Goal: Task Accomplishment & Management: Manage account settings

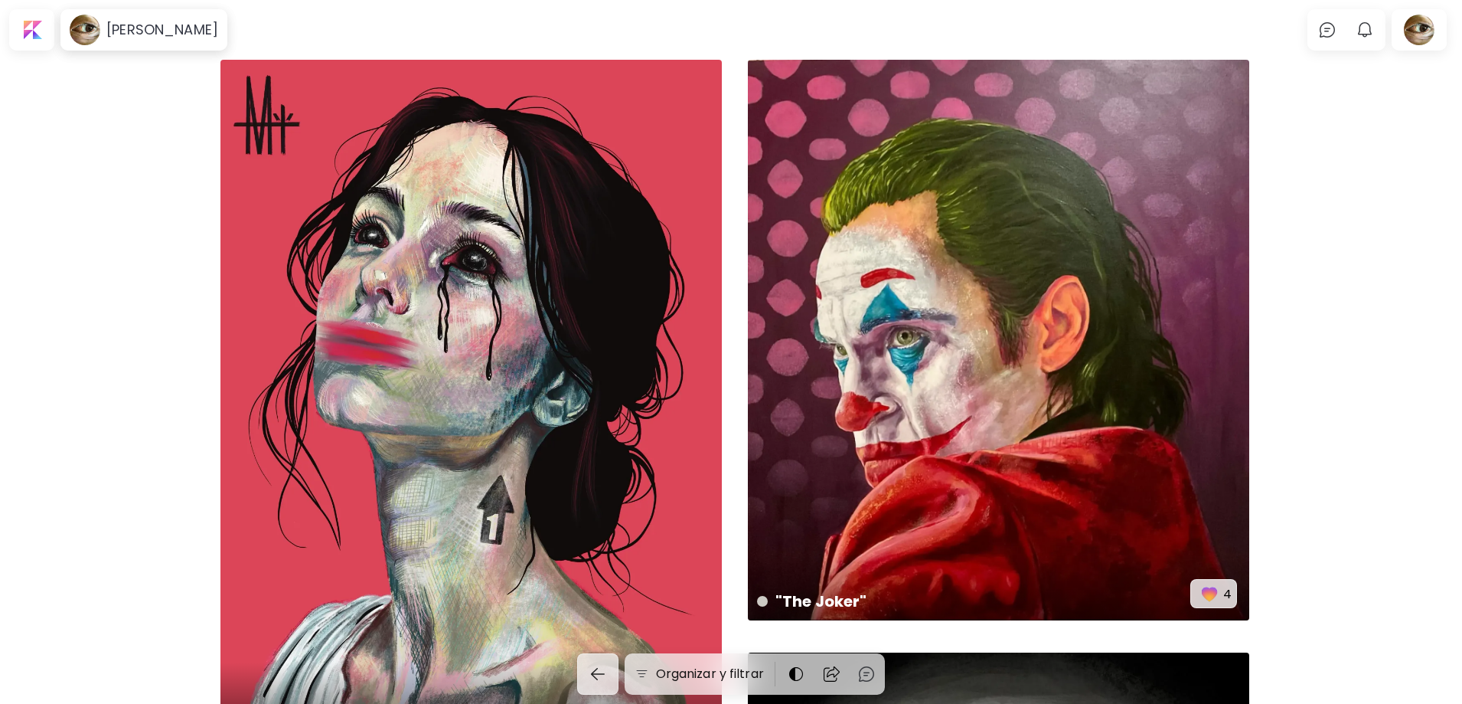
scroll to position [42, 0]
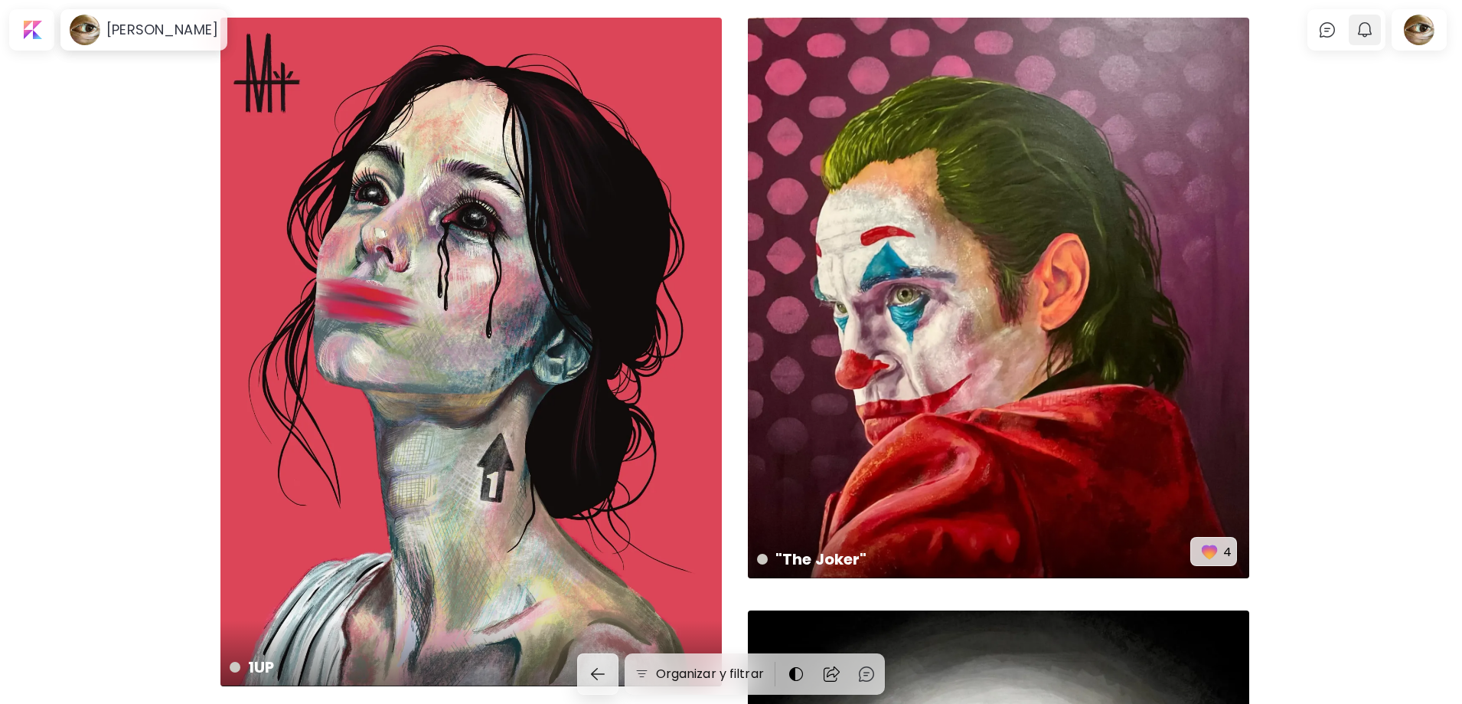
click at [1374, 38] on img "button" at bounding box center [1365, 30] width 18 height 18
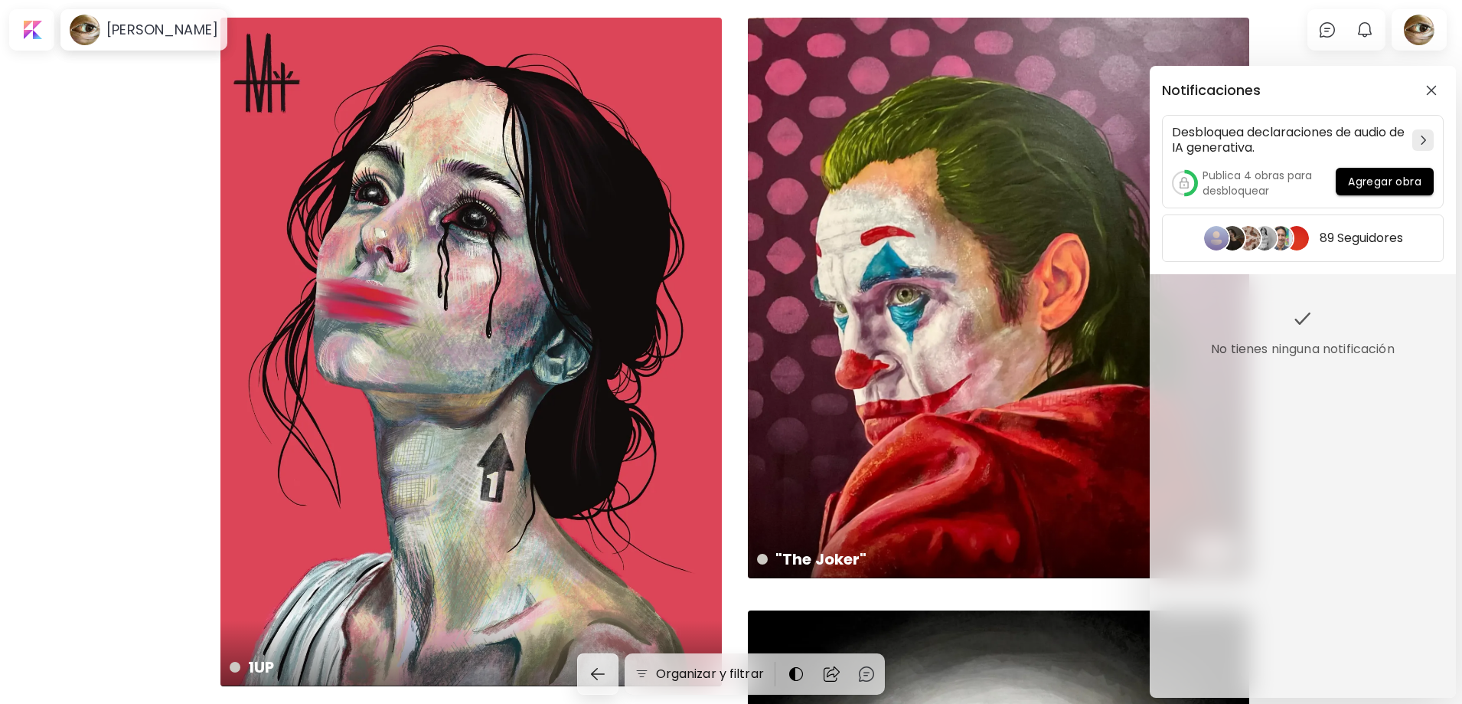
click at [1367, 28] on div "Notificaciones Desbloquea declaraciones de audio de IA generativa. Publica 4 ob…" at bounding box center [731, 352] width 1462 height 704
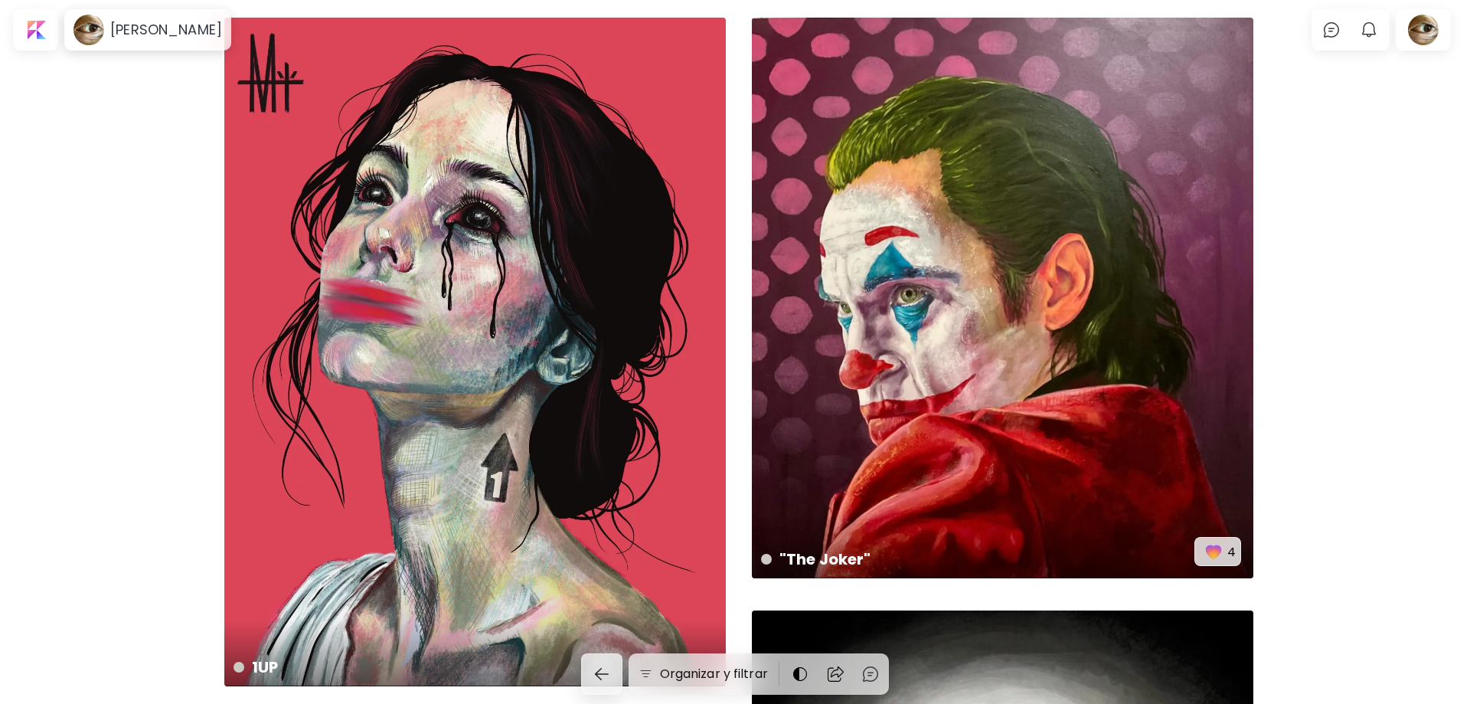
scroll to position [0, 0]
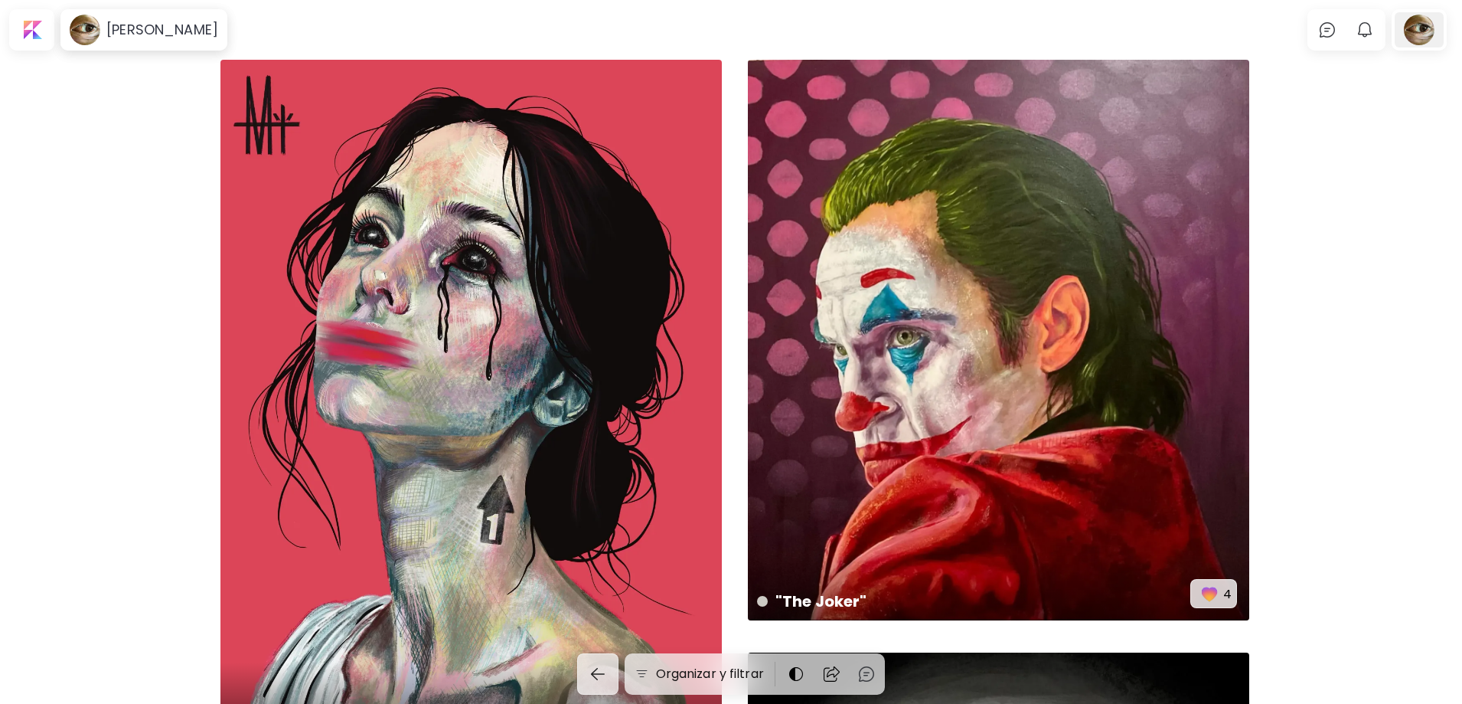
click at [1435, 36] on div at bounding box center [1419, 29] width 49 height 35
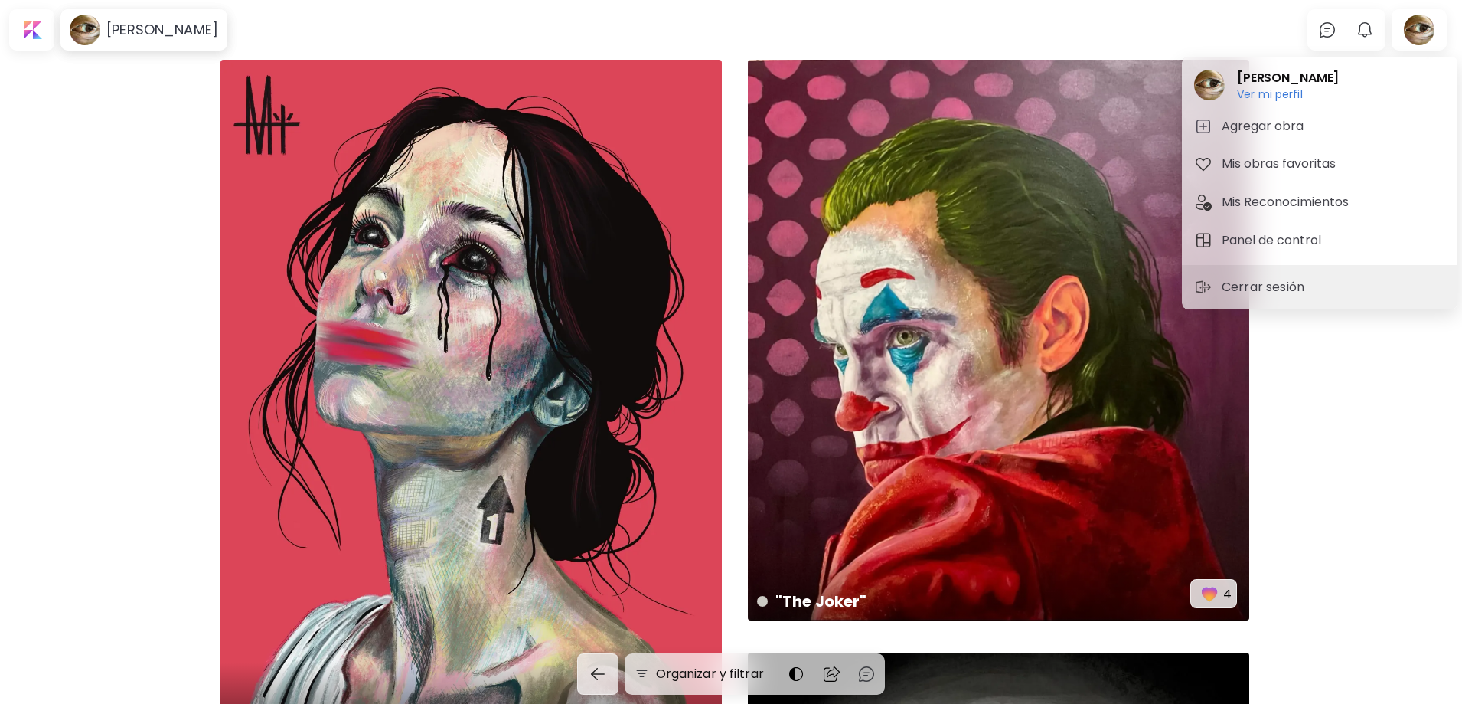
click at [127, 322] on div at bounding box center [731, 352] width 1462 height 704
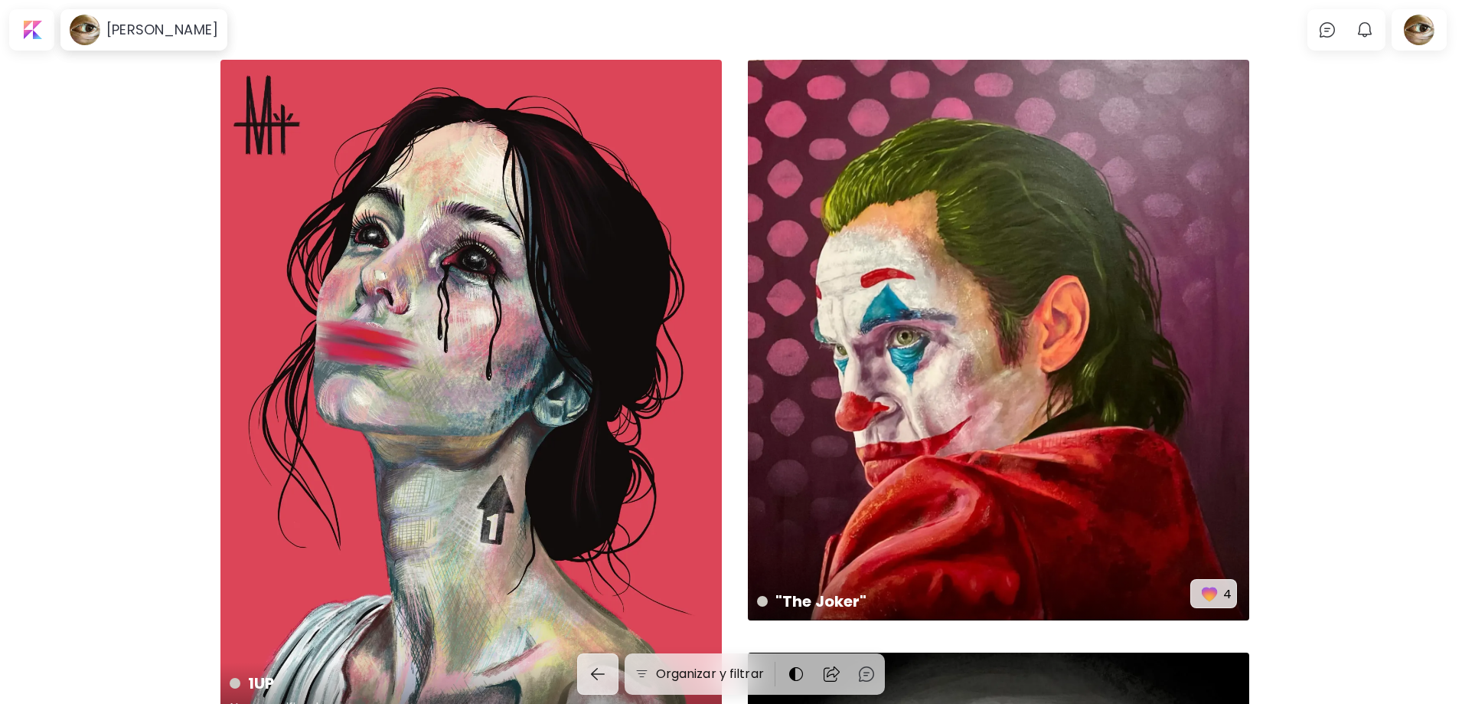
click at [348, 268] on div "1UP No especificado" at bounding box center [470, 394] width 501 height 668
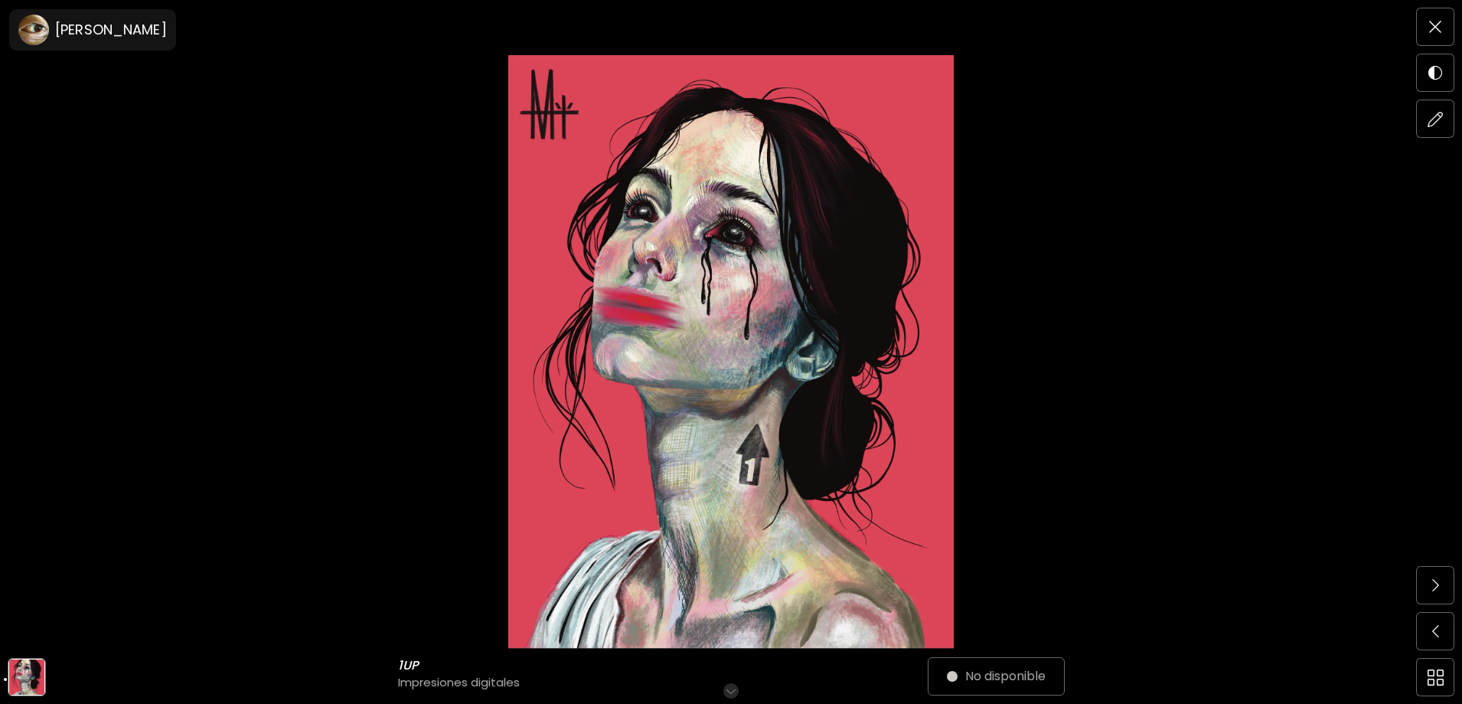
click at [802, 301] on img at bounding box center [731, 351] width 1334 height 593
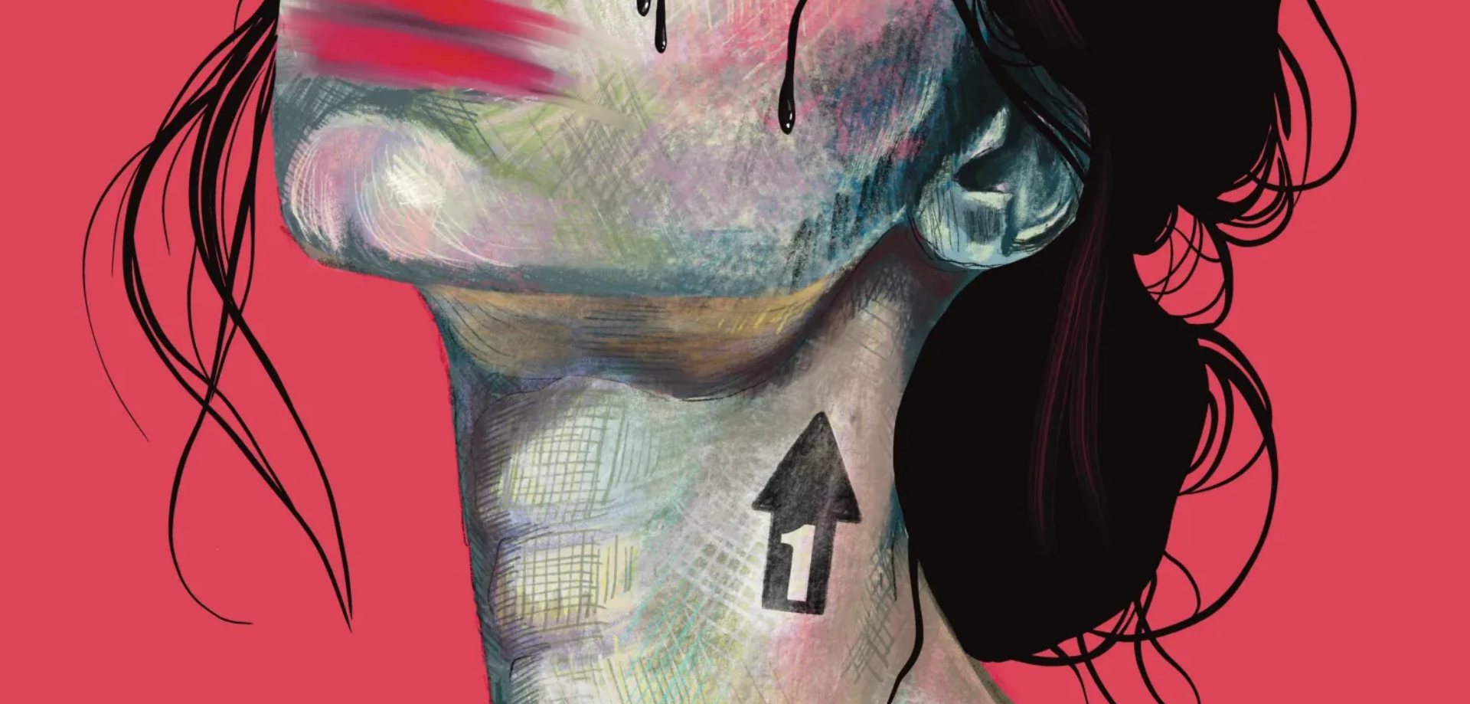
scroll to position [1245, 0]
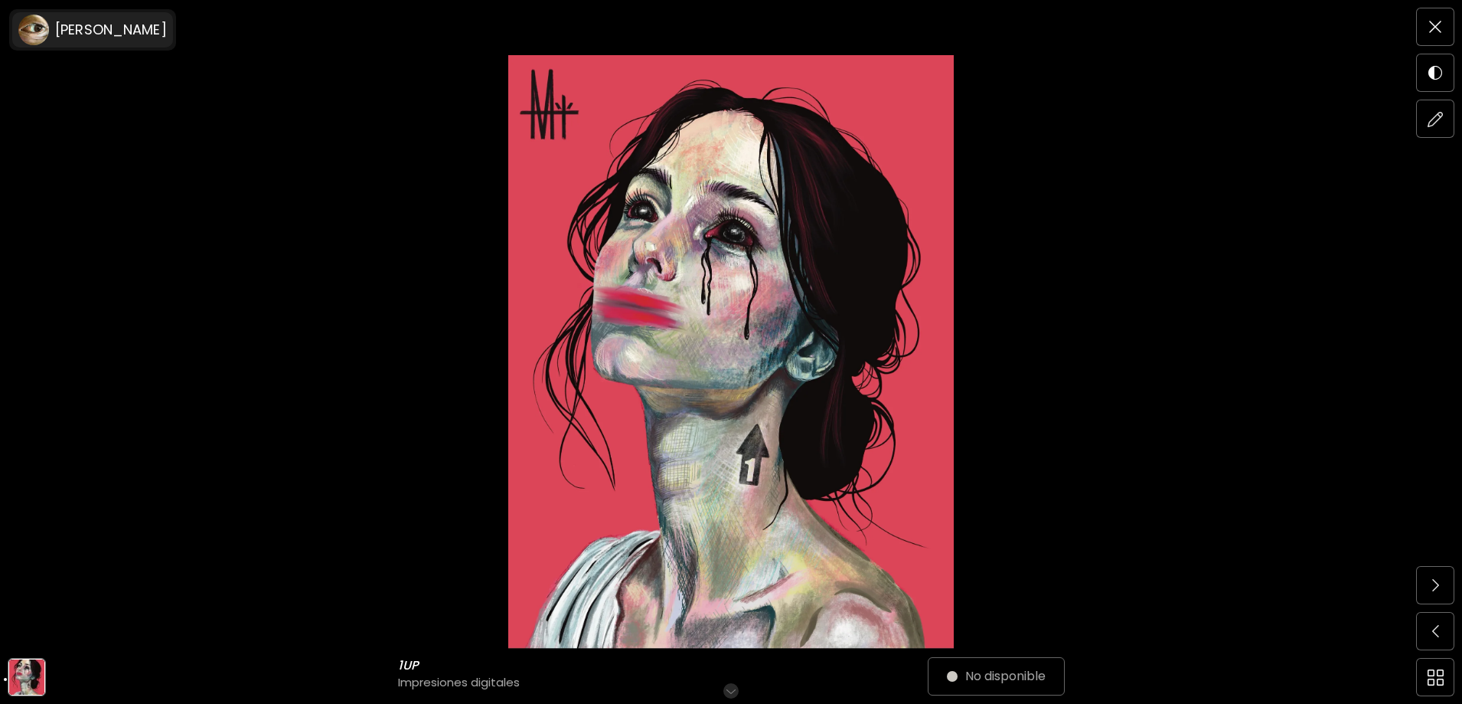
click at [33, 31] on image at bounding box center [33, 30] width 31 height 31
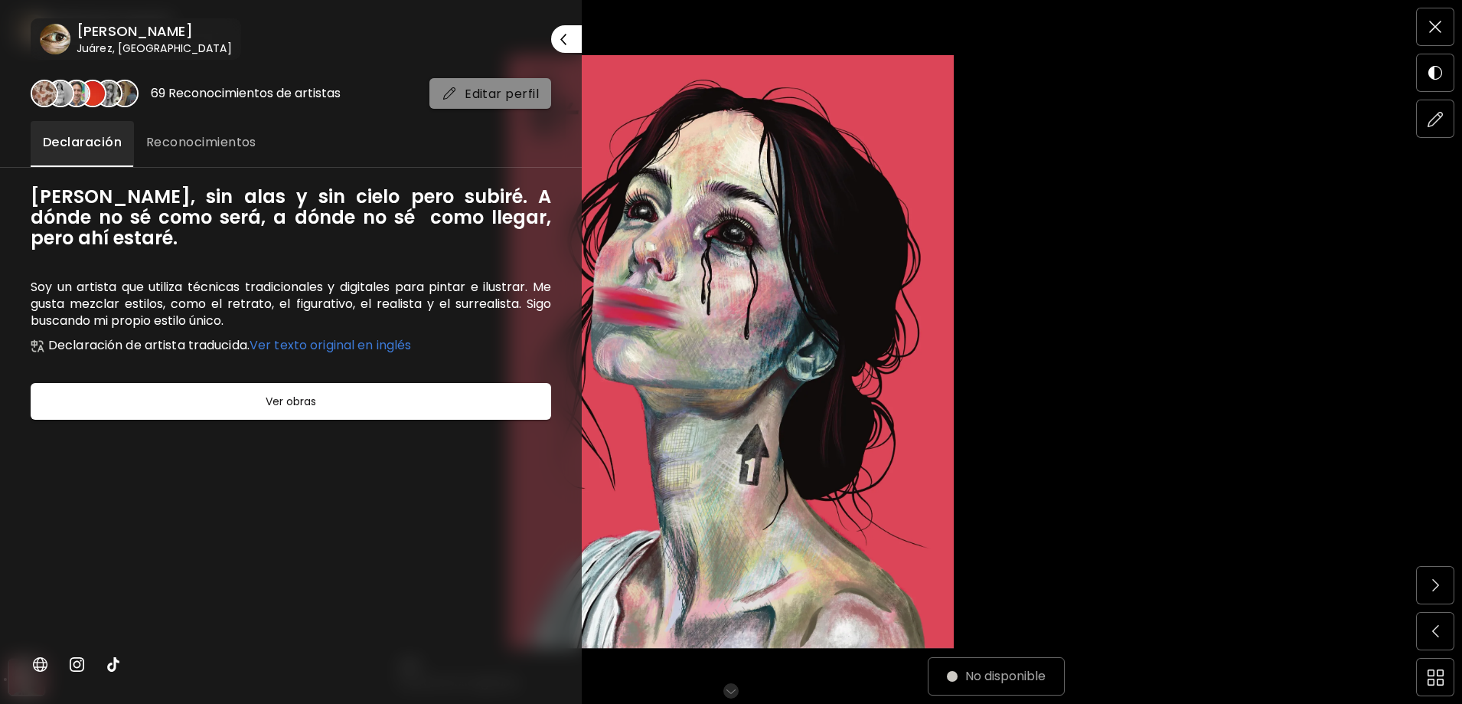
click at [493, 103] on button "Editar perfil" at bounding box center [490, 93] width 122 height 31
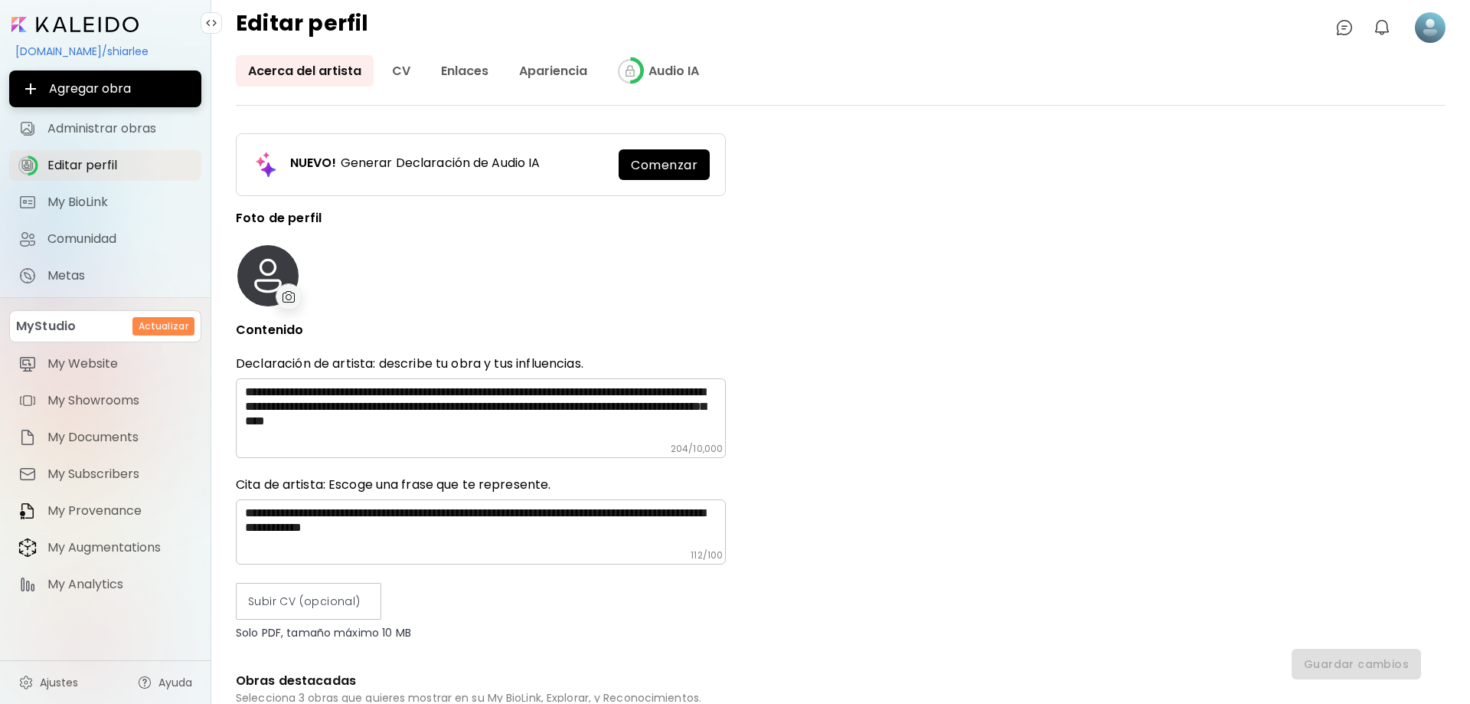
type input "******"
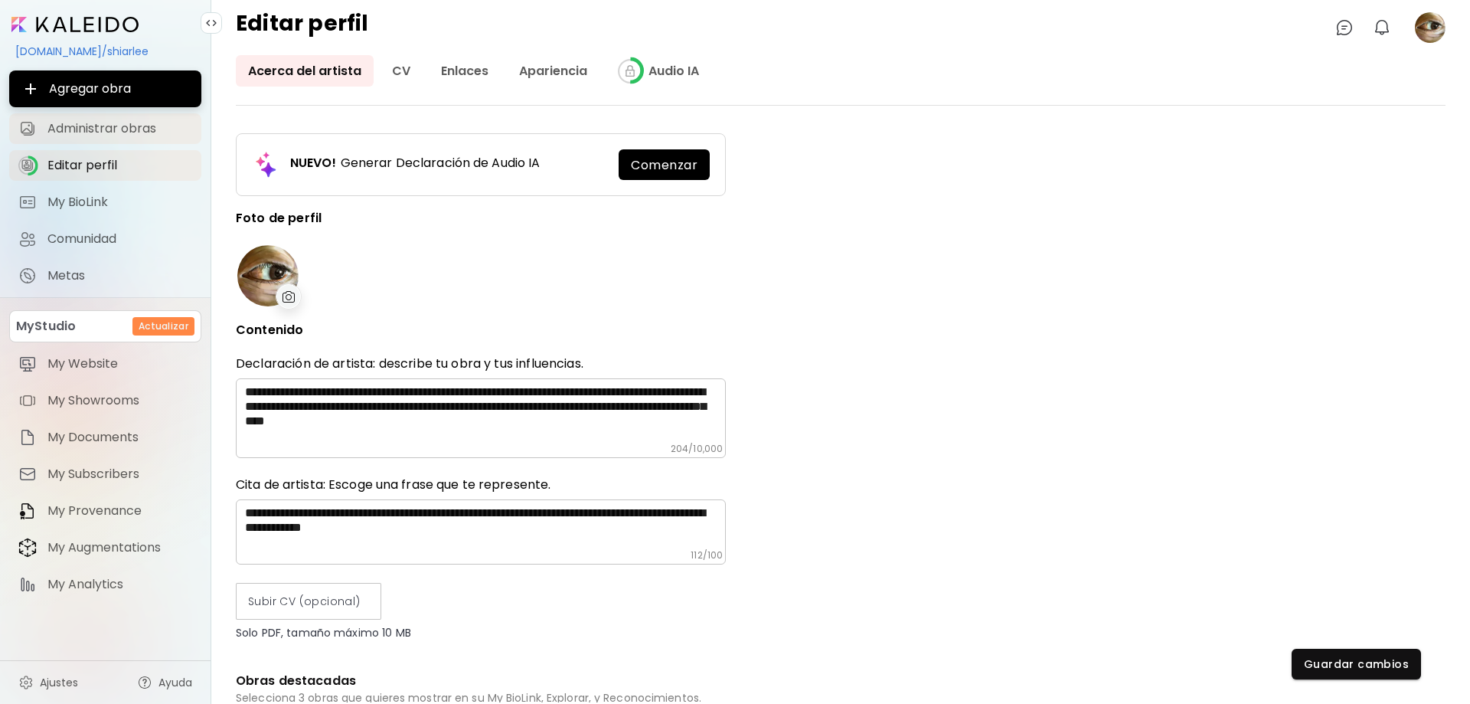
click at [106, 132] on span "Administrar obras" at bounding box center [119, 128] width 145 height 15
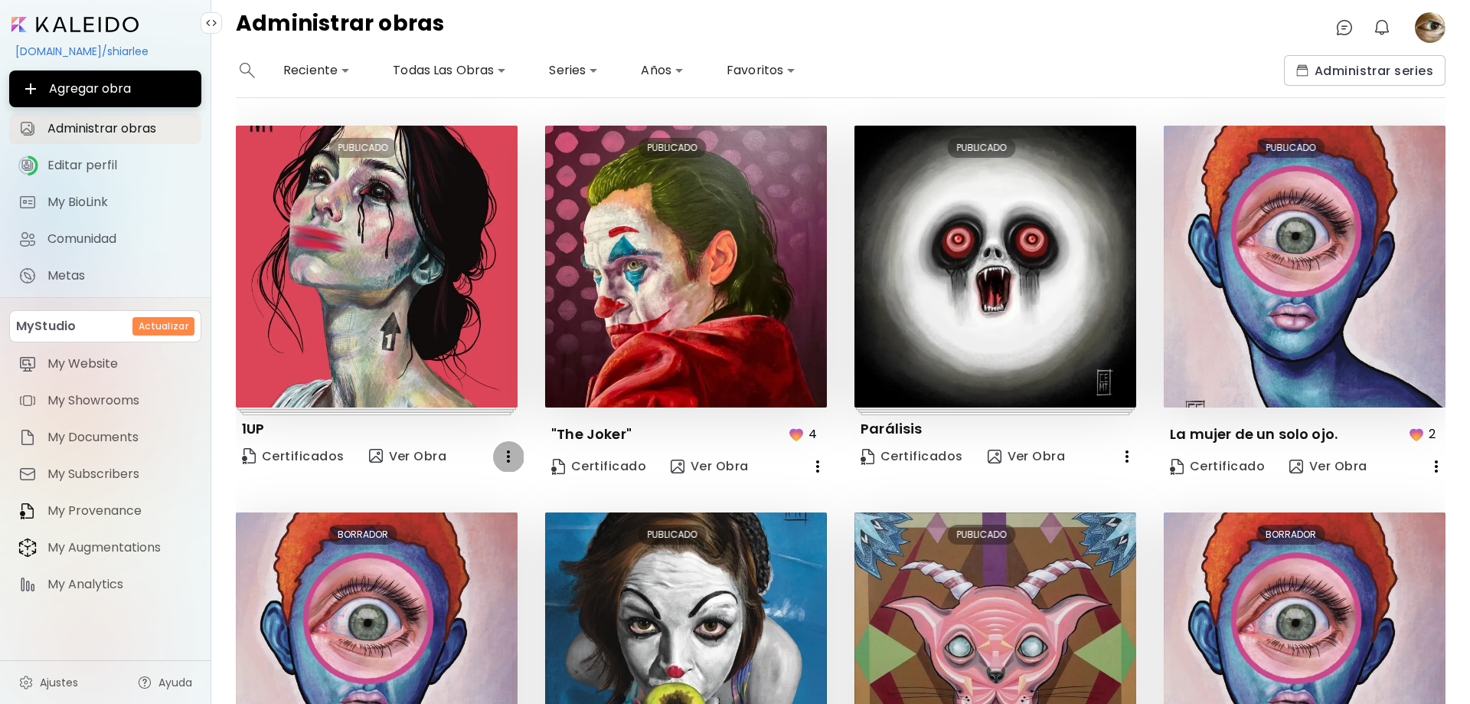
click at [502, 455] on icon "button" at bounding box center [508, 456] width 18 height 18
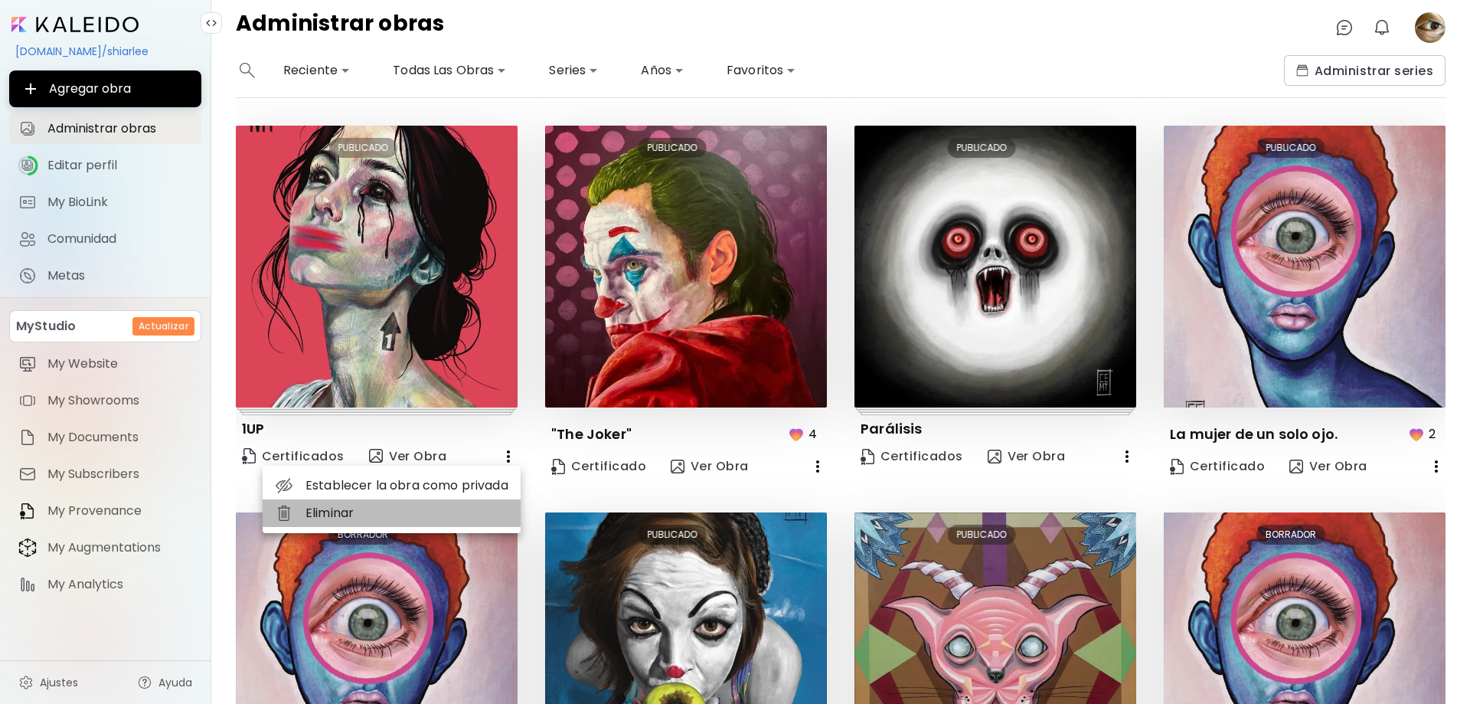
click at [420, 525] on li "Eliminar" at bounding box center [392, 513] width 258 height 28
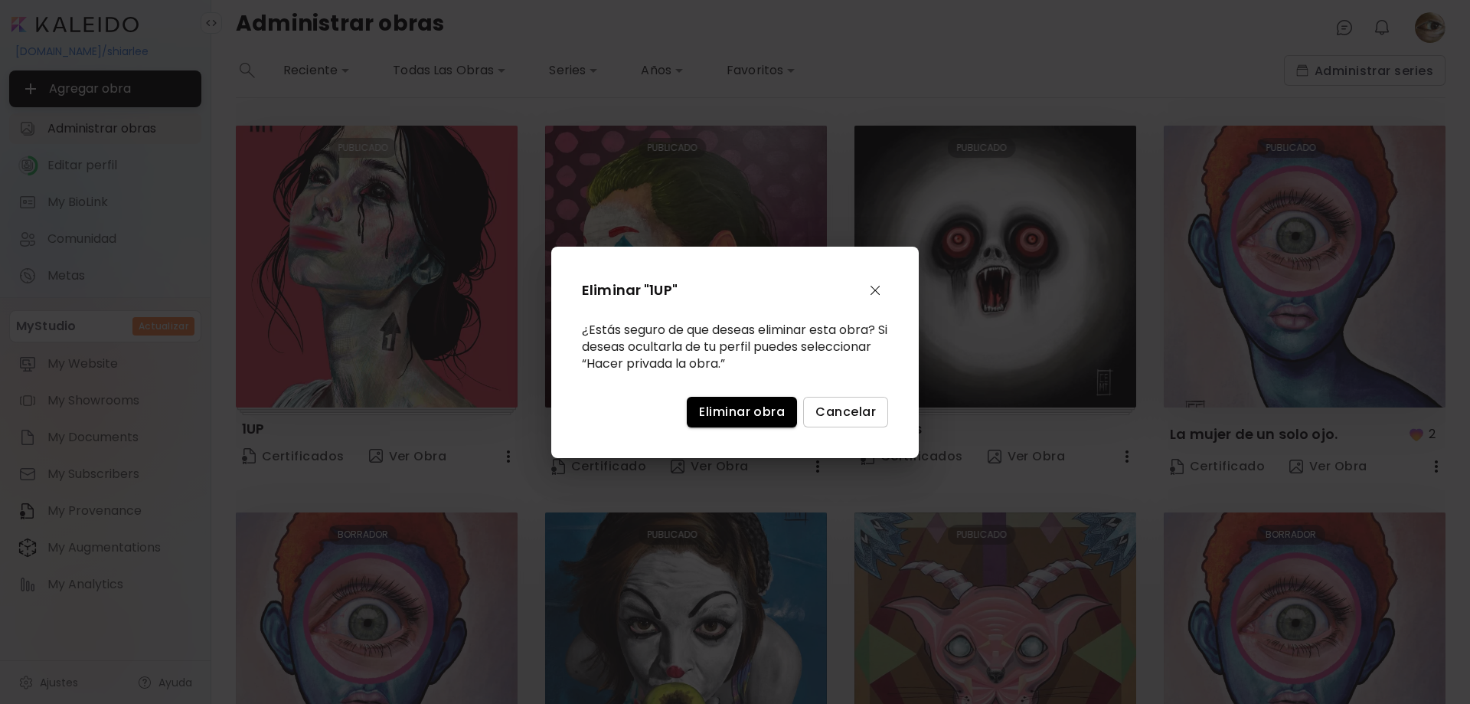
click at [749, 411] on span "Eliminar obra" at bounding box center [742, 411] width 86 height 16
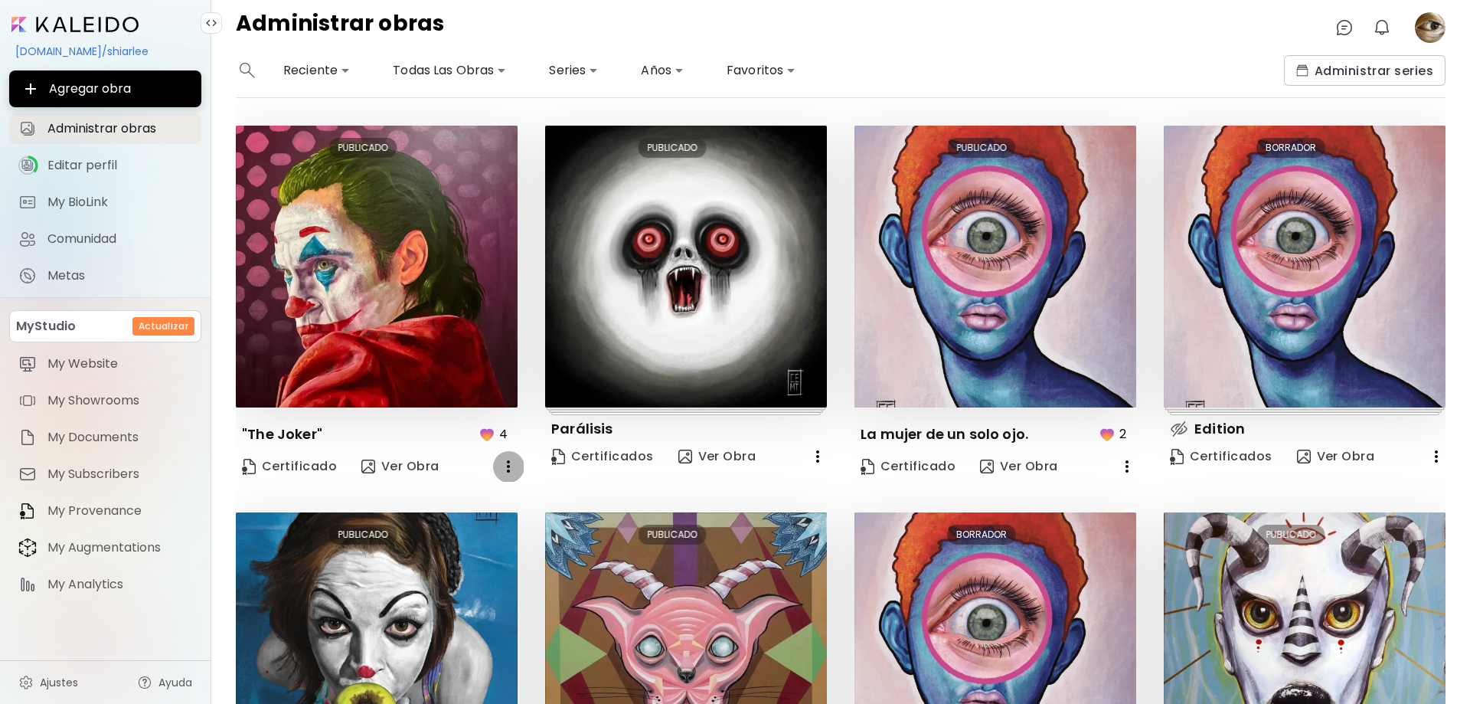
click at [507, 475] on button "button" at bounding box center [508, 466] width 31 height 31
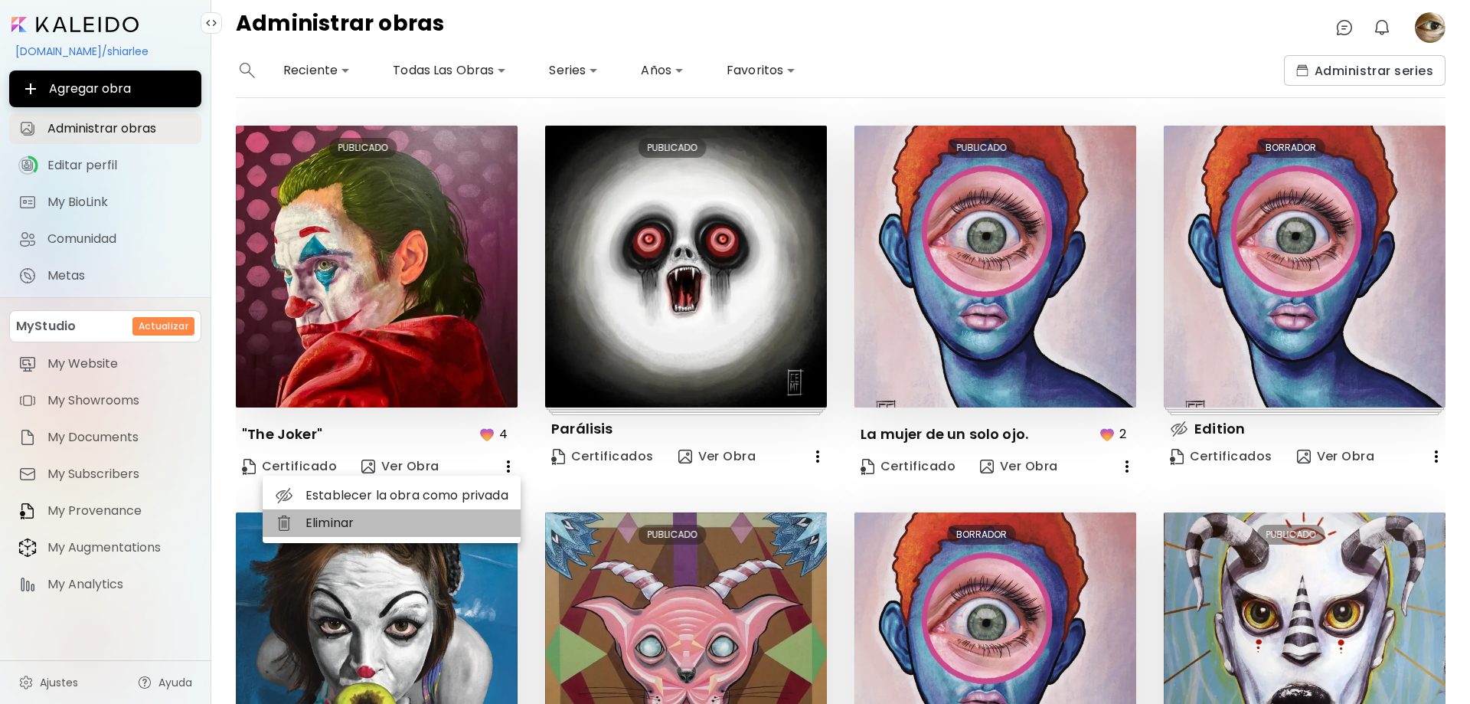
click at [387, 528] on li "Eliminar" at bounding box center [392, 523] width 258 height 28
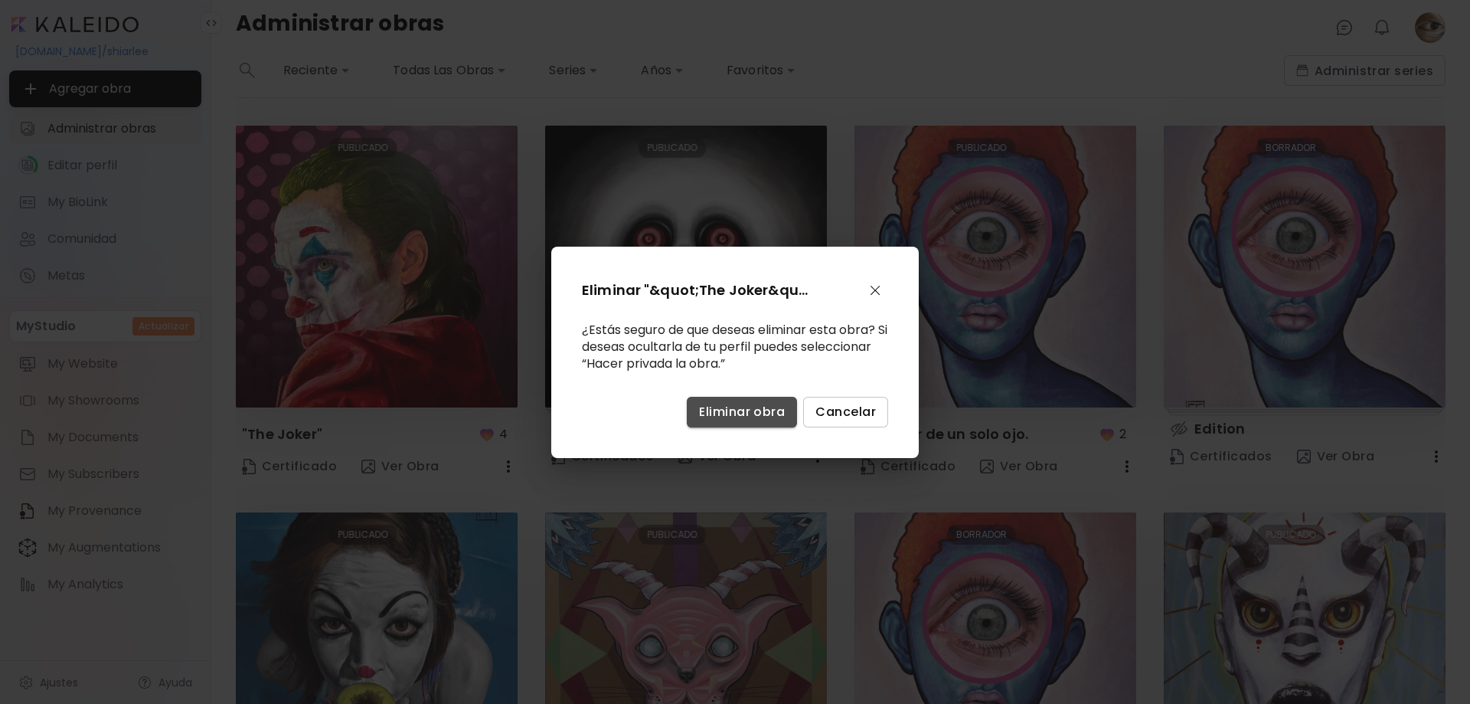
click at [758, 420] on button "Eliminar obra" at bounding box center [742, 412] width 110 height 31
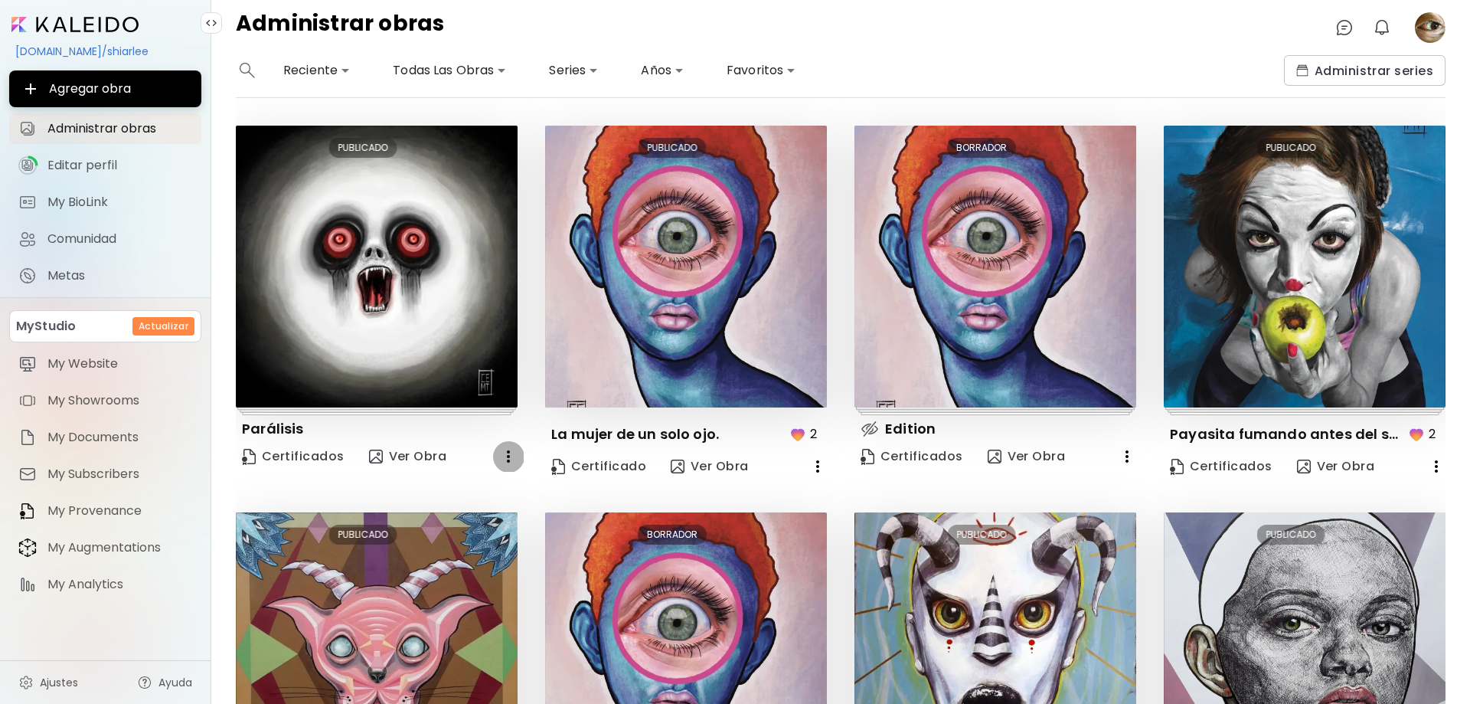
click at [505, 462] on icon "button" at bounding box center [508, 456] width 18 height 18
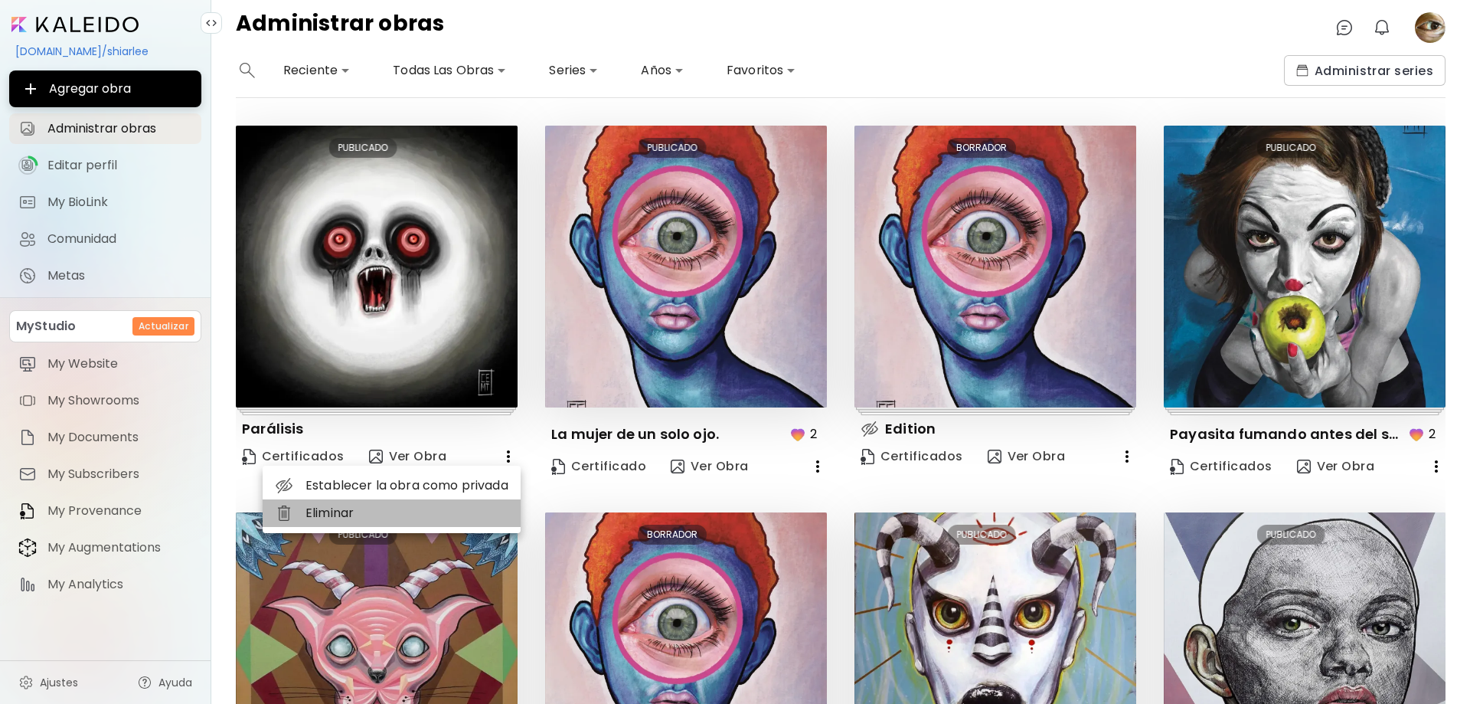
click at [478, 524] on li "Eliminar" at bounding box center [392, 513] width 258 height 28
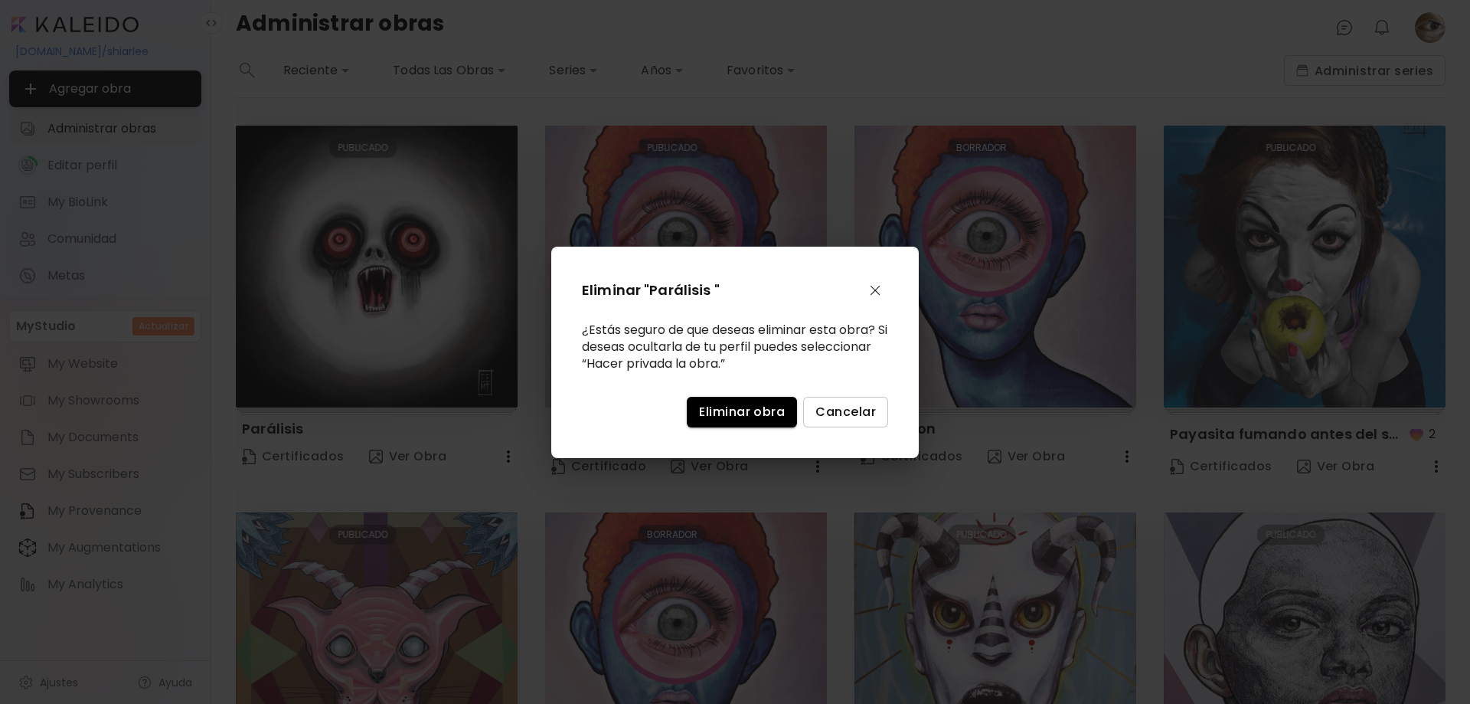
click at [747, 417] on span "Eliminar obra" at bounding box center [742, 411] width 86 height 16
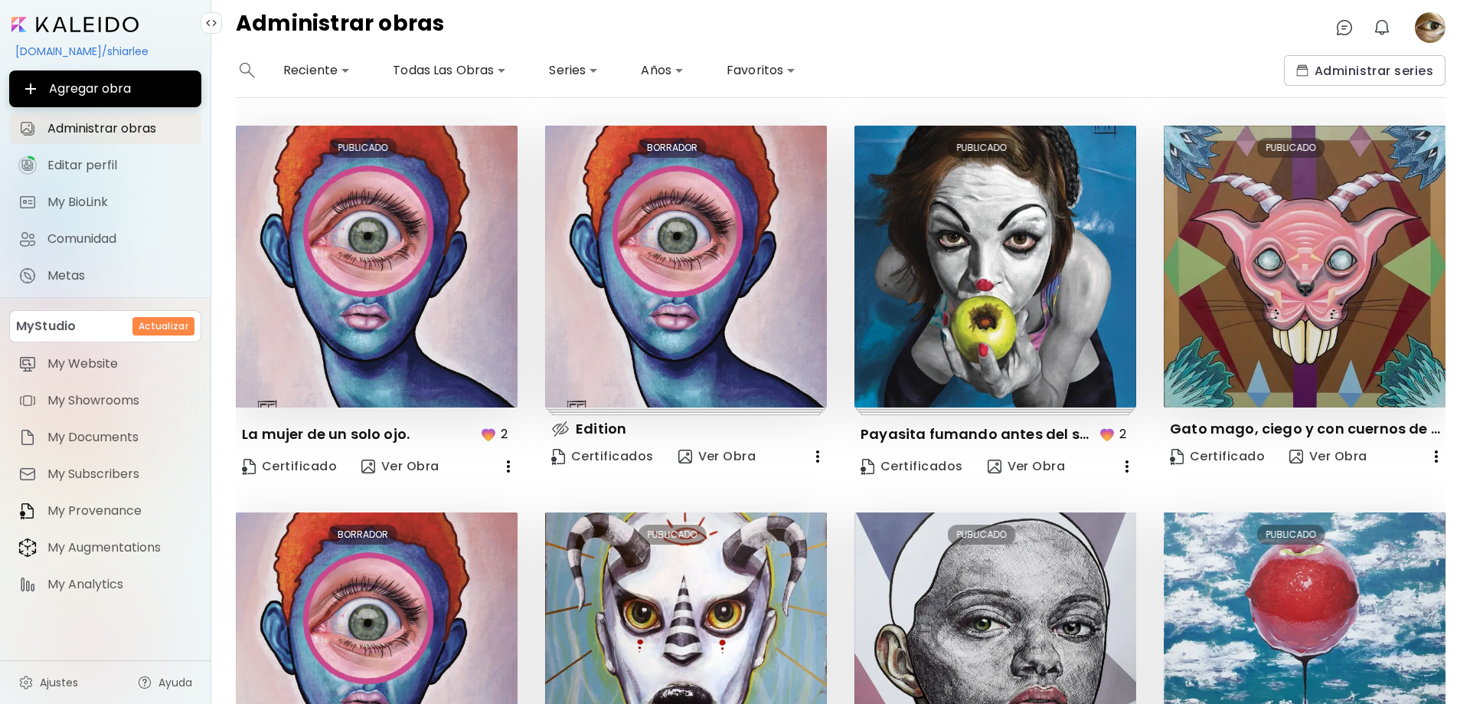
click at [512, 466] on icon "button" at bounding box center [508, 466] width 18 height 18
click at [433, 536] on li "Eliminar" at bounding box center [392, 523] width 258 height 28
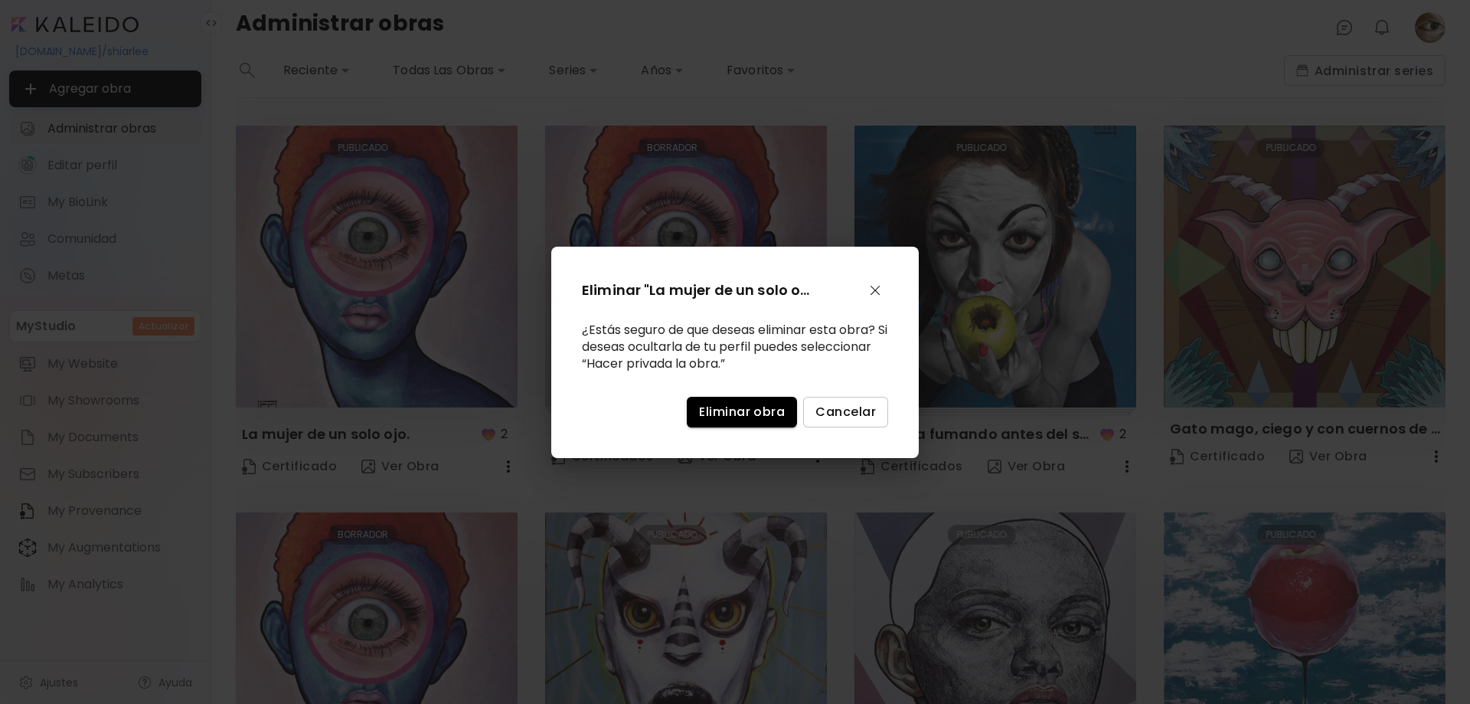
click at [751, 418] on span "Eliminar obra" at bounding box center [742, 411] width 86 height 16
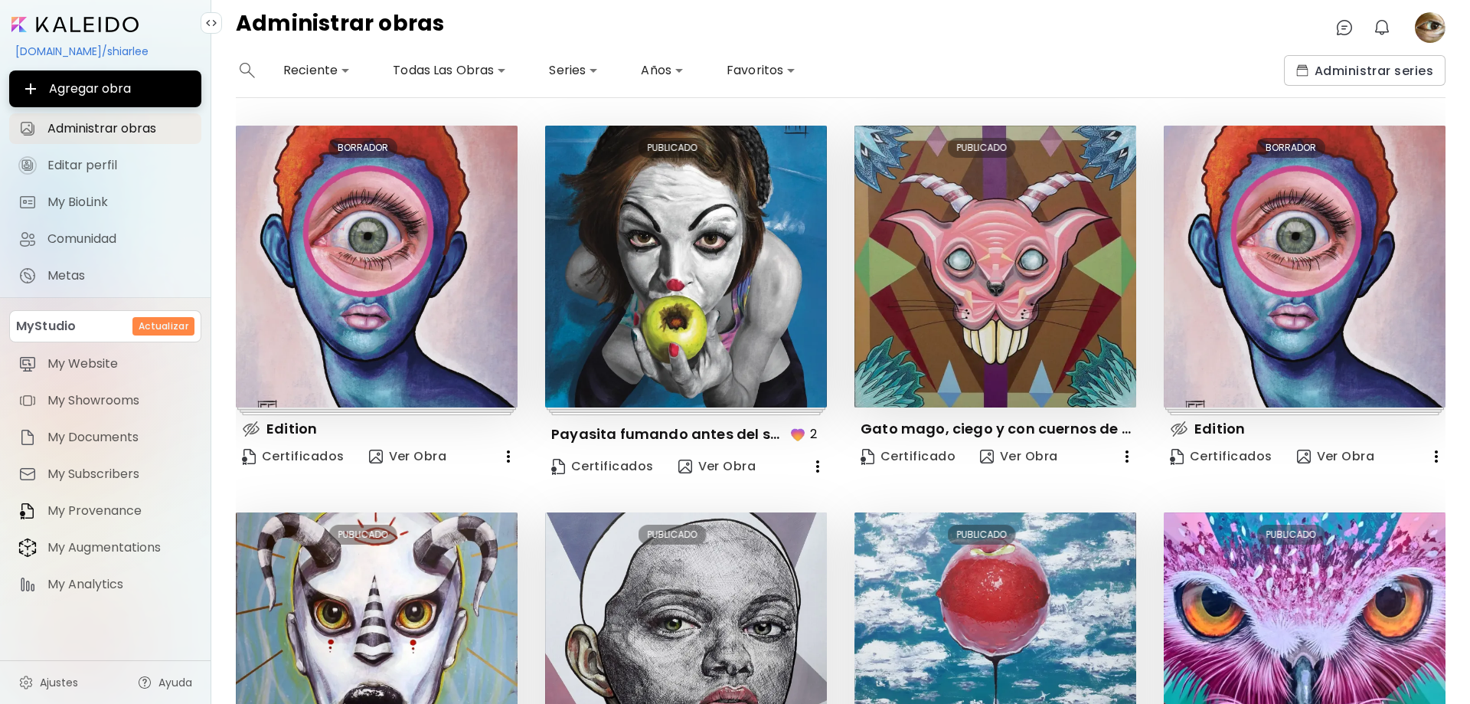
click at [508, 459] on icon "button" at bounding box center [508, 456] width 18 height 18
click at [495, 485] on li "Eliminar" at bounding box center [468, 486] width 103 height 28
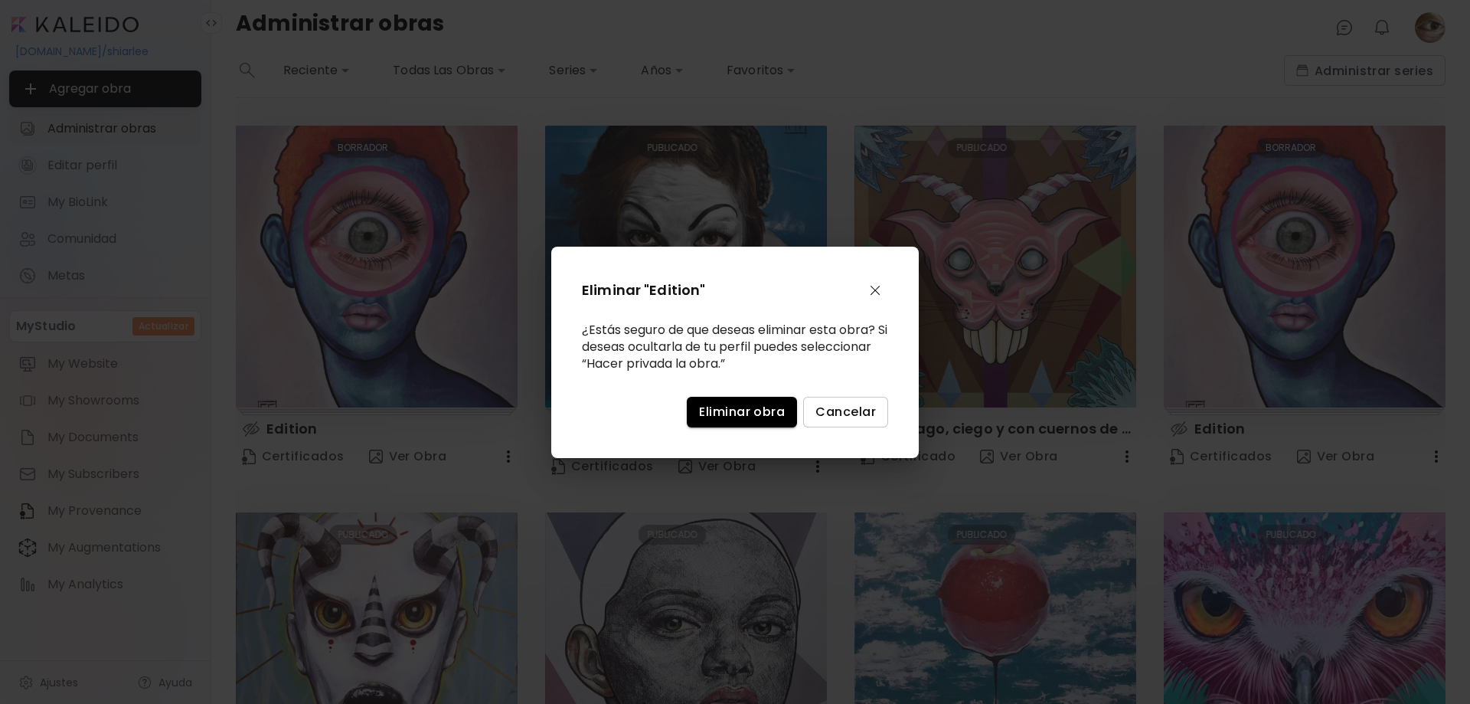
click at [749, 420] on span "Eliminar obra" at bounding box center [742, 411] width 86 height 16
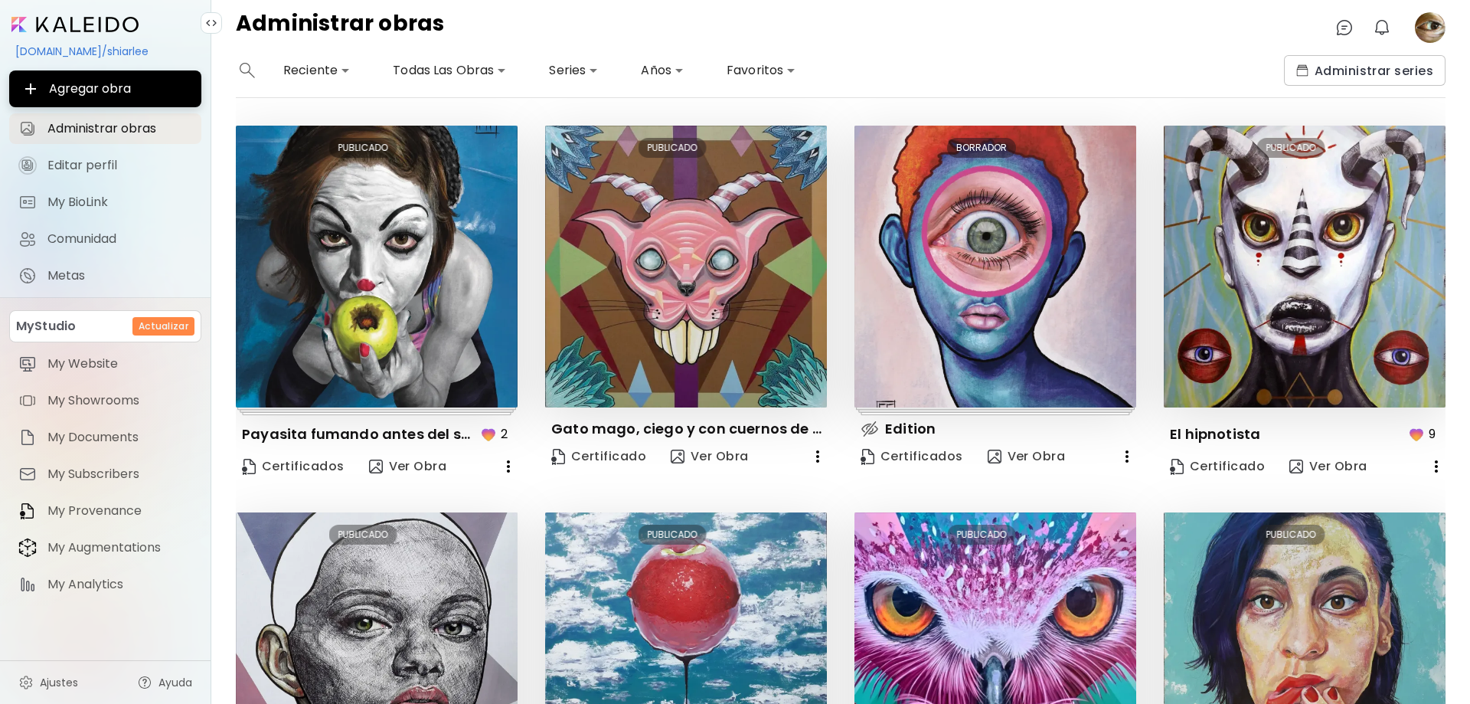
click at [514, 469] on icon "button" at bounding box center [508, 466] width 18 height 18
click at [408, 528] on li "Eliminar" at bounding box center [392, 523] width 258 height 28
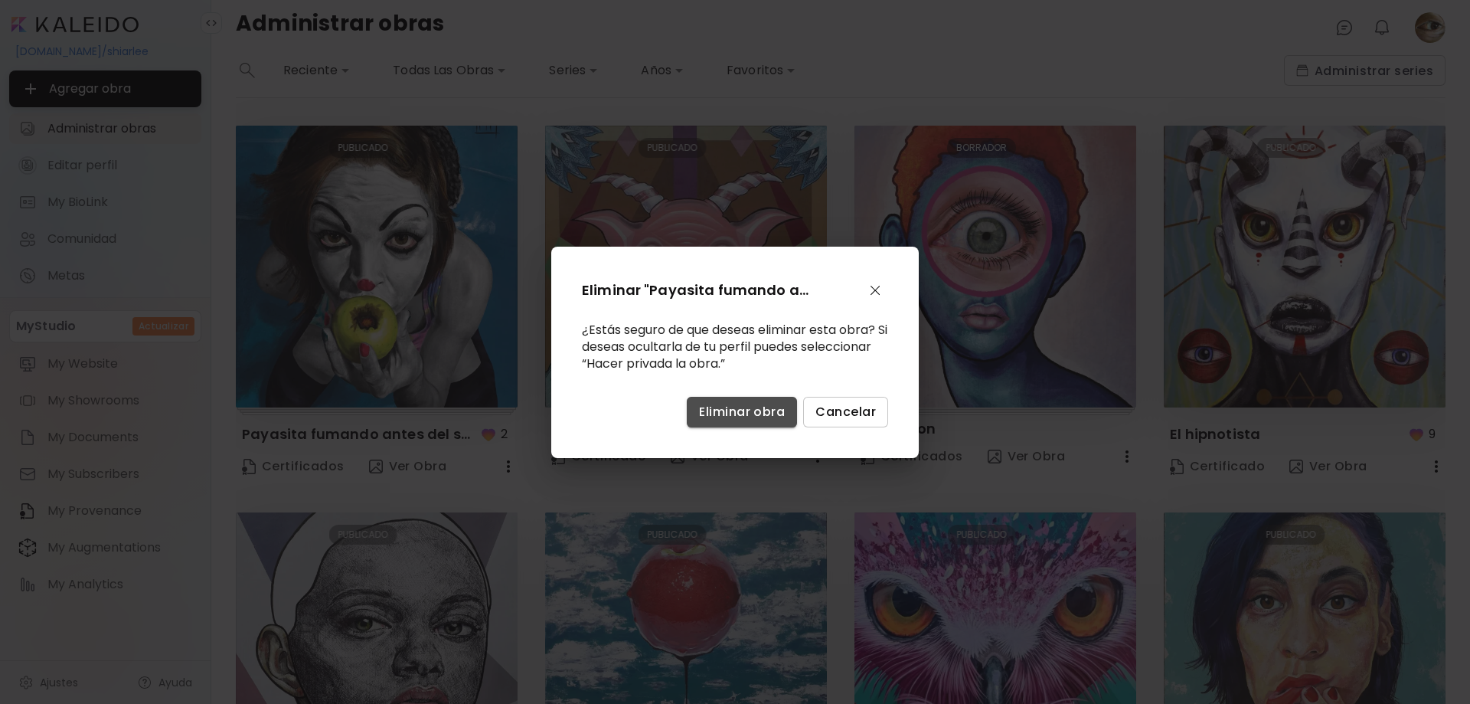
click at [757, 421] on button "Eliminar obra" at bounding box center [742, 412] width 110 height 31
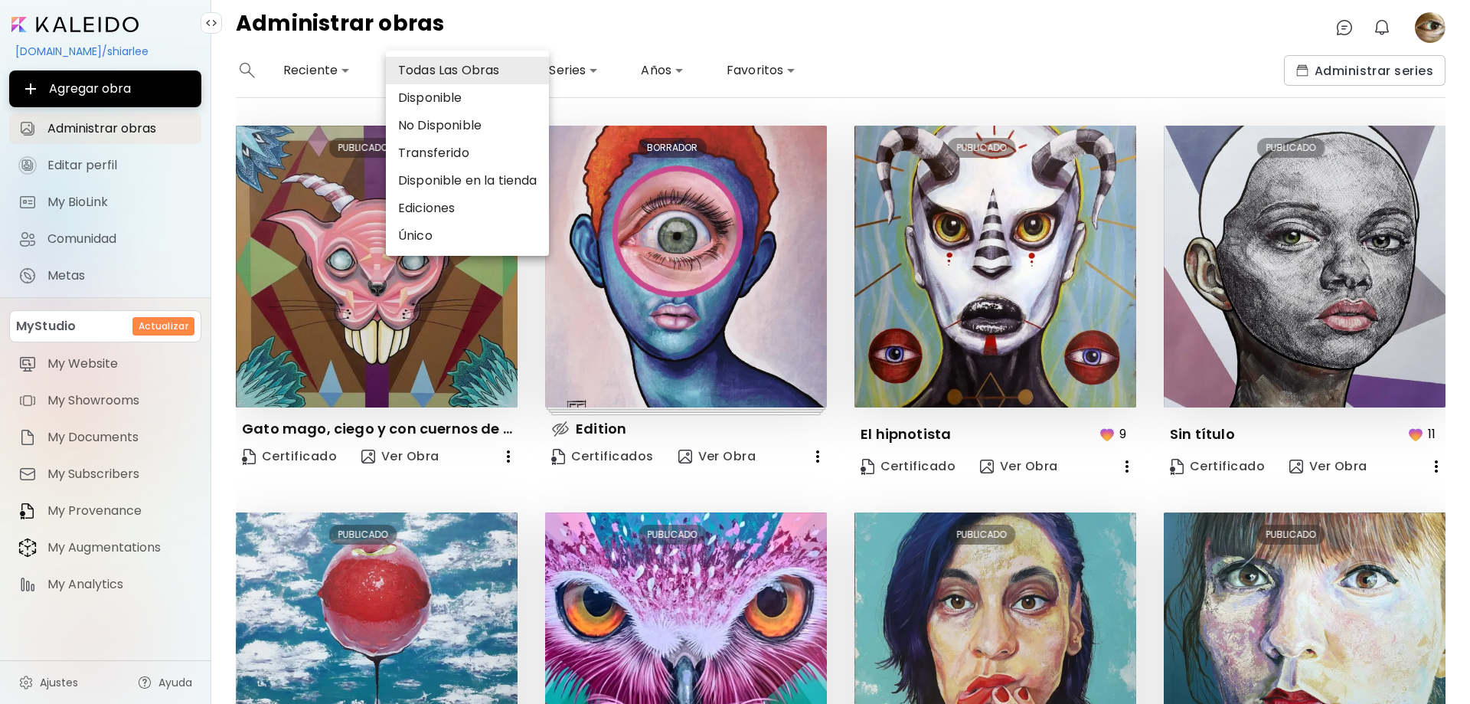
click at [498, 67] on body "**********" at bounding box center [735, 352] width 1470 height 704
click at [613, 49] on div at bounding box center [735, 352] width 1470 height 704
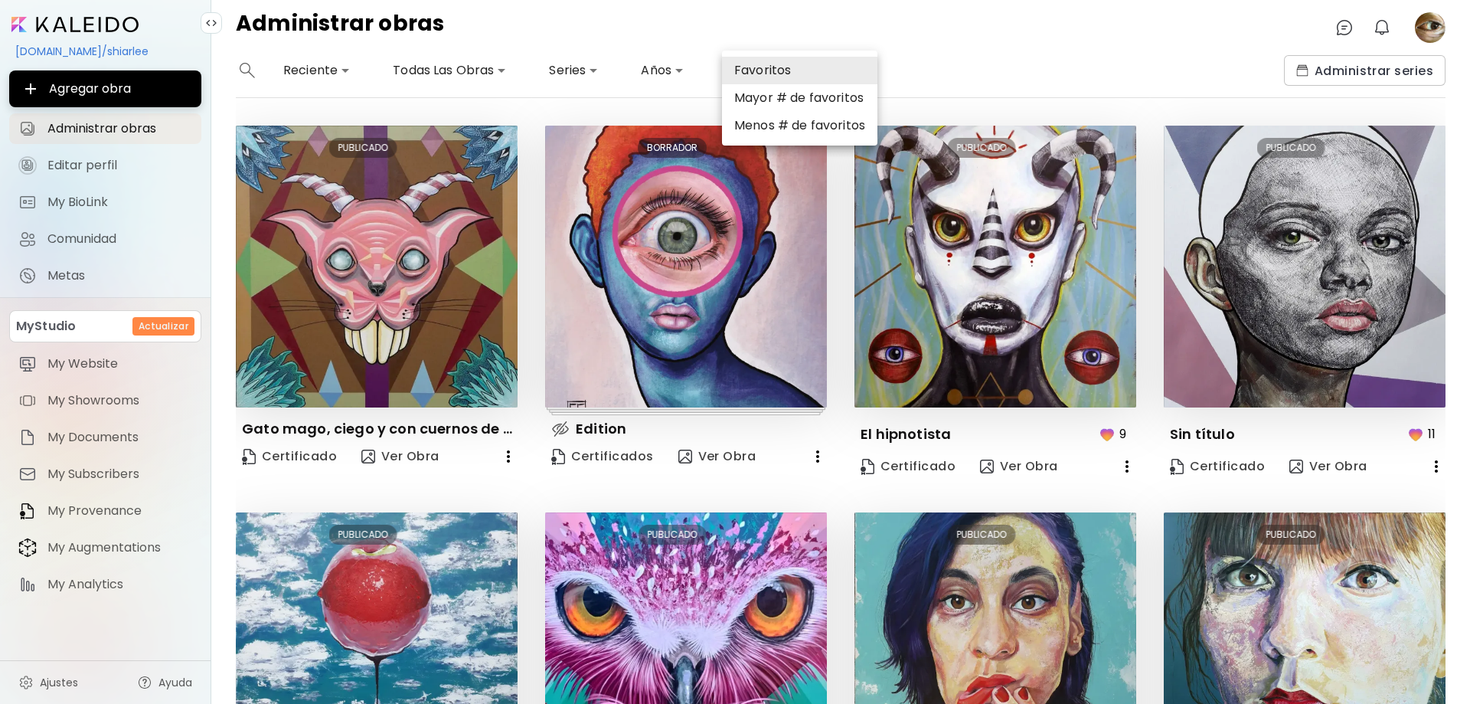
click at [787, 73] on body "**********" at bounding box center [735, 352] width 1470 height 704
click at [964, 59] on div at bounding box center [735, 352] width 1470 height 704
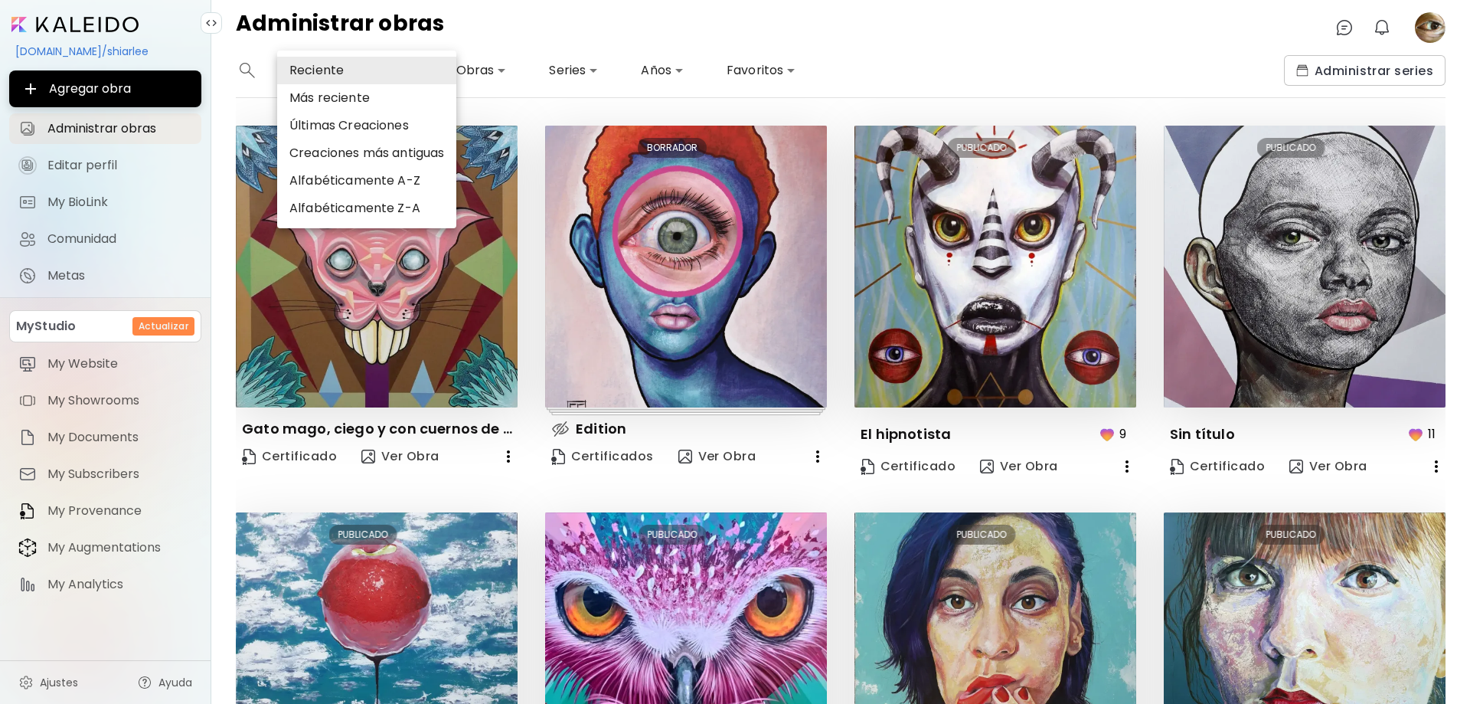
click at [347, 74] on body "**********" at bounding box center [735, 352] width 1470 height 704
click at [563, 26] on div at bounding box center [735, 352] width 1470 height 704
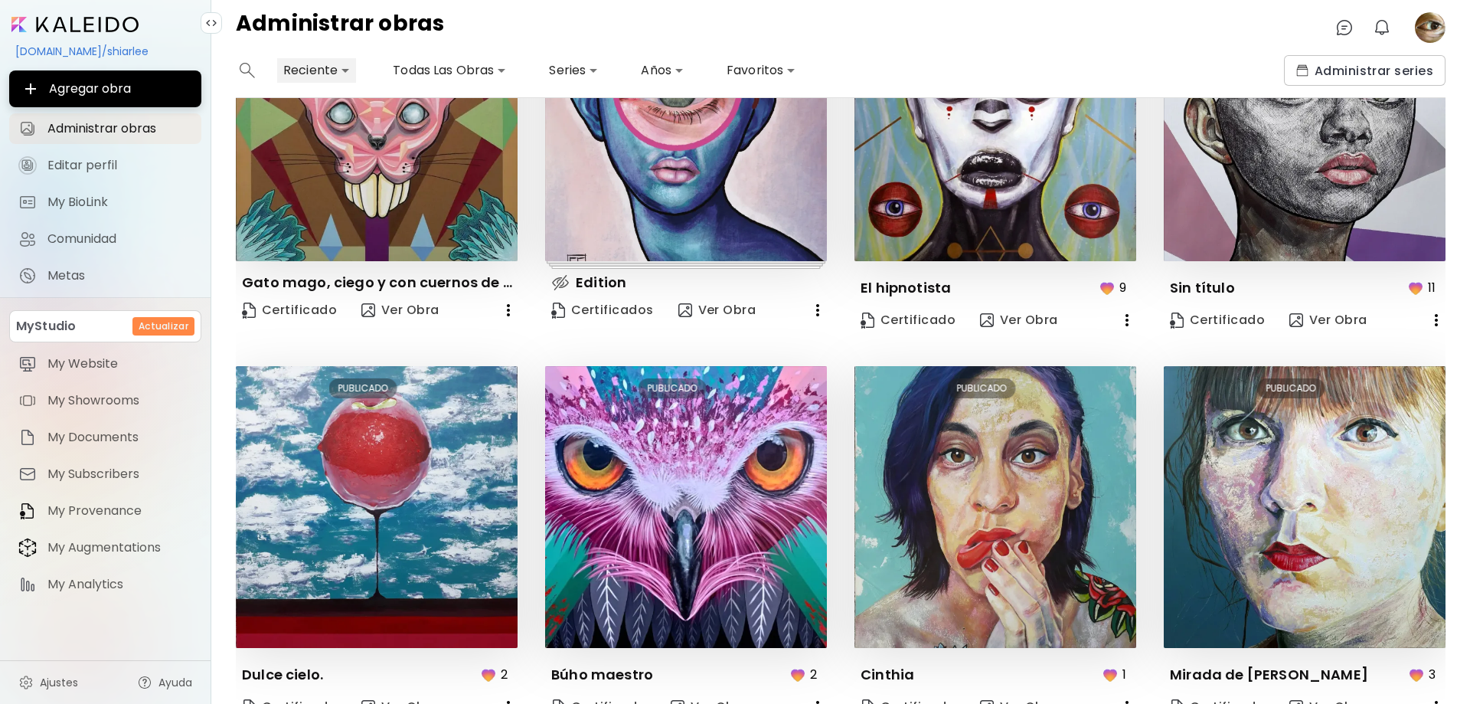
scroll to position [80, 0]
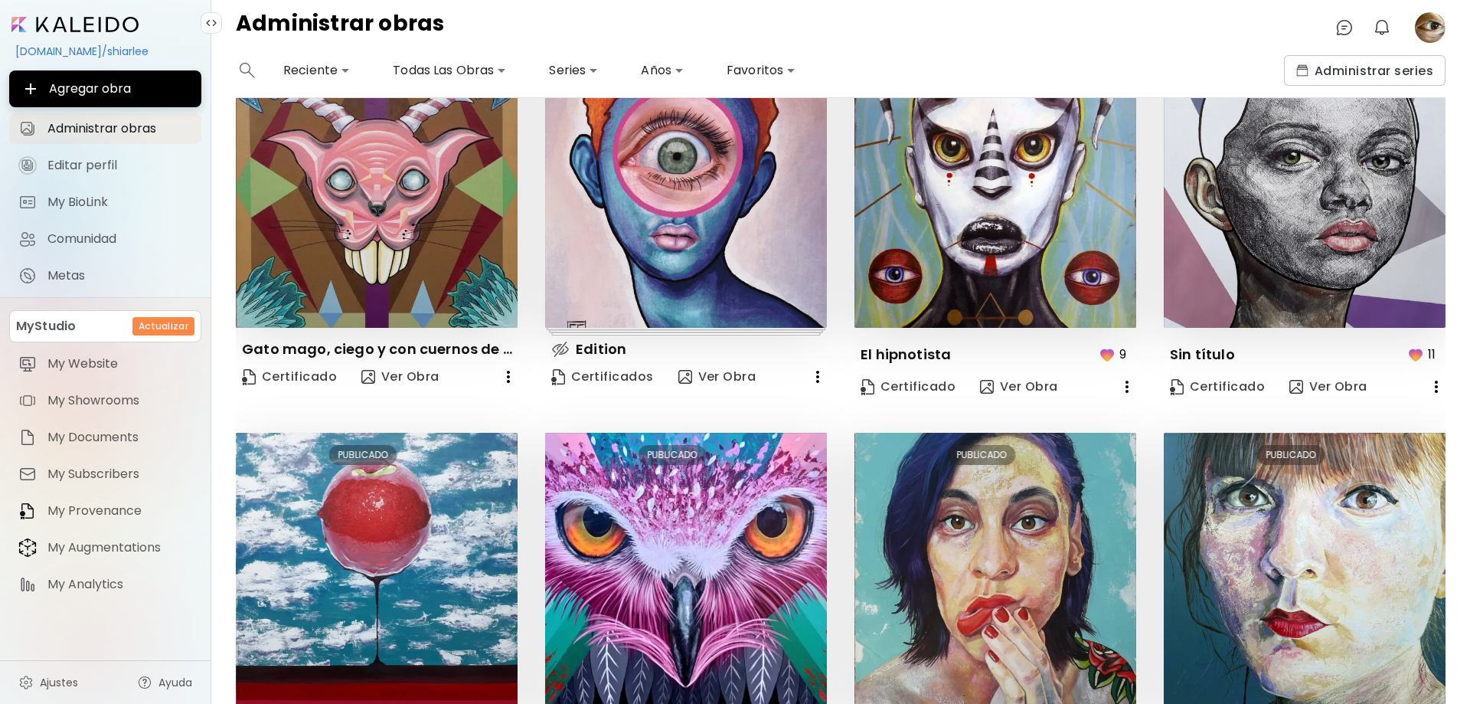
click at [507, 378] on icon "button" at bounding box center [508, 377] width 3 height 12
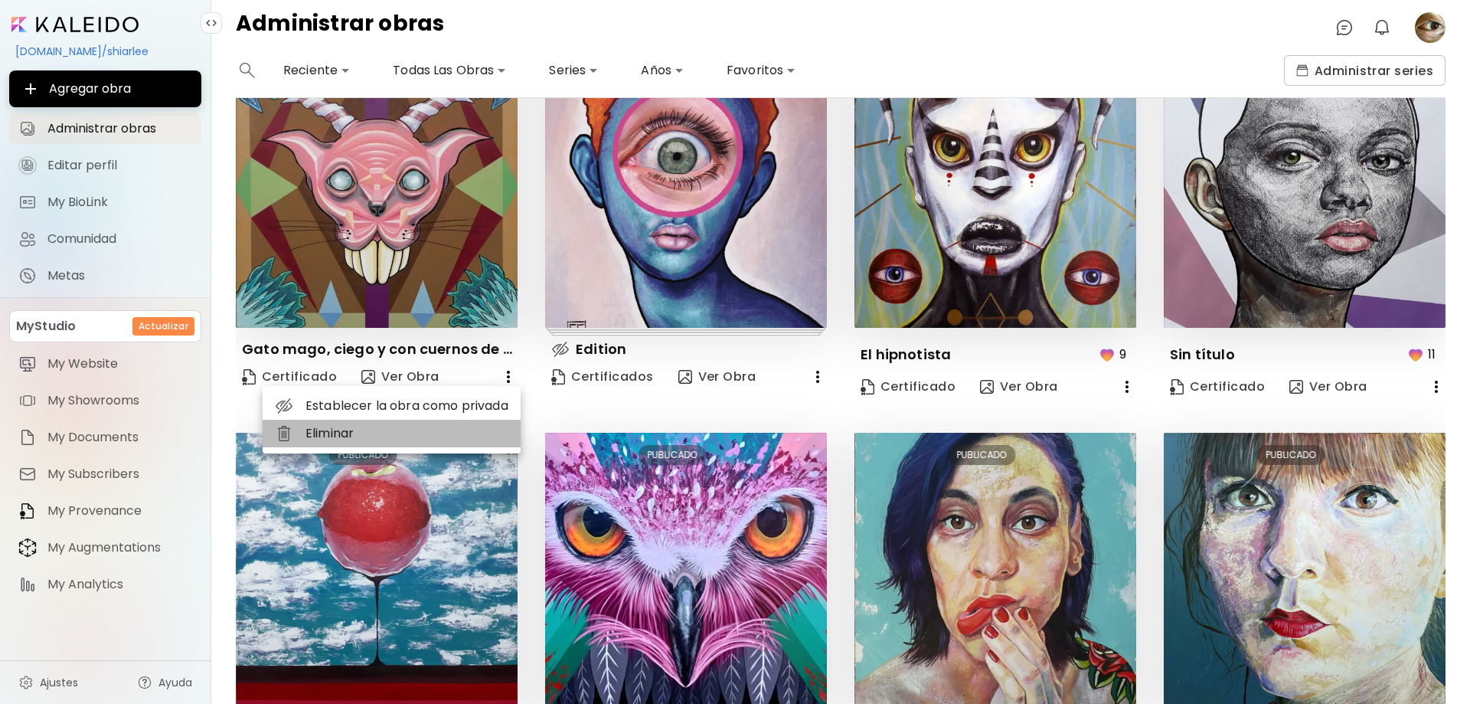
click at [373, 437] on li "Eliminar" at bounding box center [392, 434] width 258 height 28
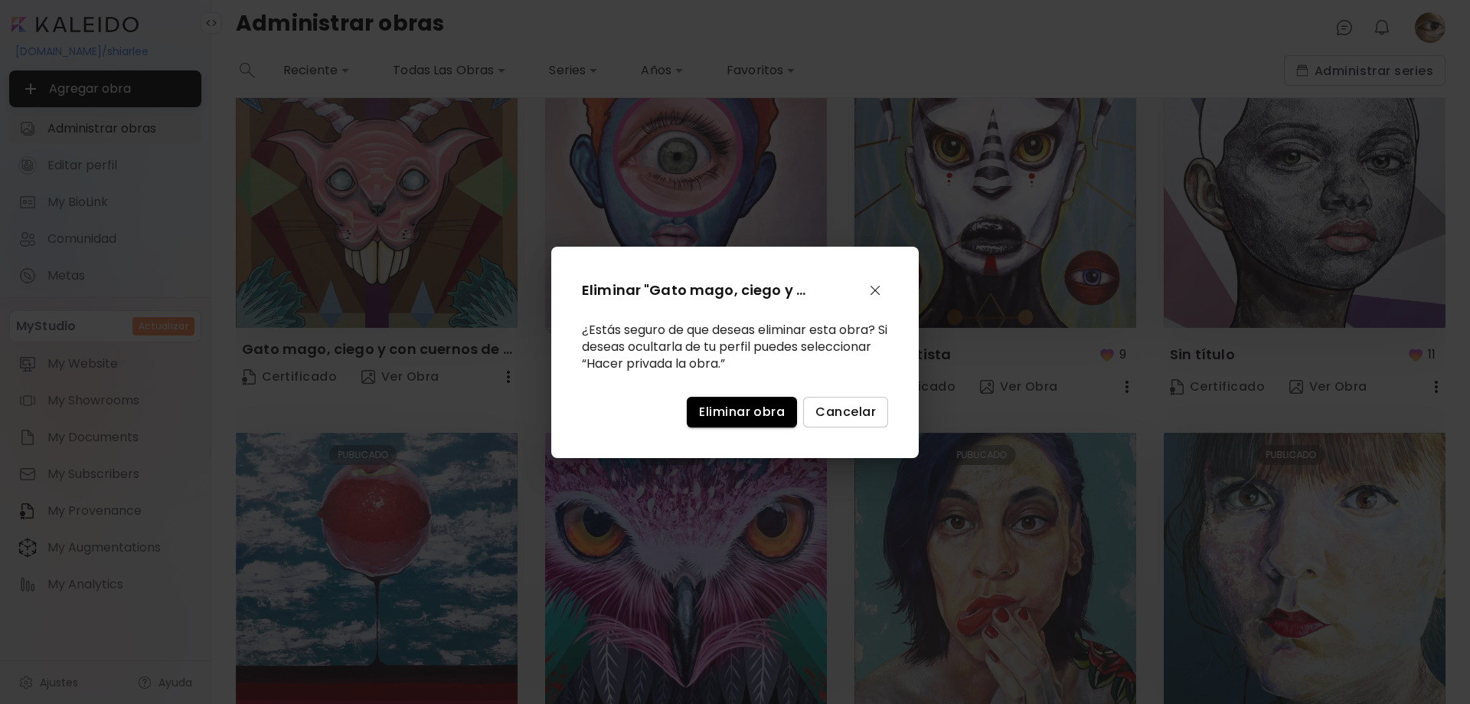
click at [732, 416] on span "Eliminar obra" at bounding box center [742, 411] width 86 height 16
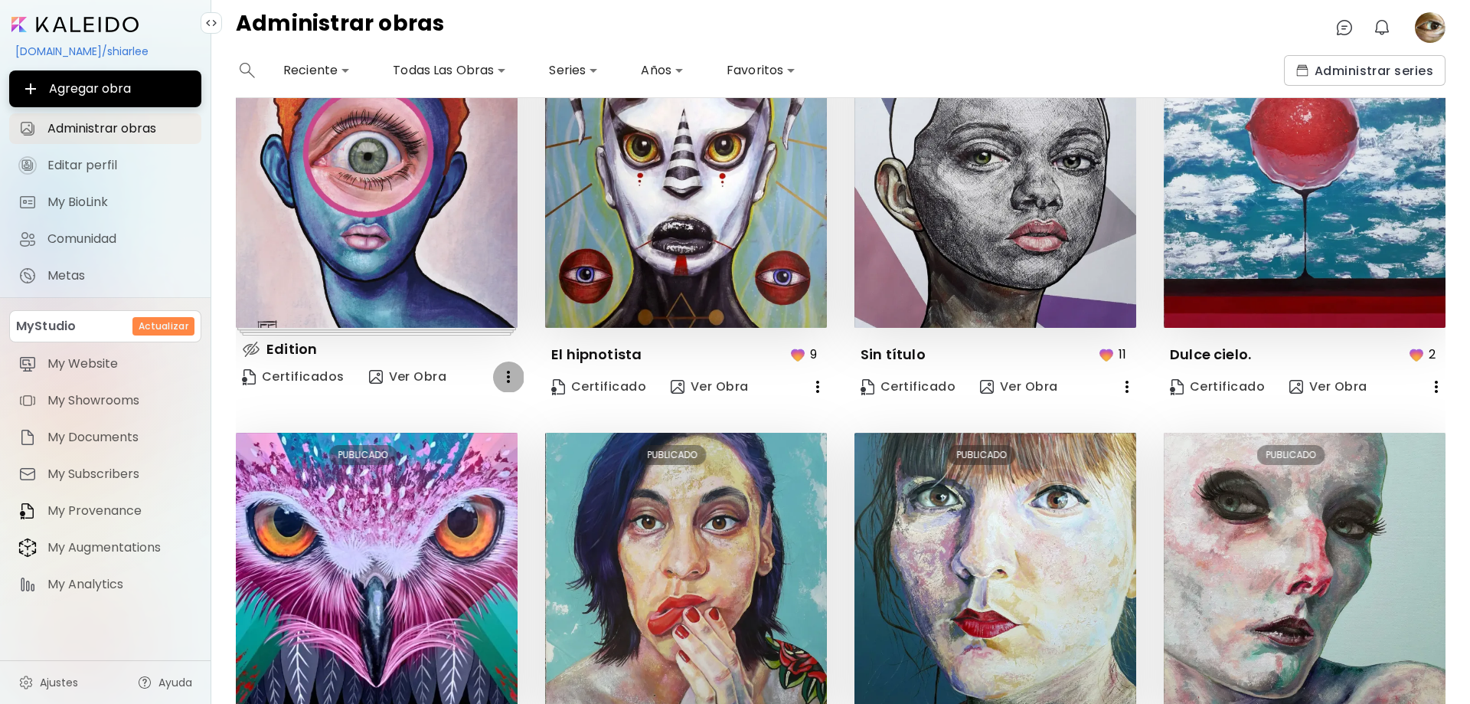
click at [507, 374] on icon "button" at bounding box center [508, 377] width 3 height 12
click at [498, 400] on li "Eliminar" at bounding box center [468, 406] width 103 height 28
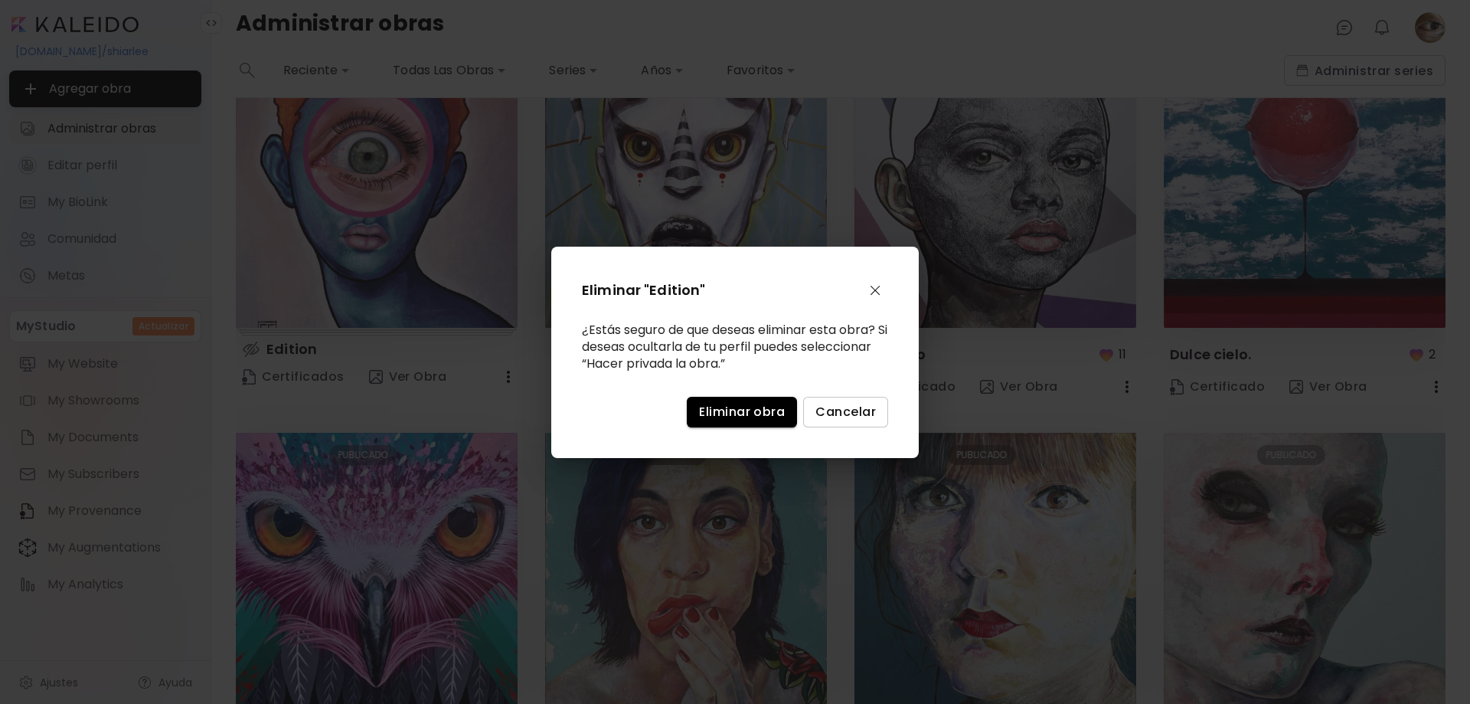
click at [708, 410] on span "Eliminar obra" at bounding box center [742, 411] width 86 height 16
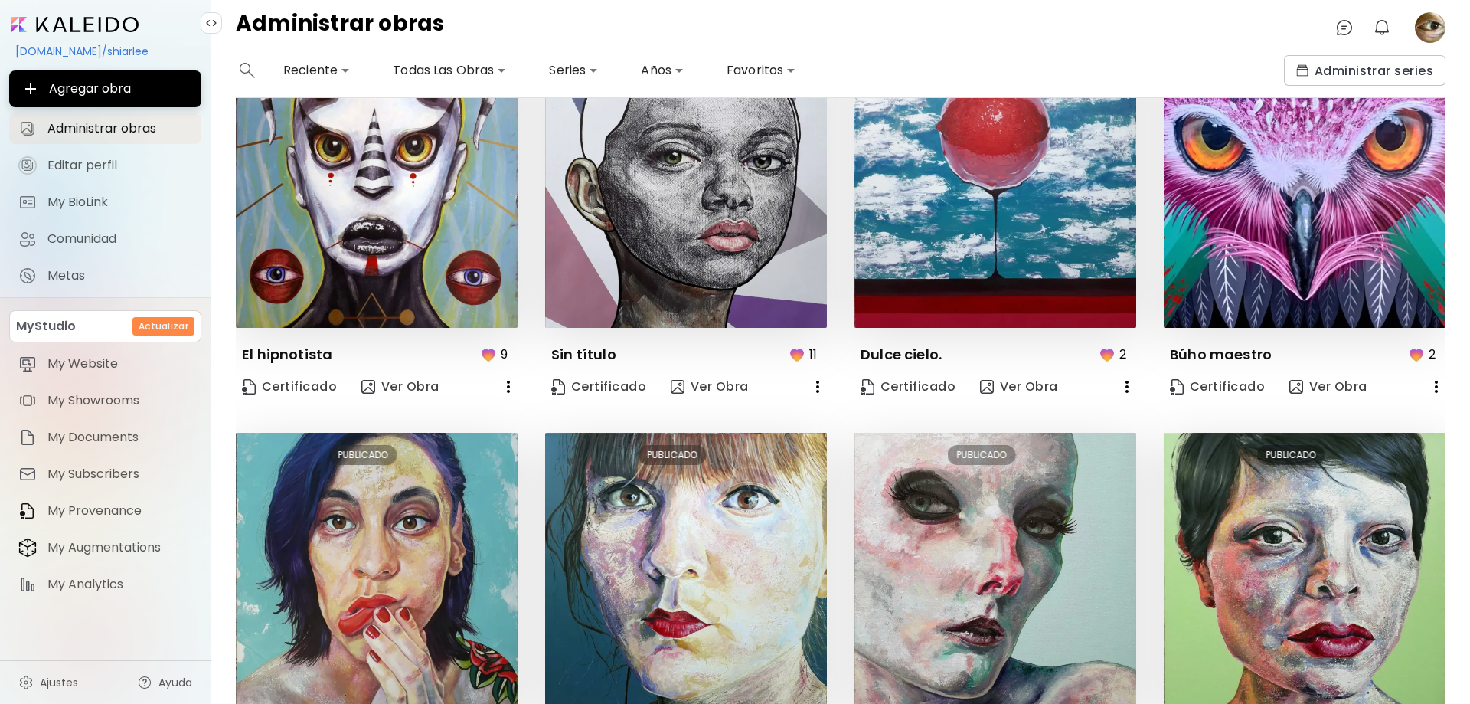
click at [508, 389] on icon "button" at bounding box center [508, 386] width 18 height 18
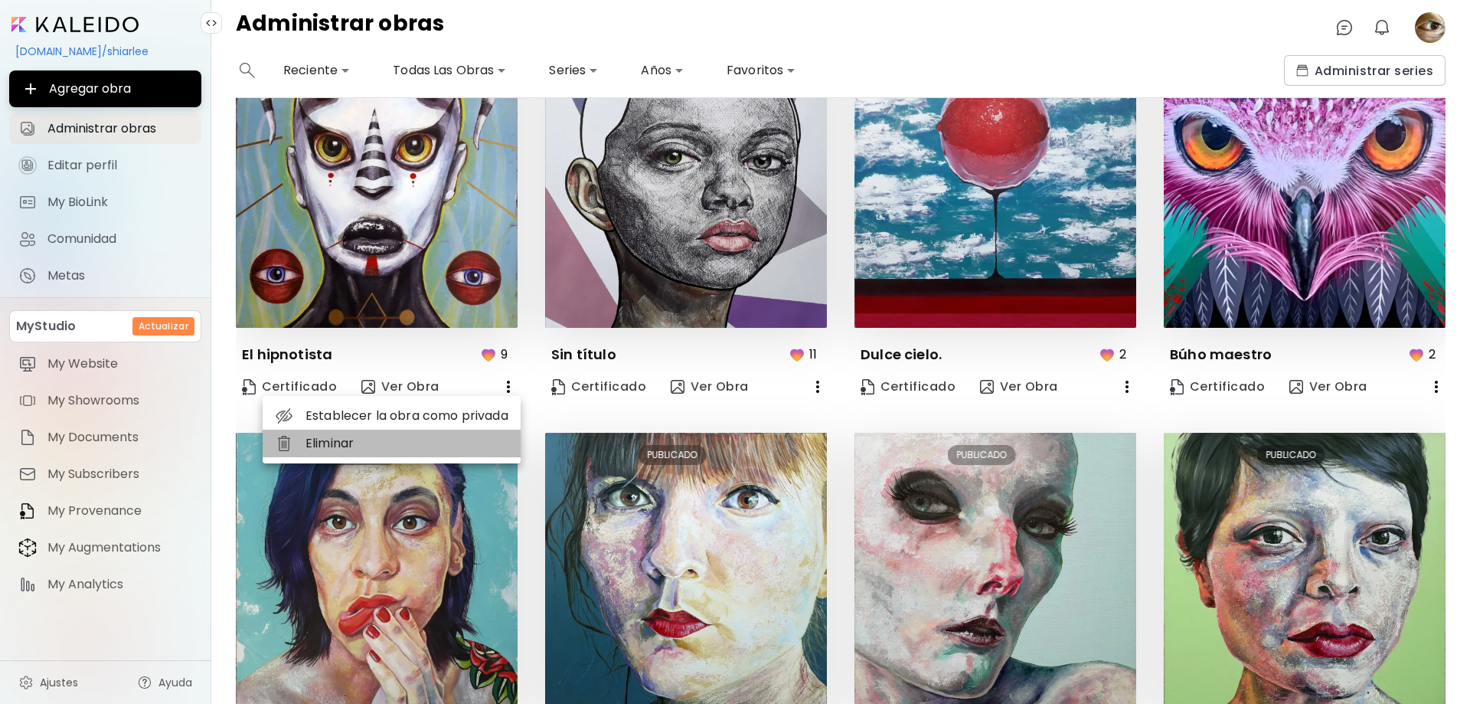
click at [377, 447] on li "Eliminar" at bounding box center [392, 443] width 258 height 28
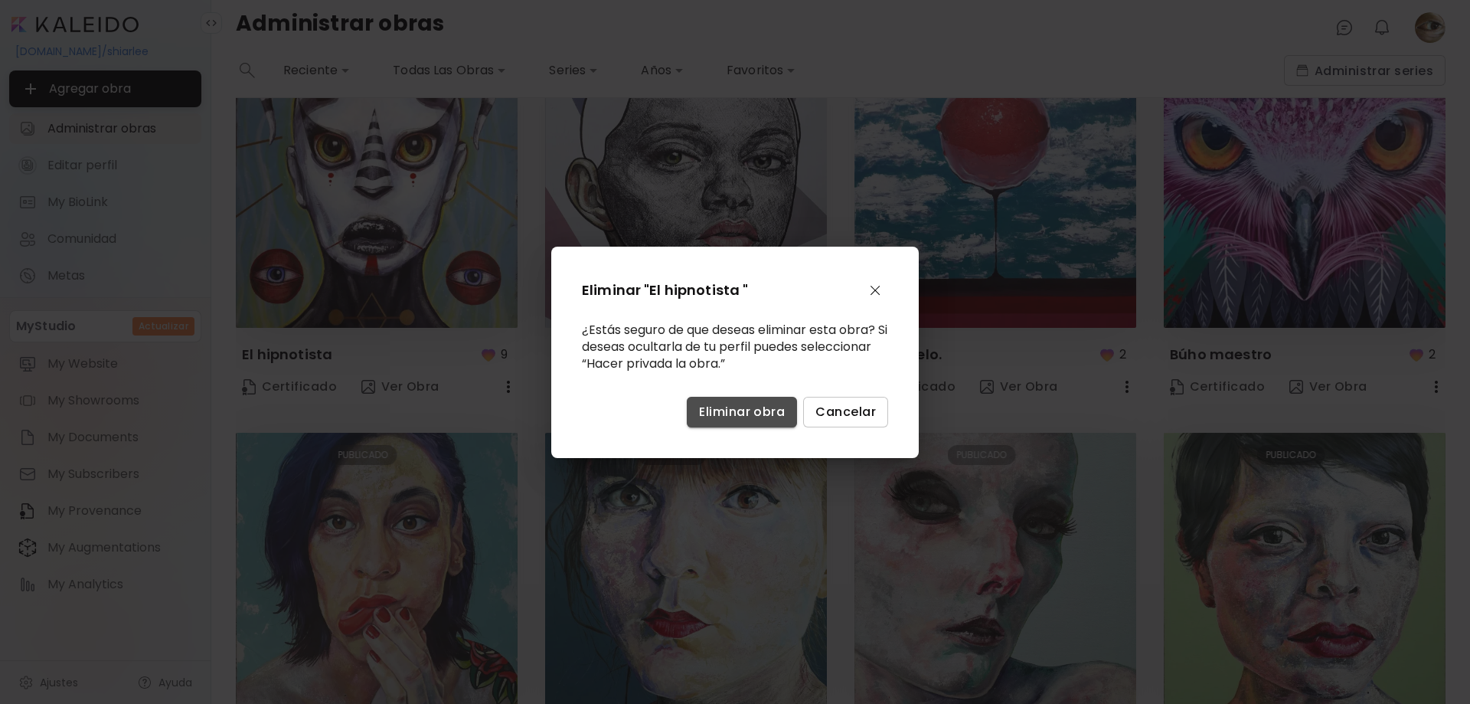
click at [710, 420] on span "Eliminar obra" at bounding box center [742, 411] width 86 height 16
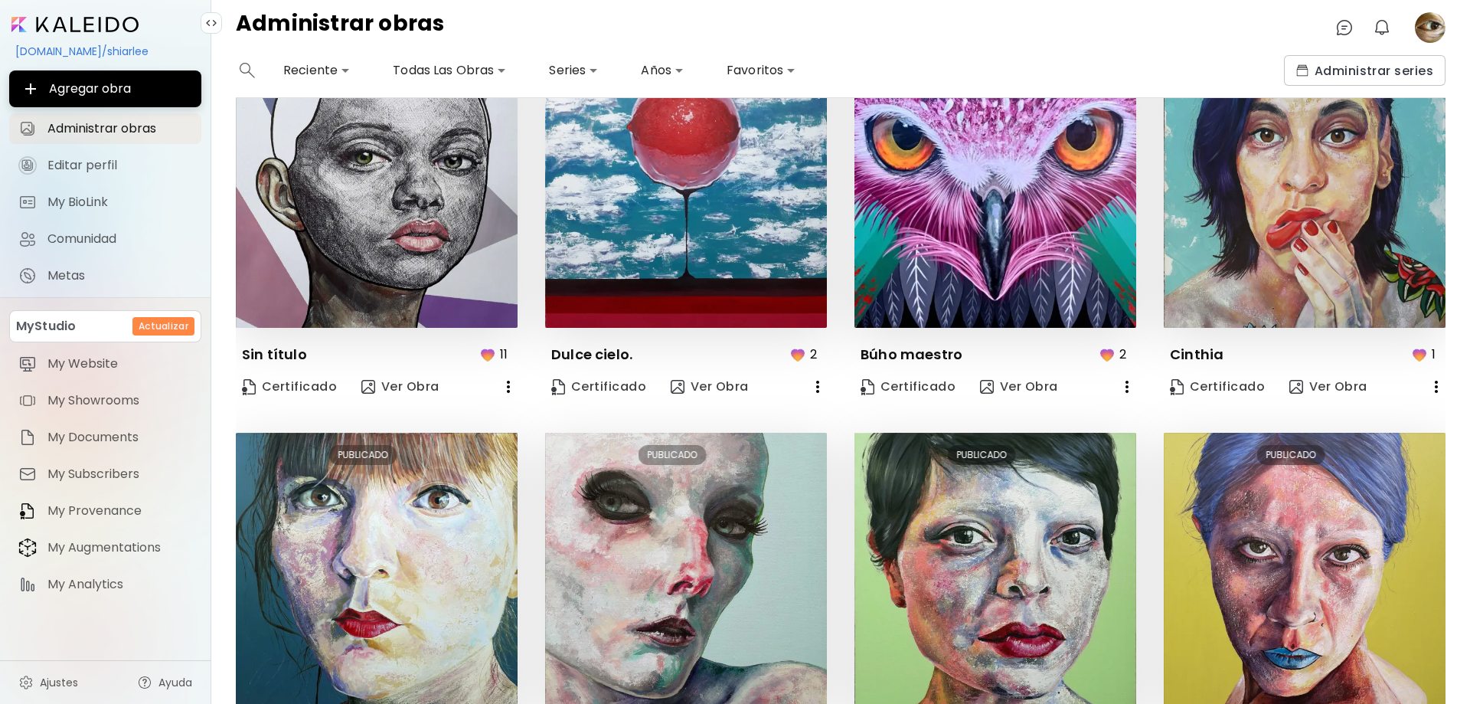
click at [507, 385] on icon "button" at bounding box center [508, 386] width 3 height 12
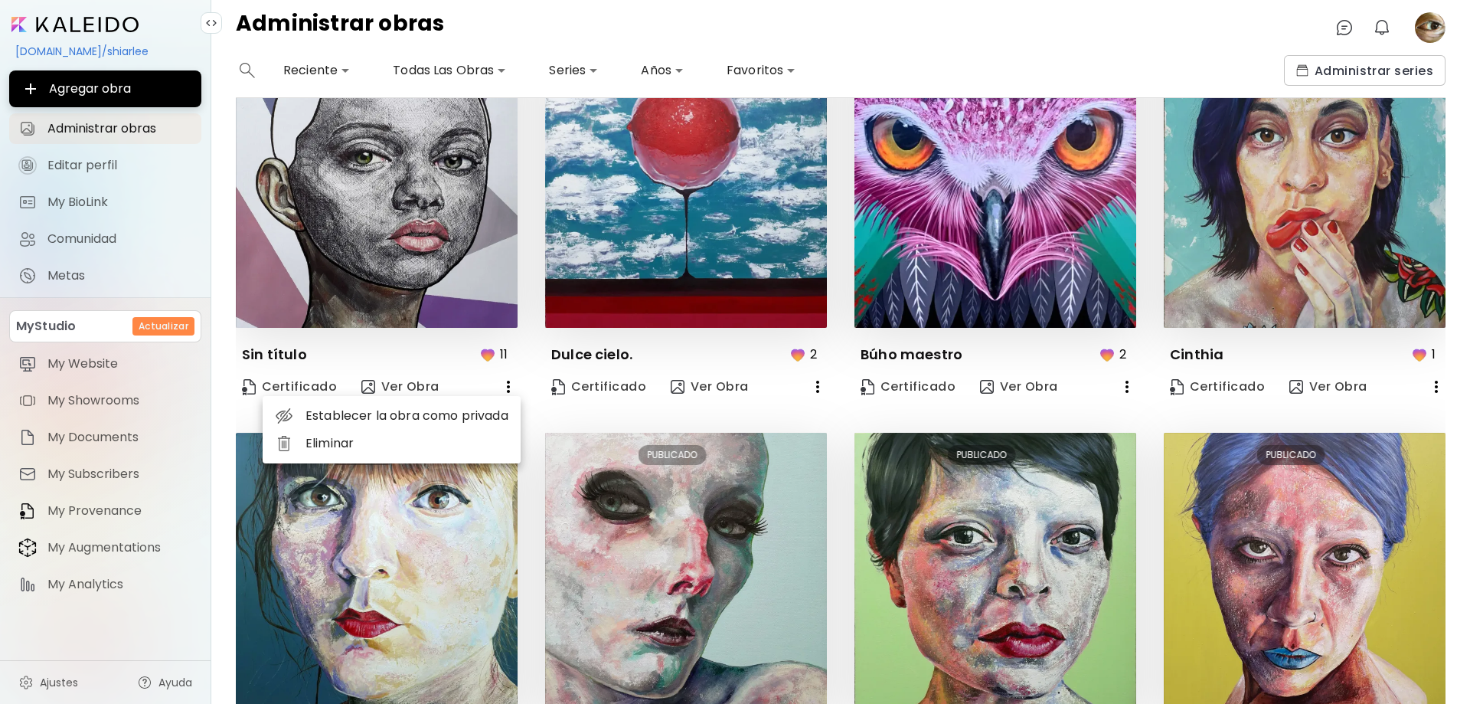
click at [372, 444] on li "Eliminar" at bounding box center [392, 443] width 258 height 28
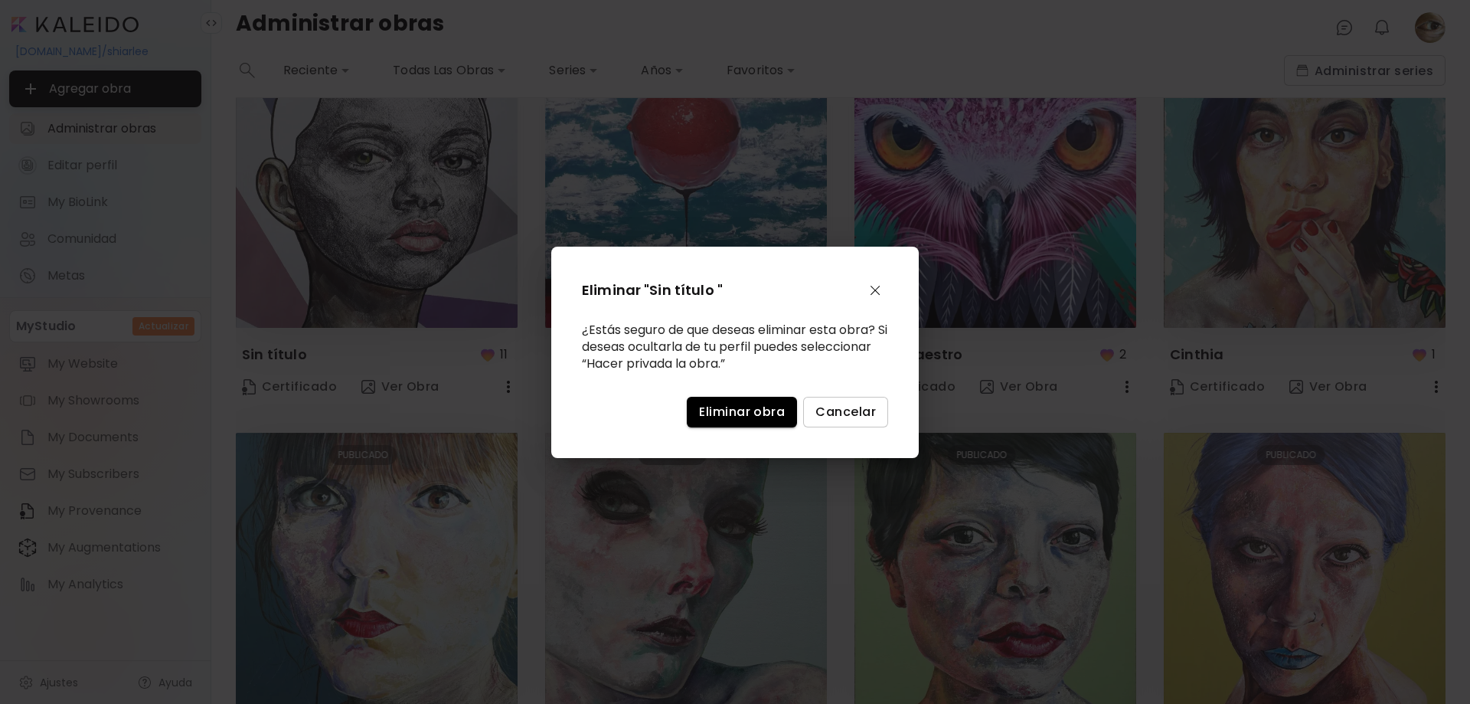
drag, startPoint x: 730, startPoint y: 413, endPoint x: 721, endPoint y: 413, distance: 9.2
click at [727, 413] on span "Eliminar obra" at bounding box center [742, 411] width 86 height 16
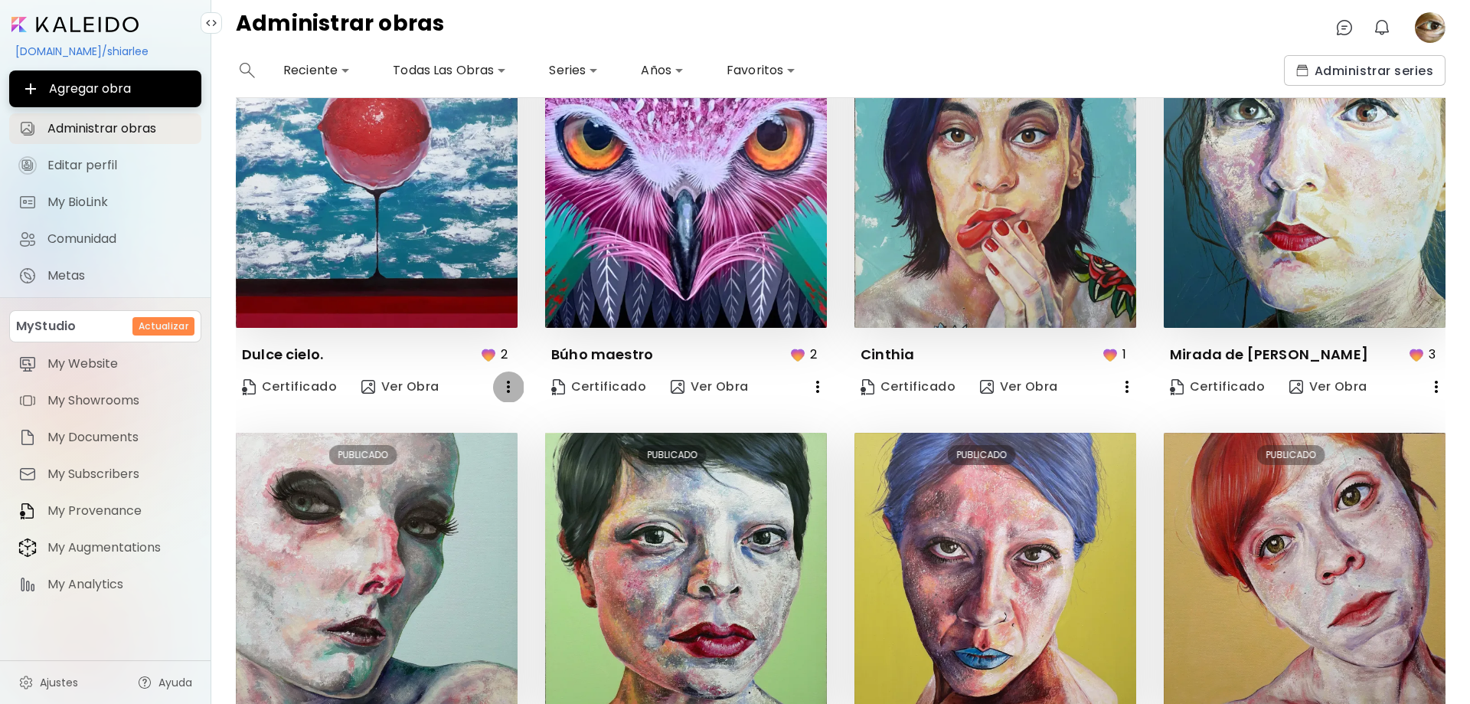
click at [505, 387] on icon "button" at bounding box center [508, 386] width 18 height 18
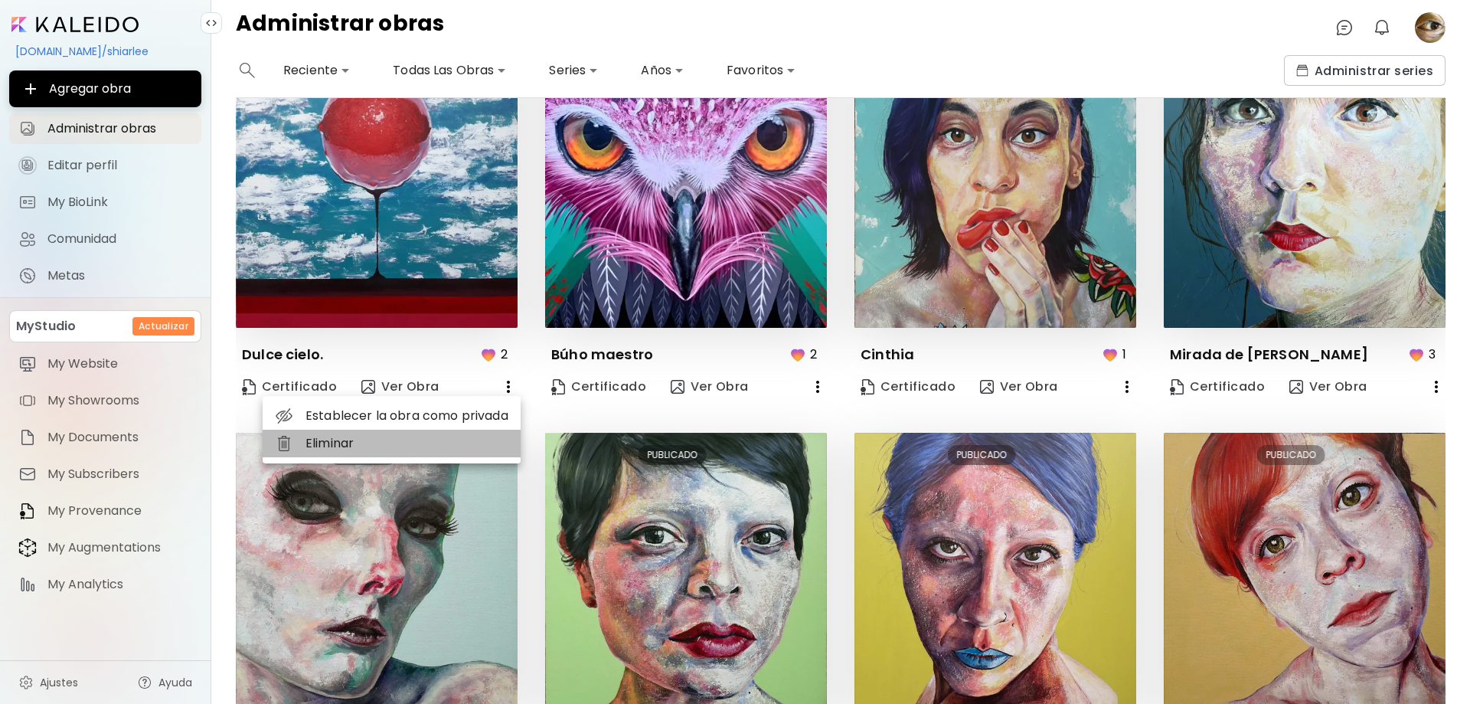
click at [443, 449] on li "Eliminar" at bounding box center [392, 443] width 258 height 28
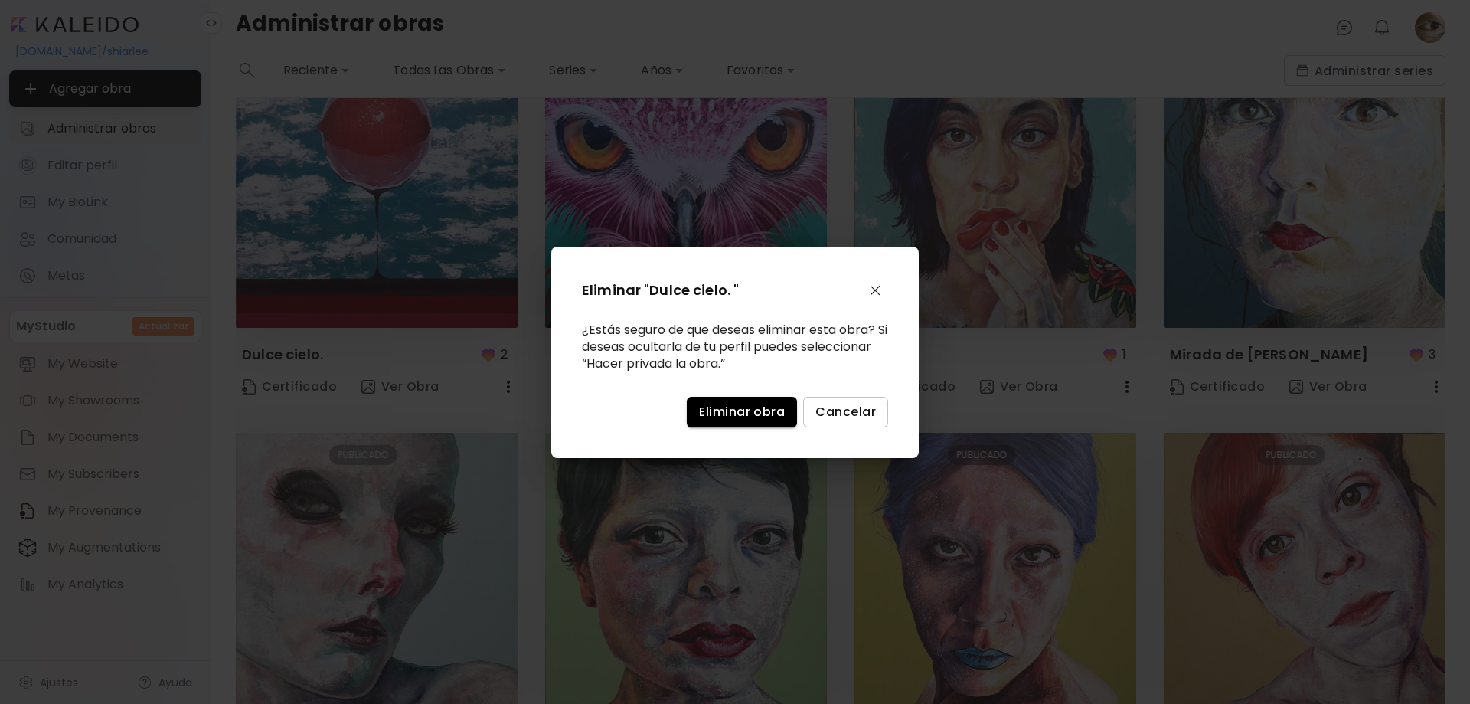
click at [740, 421] on button "Eliminar obra" at bounding box center [742, 412] width 110 height 31
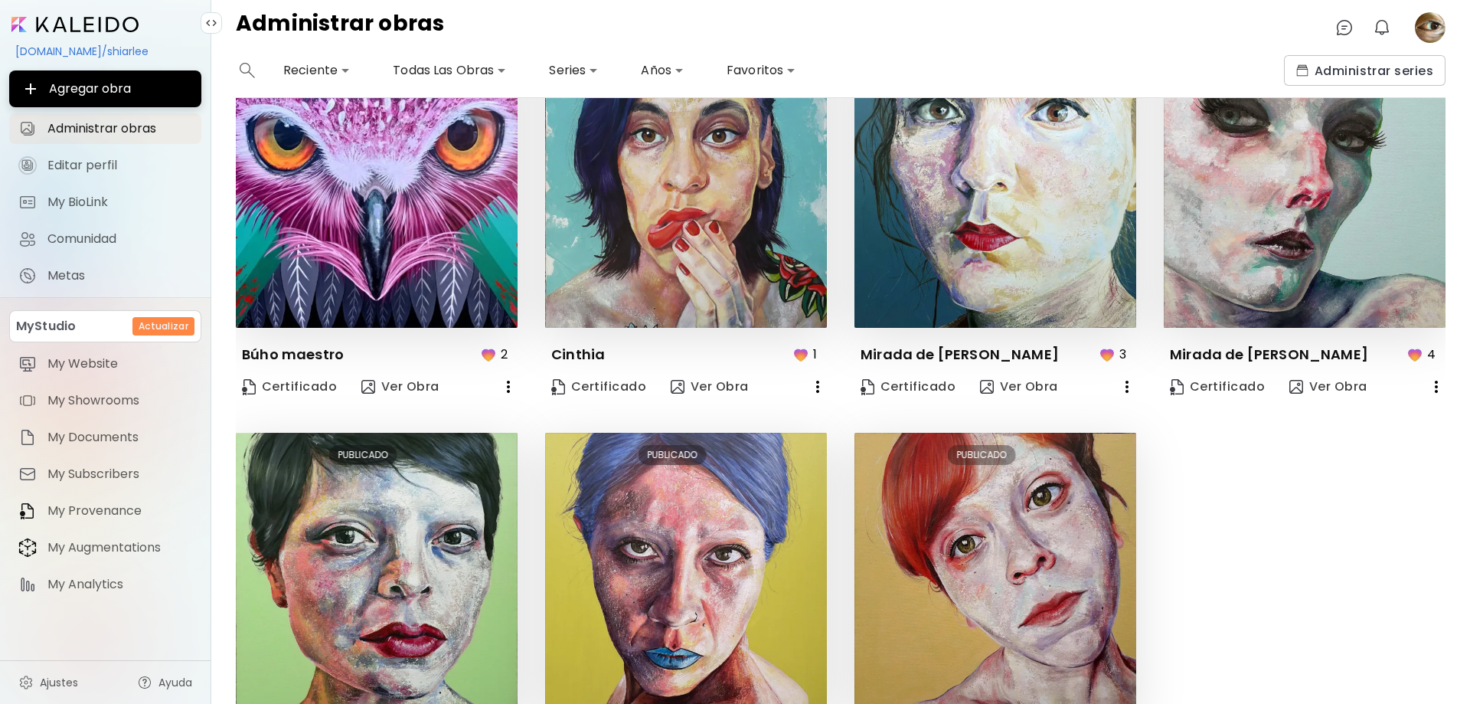
click at [508, 388] on icon "button" at bounding box center [508, 386] width 18 height 18
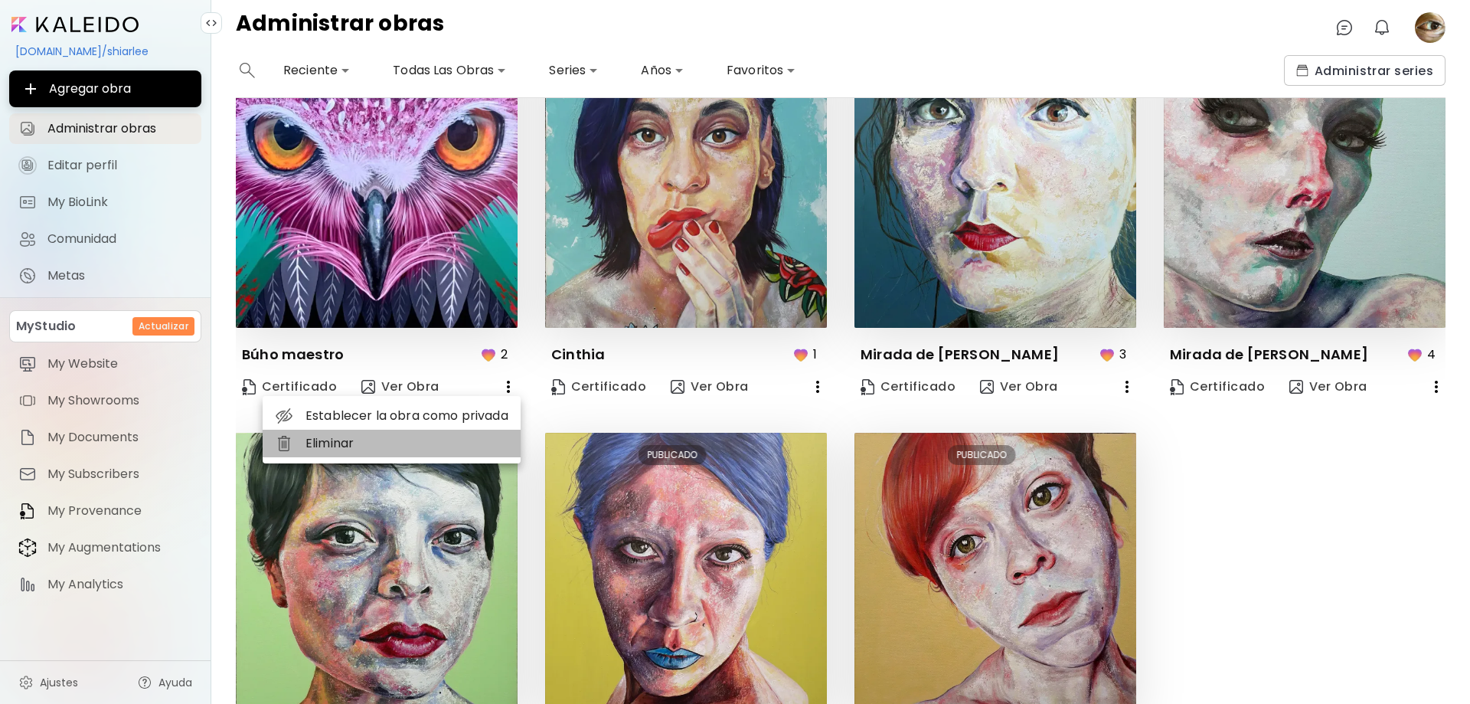
click at [423, 443] on li "Eliminar" at bounding box center [392, 443] width 258 height 28
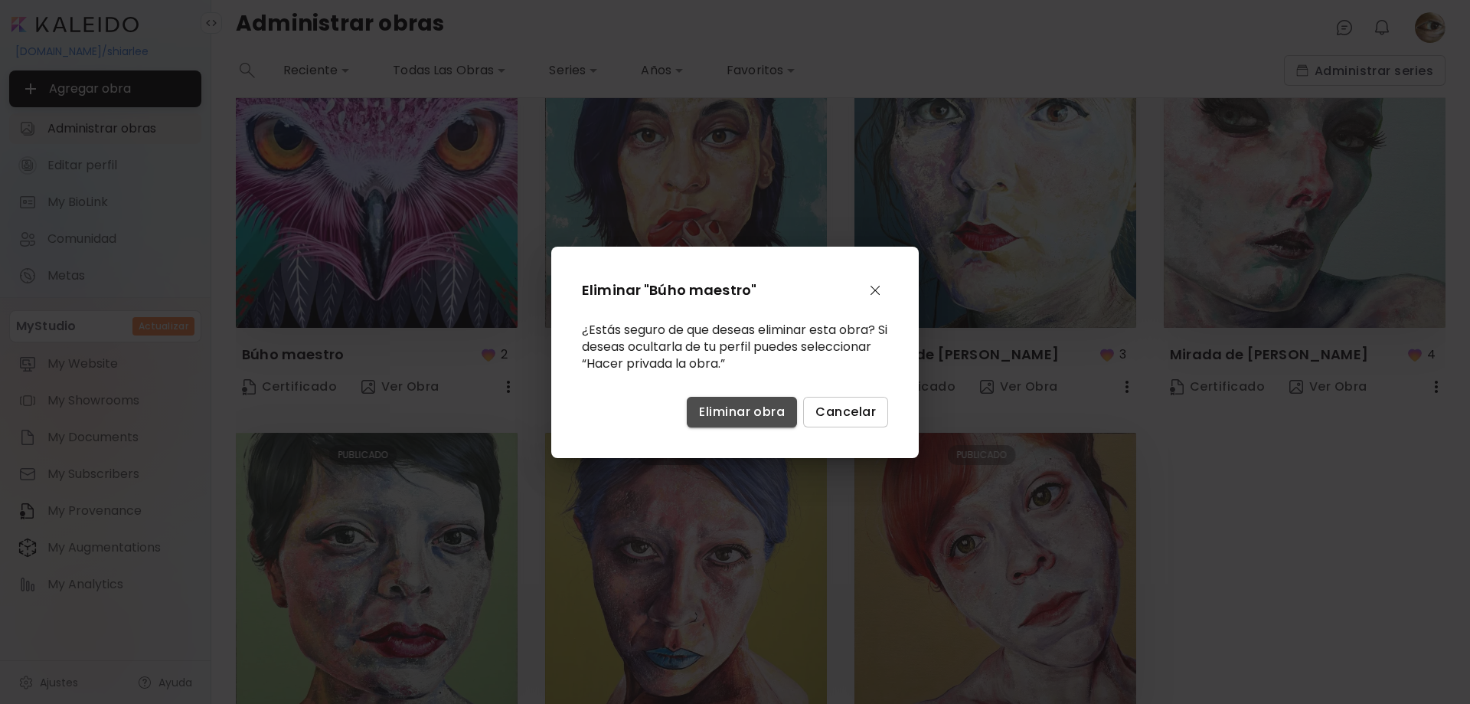
drag, startPoint x: 732, startPoint y: 417, endPoint x: 715, endPoint y: 417, distance: 16.8
click at [731, 417] on span "Eliminar obra" at bounding box center [742, 411] width 86 height 16
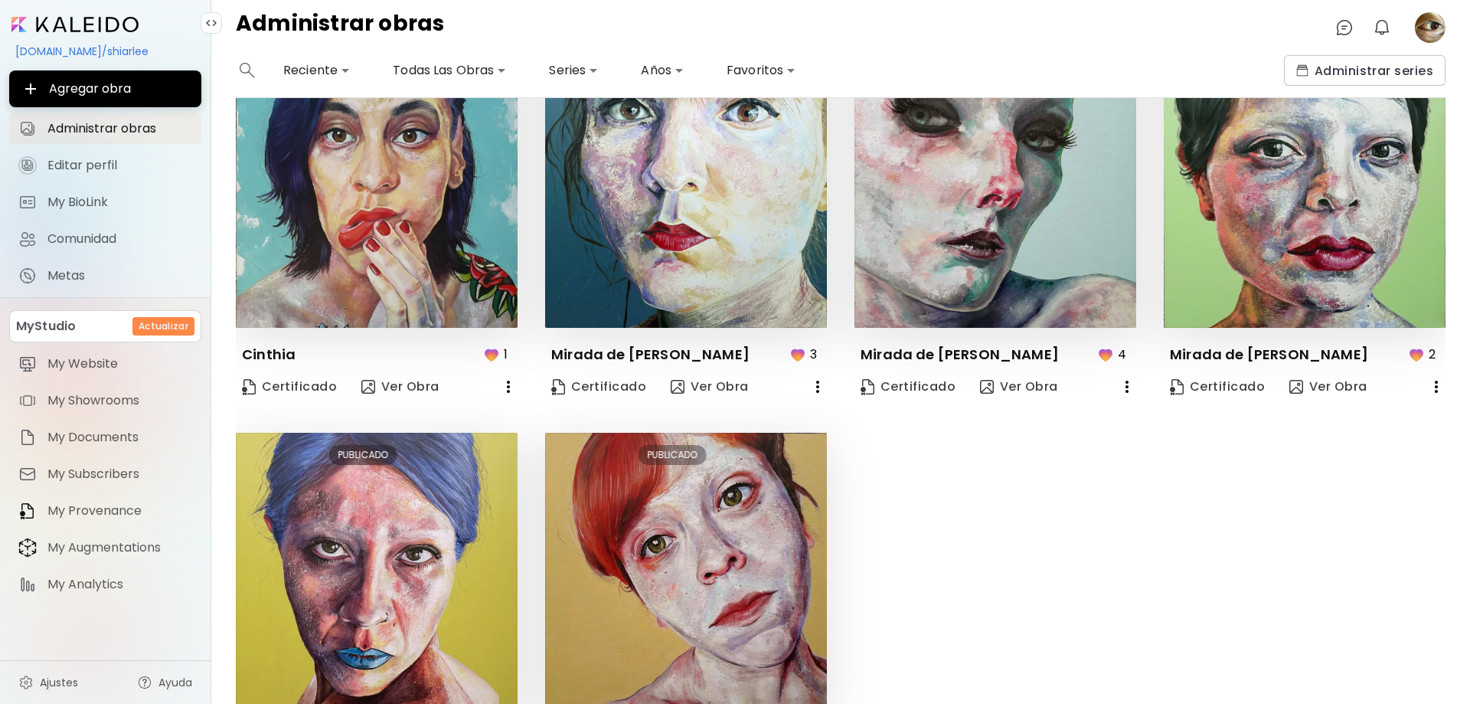
click at [507, 384] on icon "button" at bounding box center [508, 386] width 18 height 18
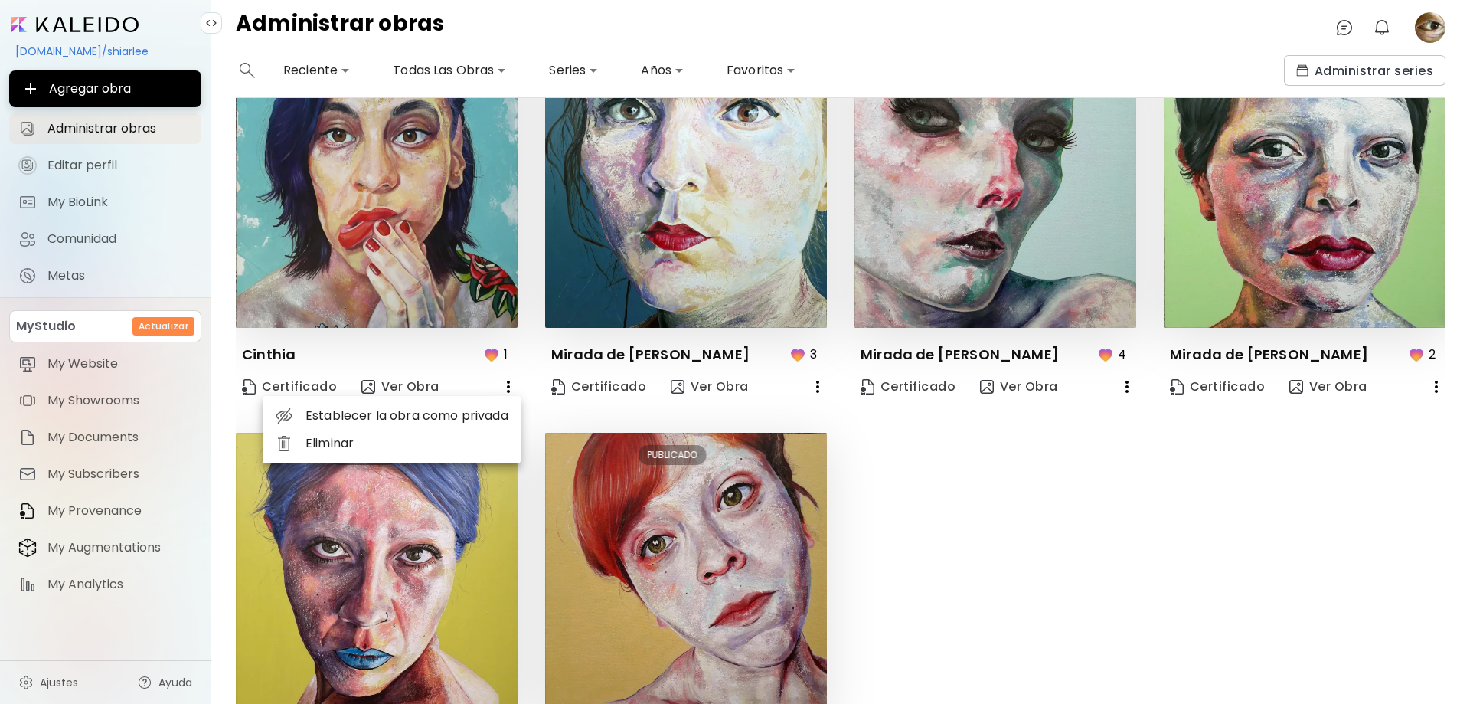
click at [420, 446] on li "Eliminar" at bounding box center [392, 443] width 258 height 28
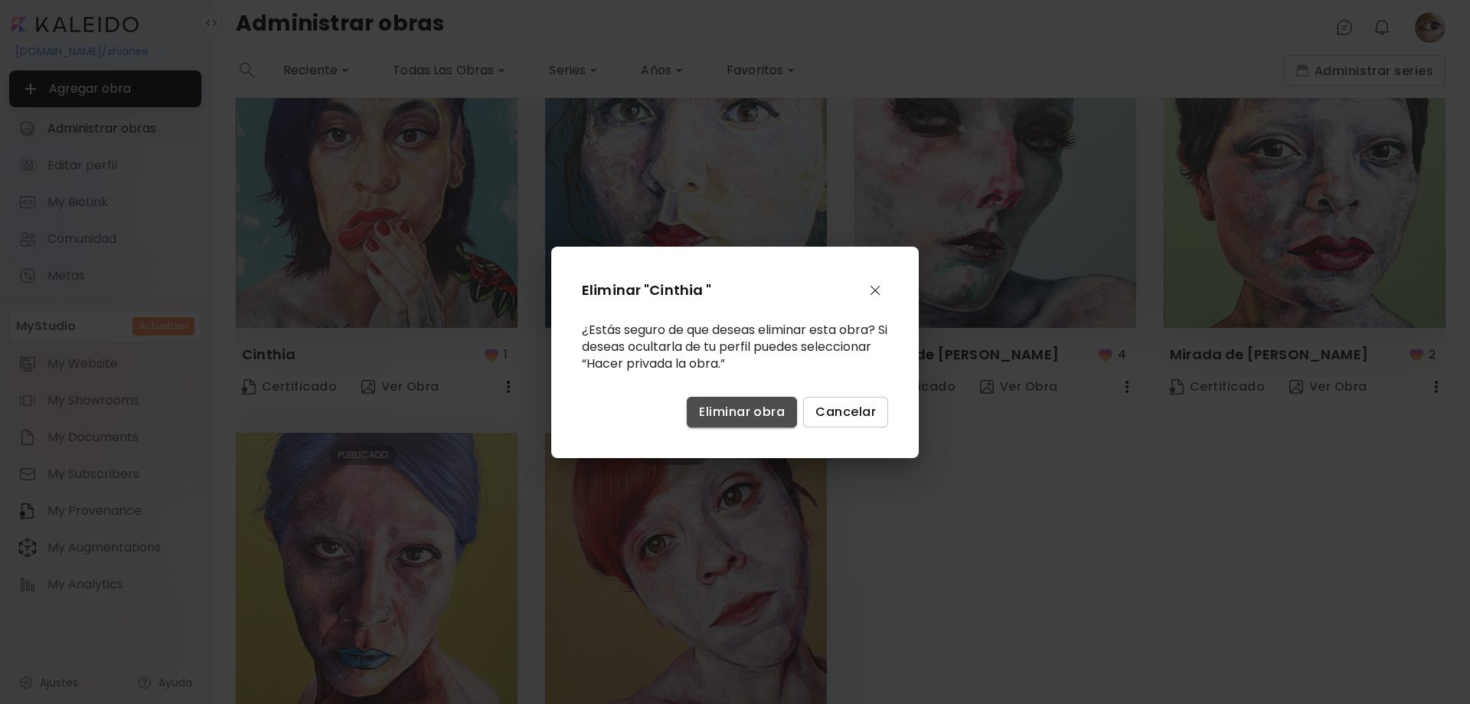
click at [719, 418] on span "Eliminar obra" at bounding box center [742, 411] width 86 height 16
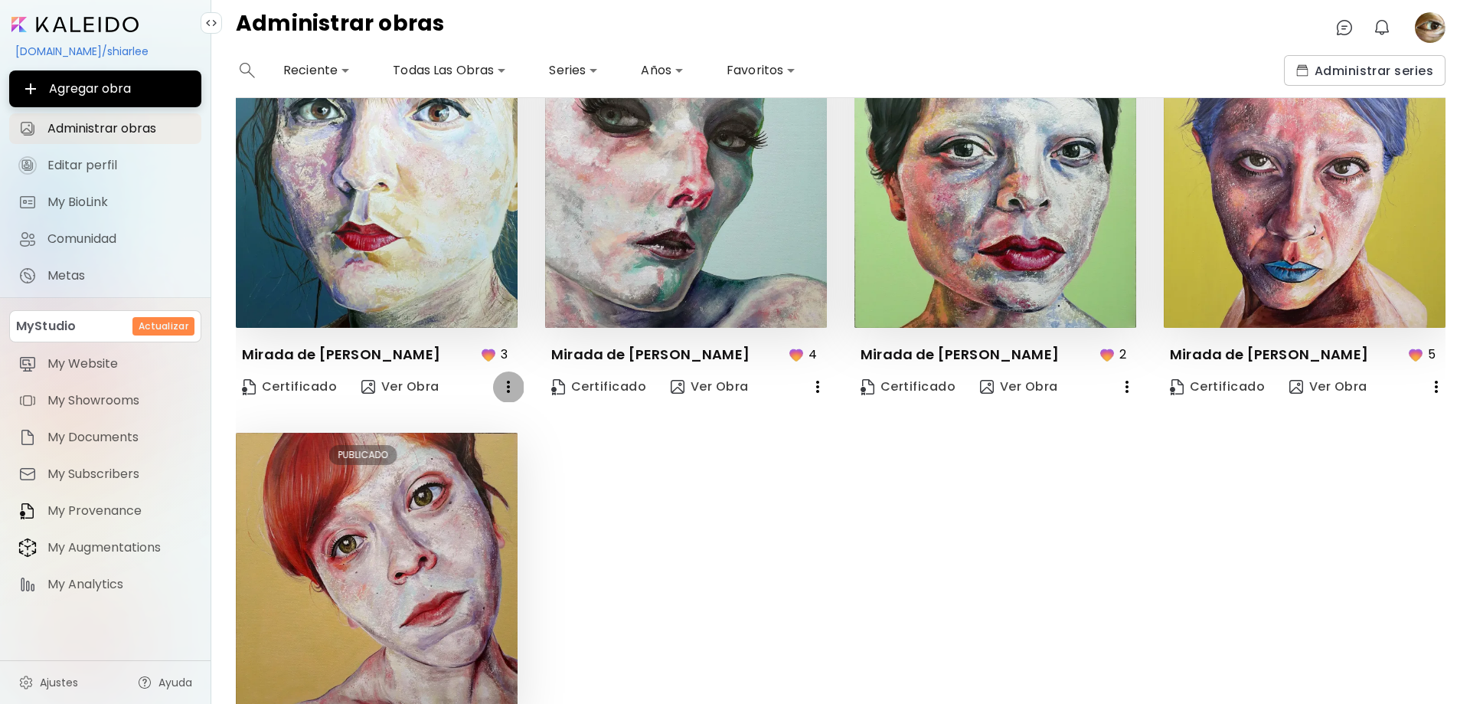
click at [508, 392] on icon "button" at bounding box center [508, 386] width 18 height 18
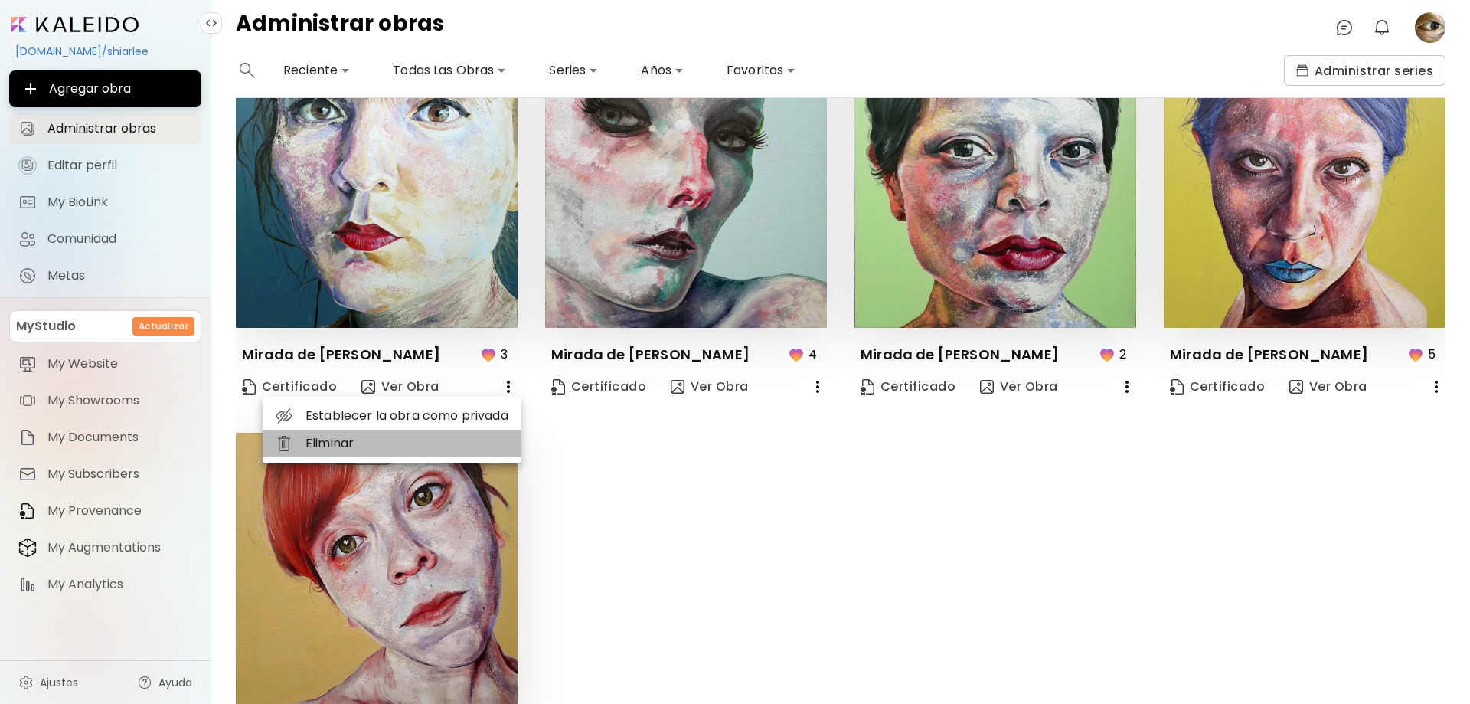
click at [345, 448] on li "Eliminar" at bounding box center [392, 443] width 258 height 28
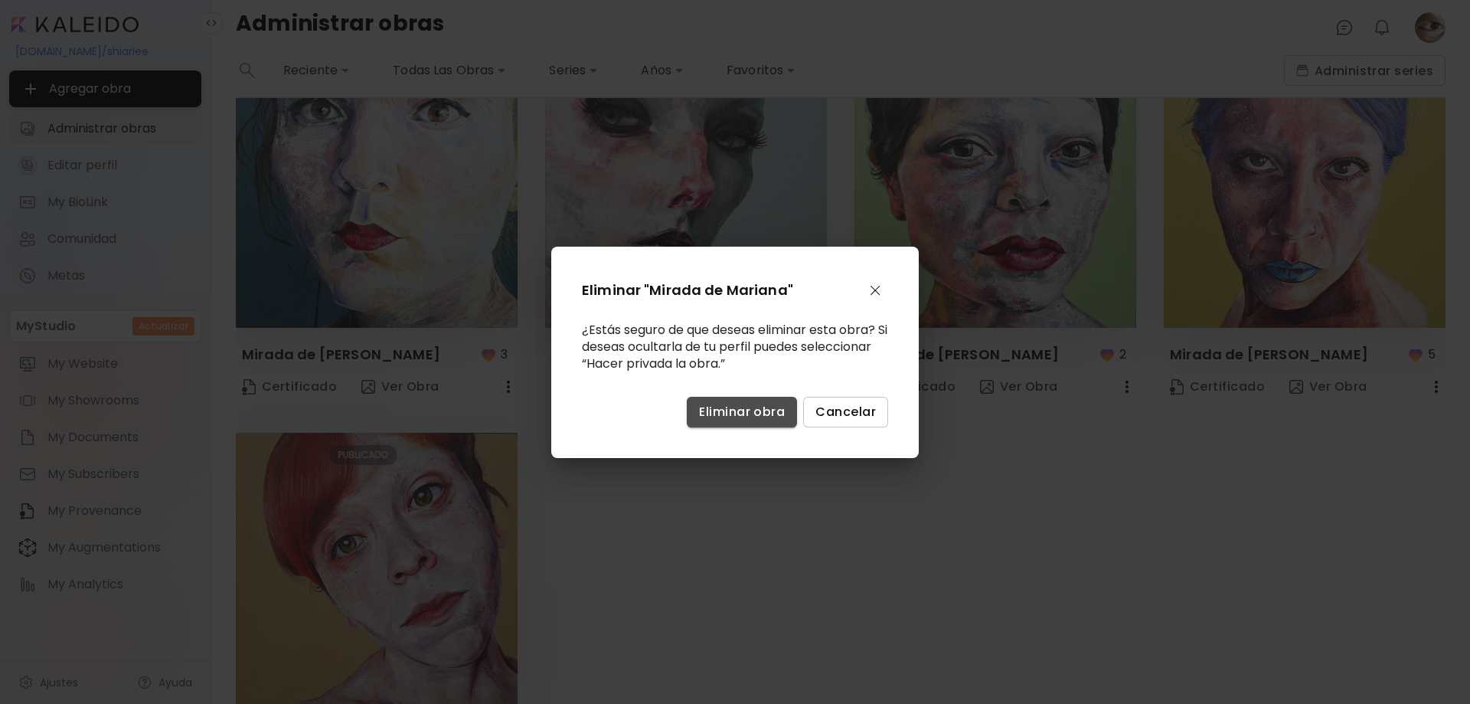
click at [735, 415] on span "Eliminar obra" at bounding box center [742, 411] width 86 height 16
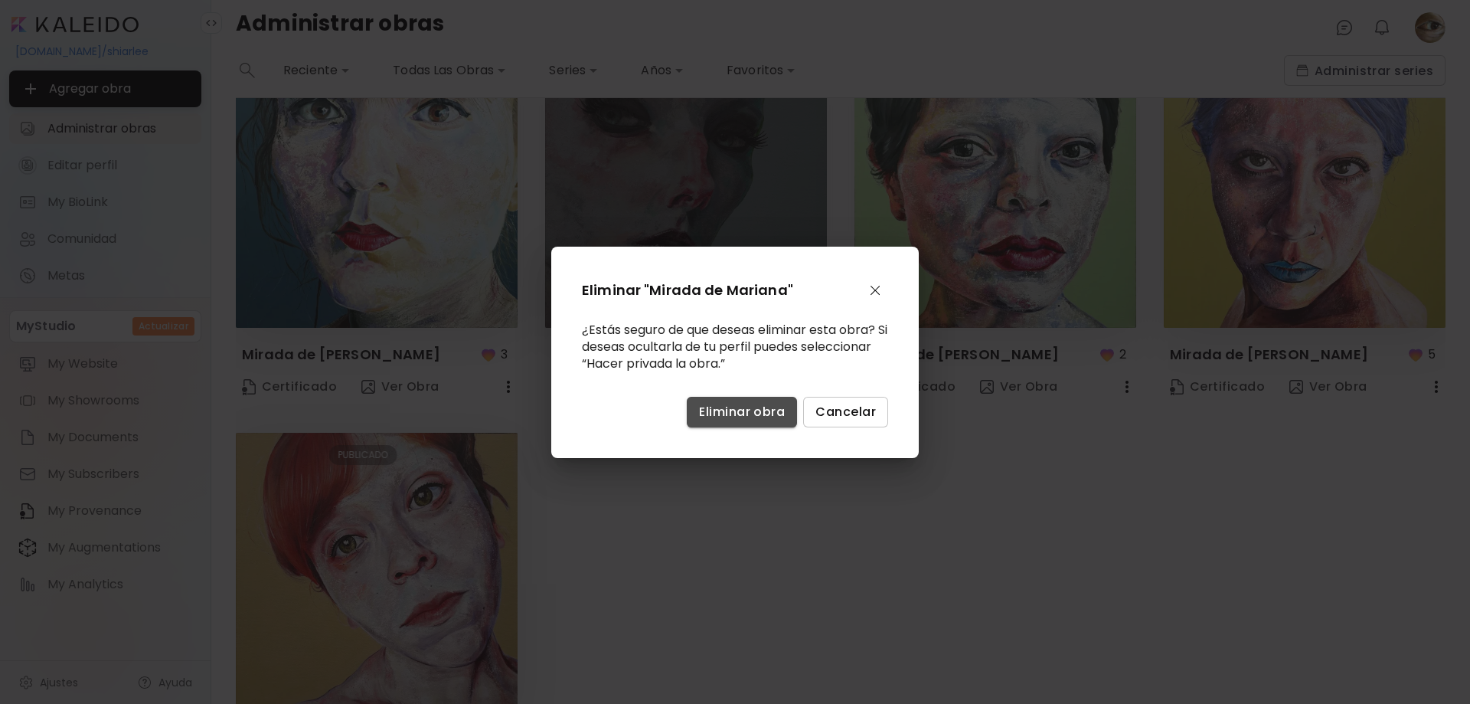
scroll to position [0, 0]
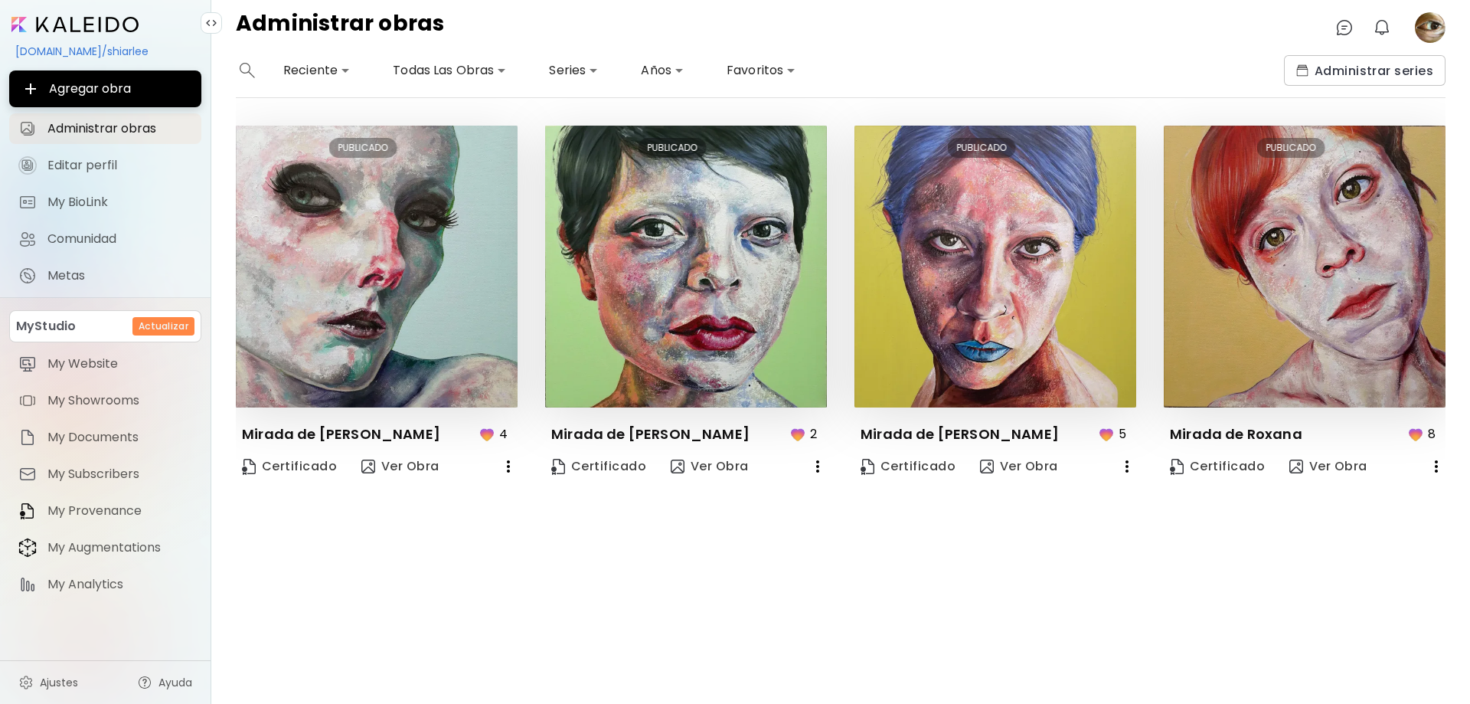
click at [511, 462] on icon "button" at bounding box center [508, 466] width 18 height 18
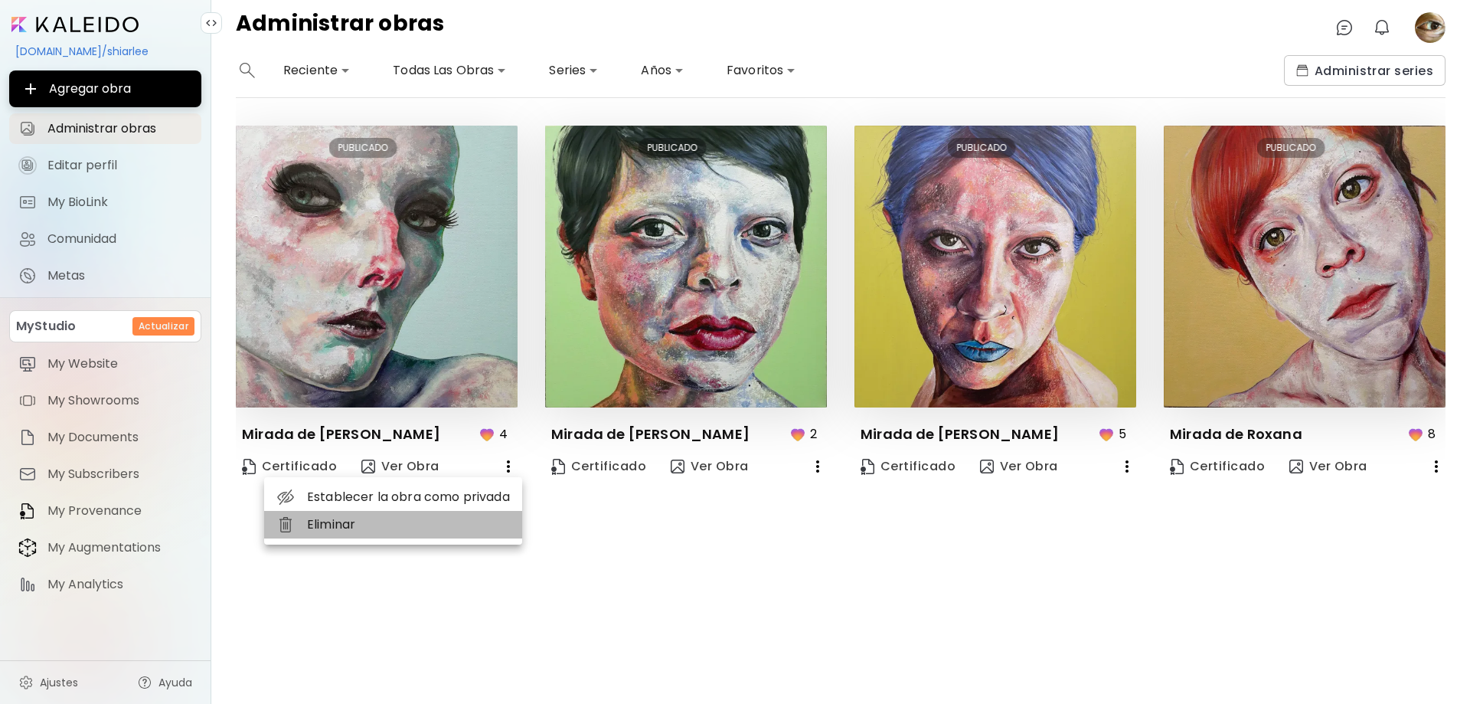
click at [365, 522] on li "Eliminar" at bounding box center [393, 525] width 258 height 28
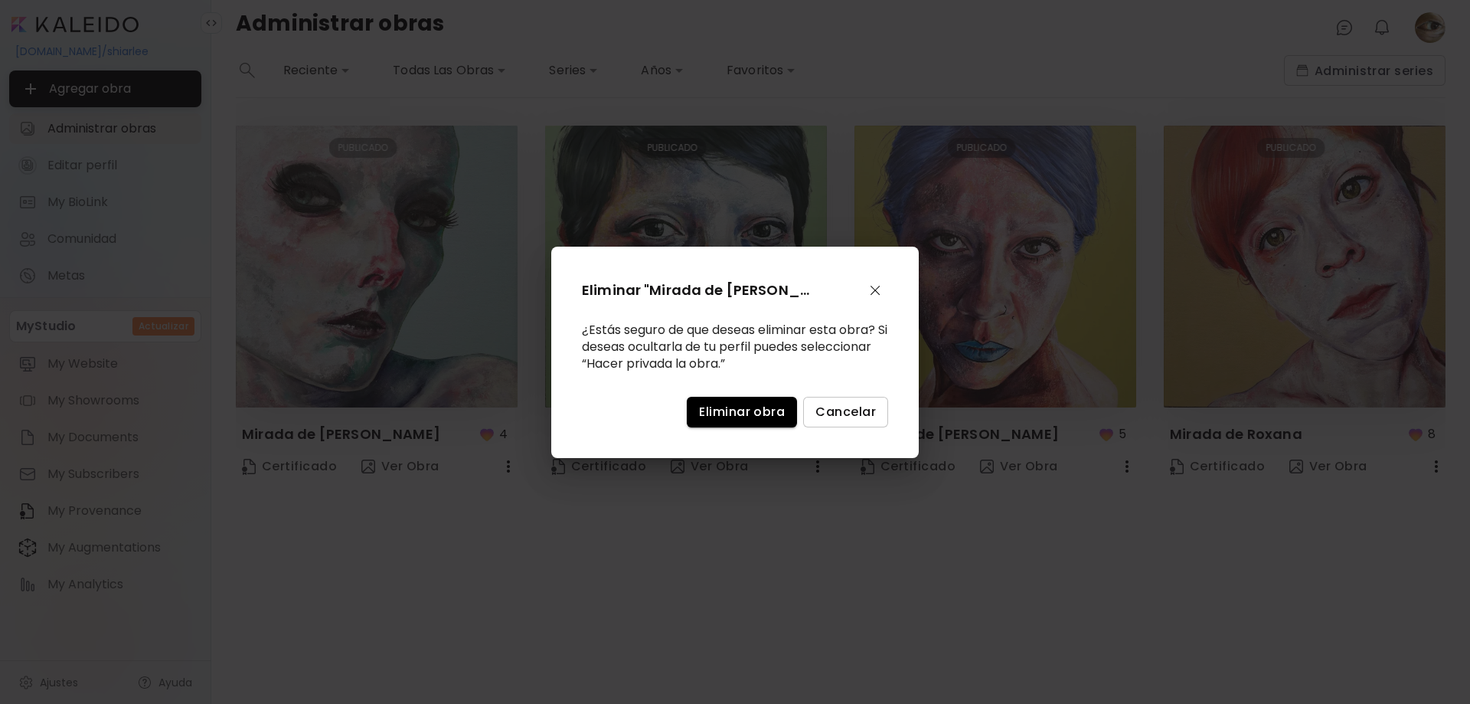
drag, startPoint x: 693, startPoint y: 402, endPoint x: 710, endPoint y: 417, distance: 22.8
click at [693, 403] on button "Eliminar obra" at bounding box center [742, 412] width 110 height 31
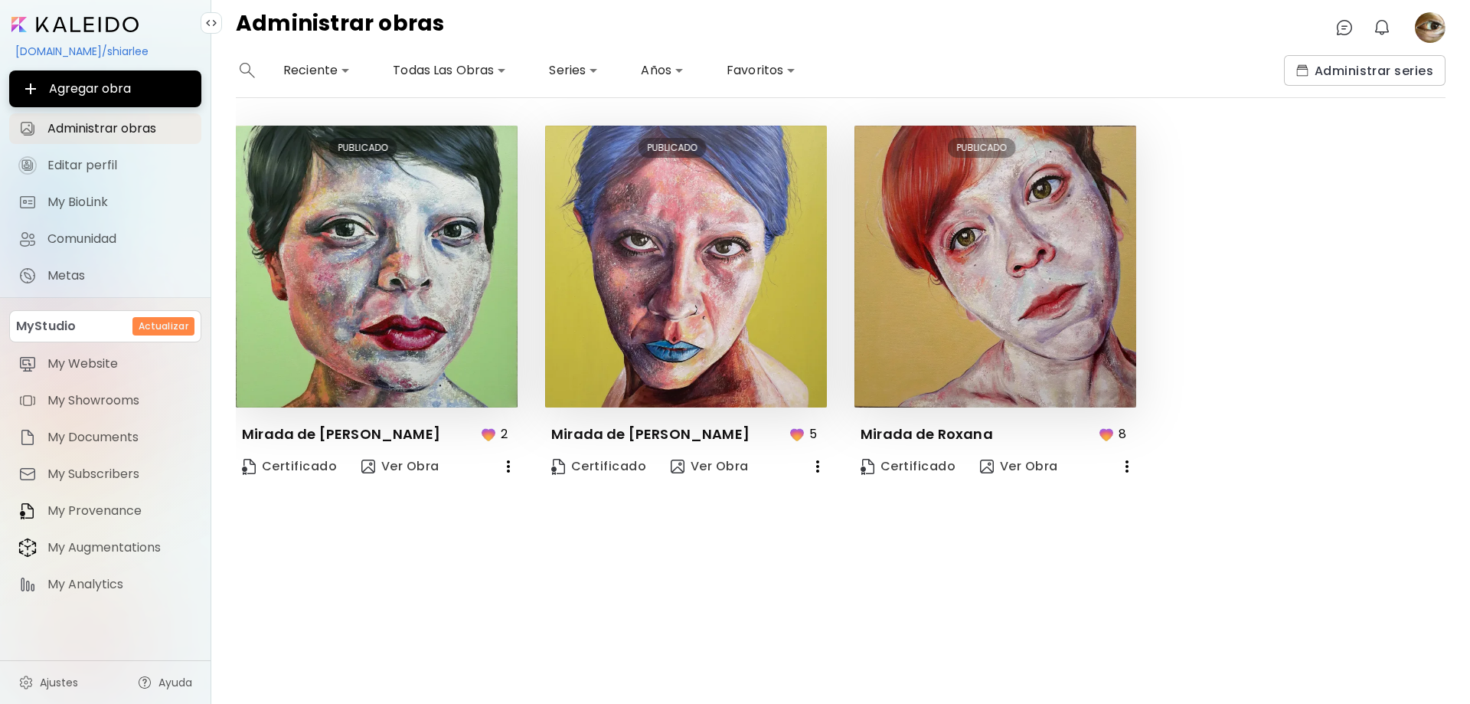
drag, startPoint x: 501, startPoint y: 472, endPoint x: 508, endPoint y: 472, distance: 7.7
click at [508, 472] on icon "button" at bounding box center [508, 466] width 18 height 18
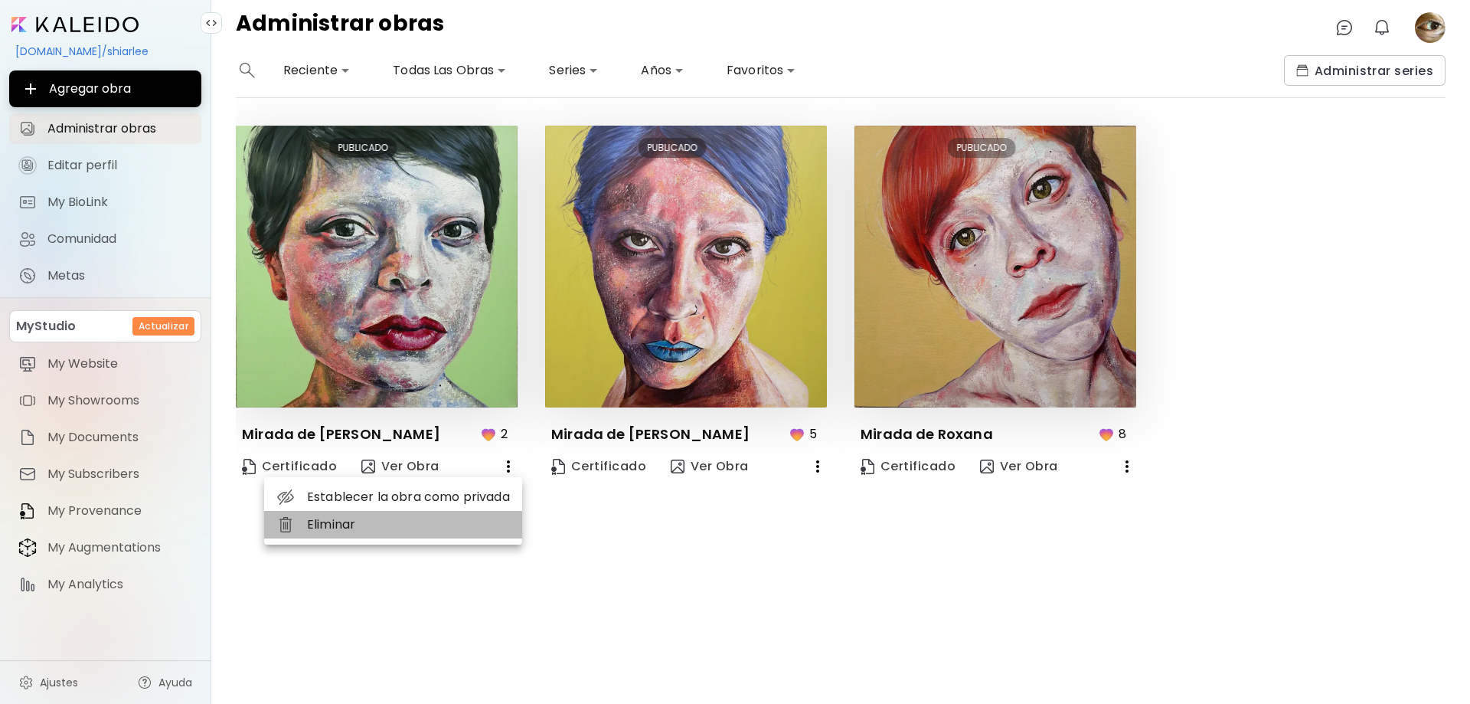
click at [427, 522] on li "Eliminar" at bounding box center [393, 525] width 258 height 28
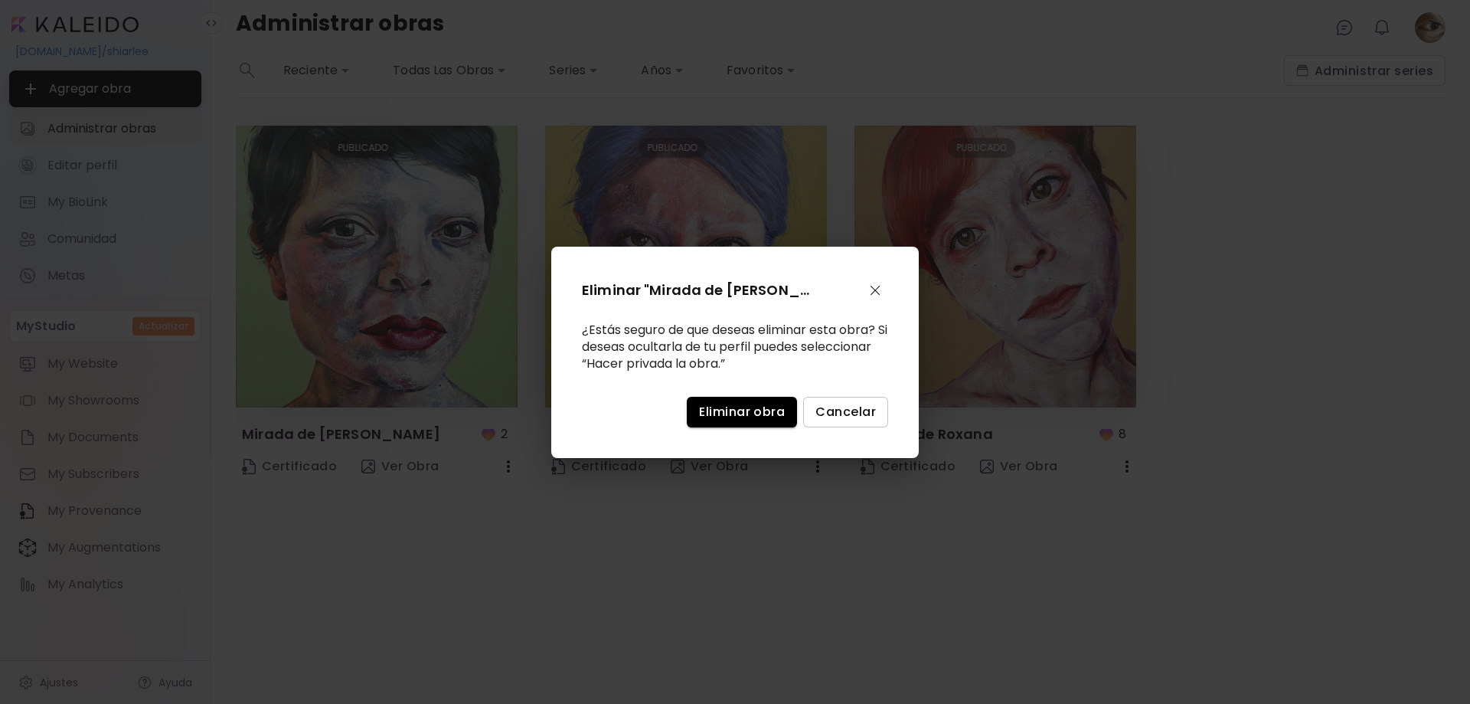
click at [743, 416] on span "Eliminar obra" at bounding box center [742, 411] width 86 height 16
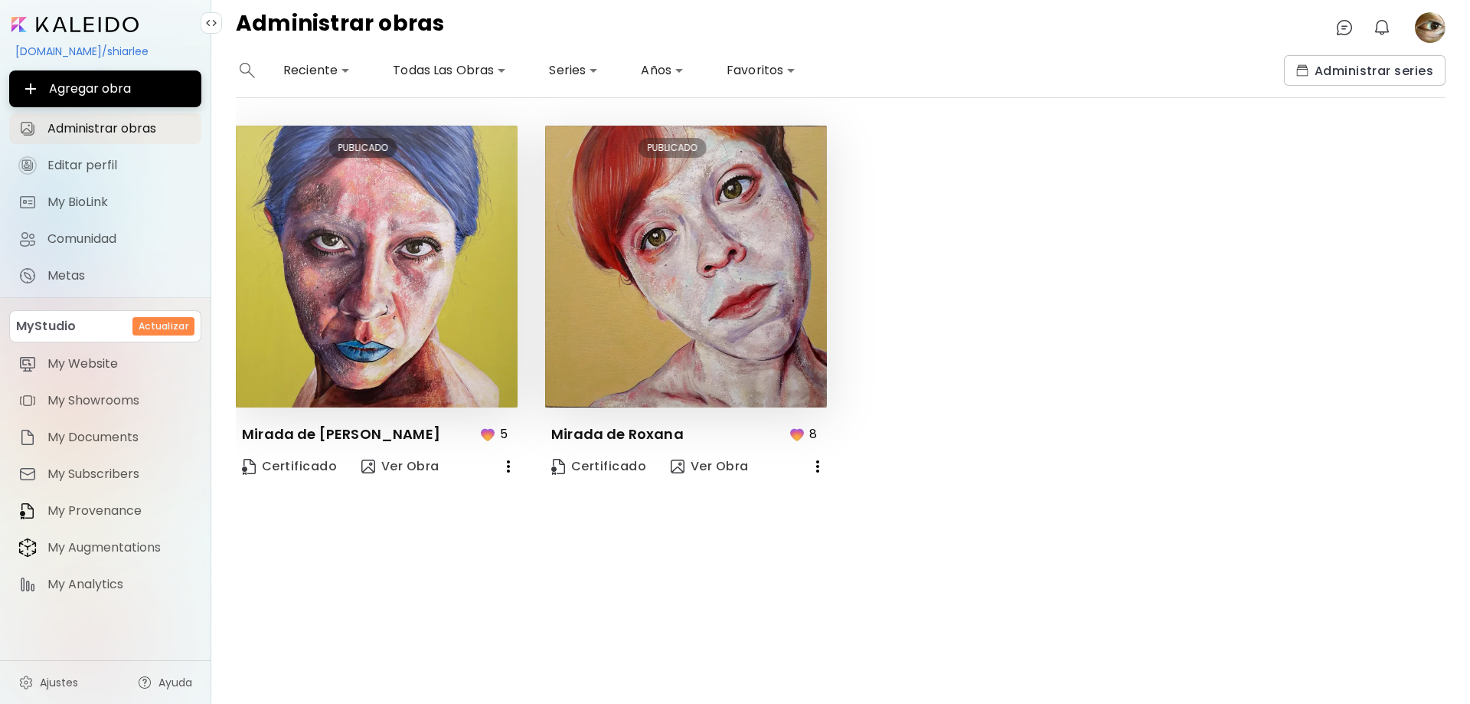
click at [505, 468] on icon "button" at bounding box center [508, 466] width 18 height 18
click at [406, 527] on li "Eliminar" at bounding box center [393, 525] width 258 height 28
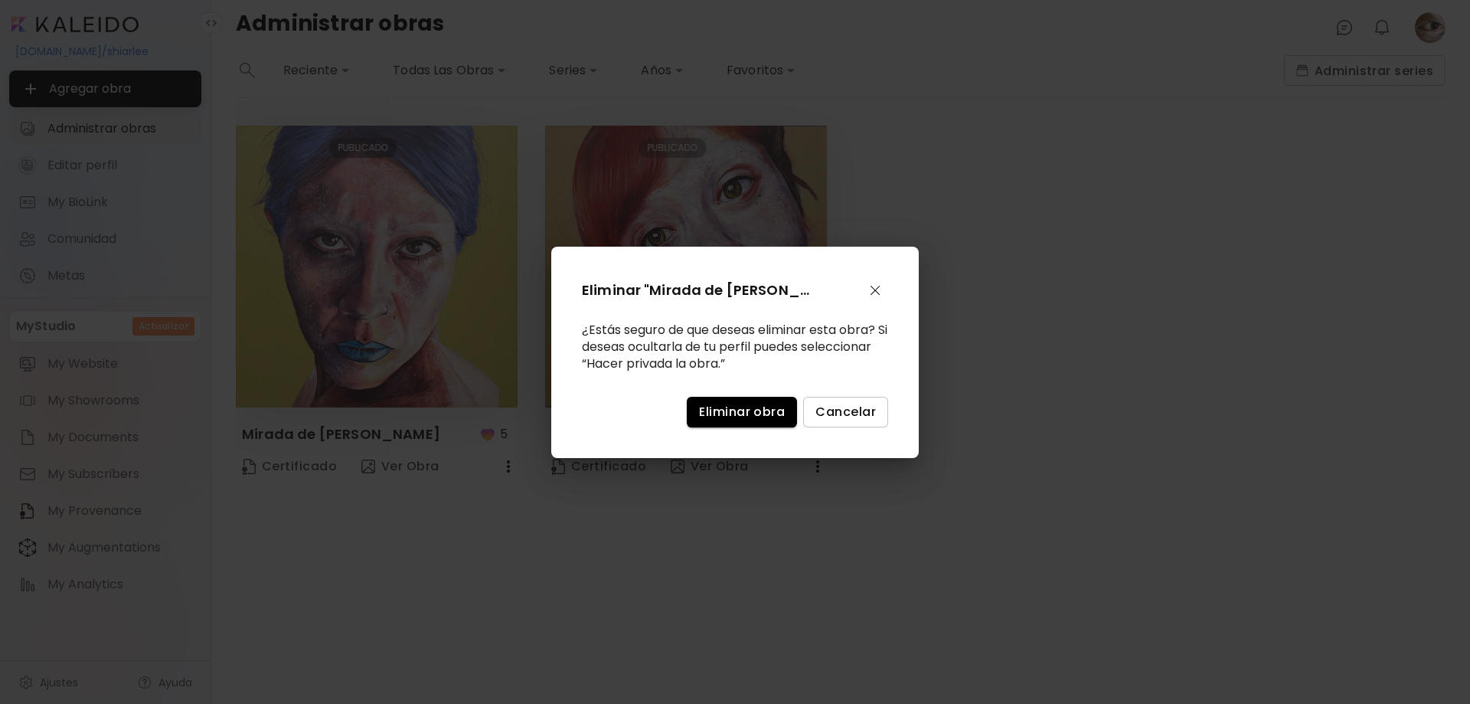
drag, startPoint x: 747, startPoint y: 416, endPoint x: 737, endPoint y: 423, distance: 12.1
click at [745, 416] on span "Eliminar obra" at bounding box center [742, 411] width 86 height 16
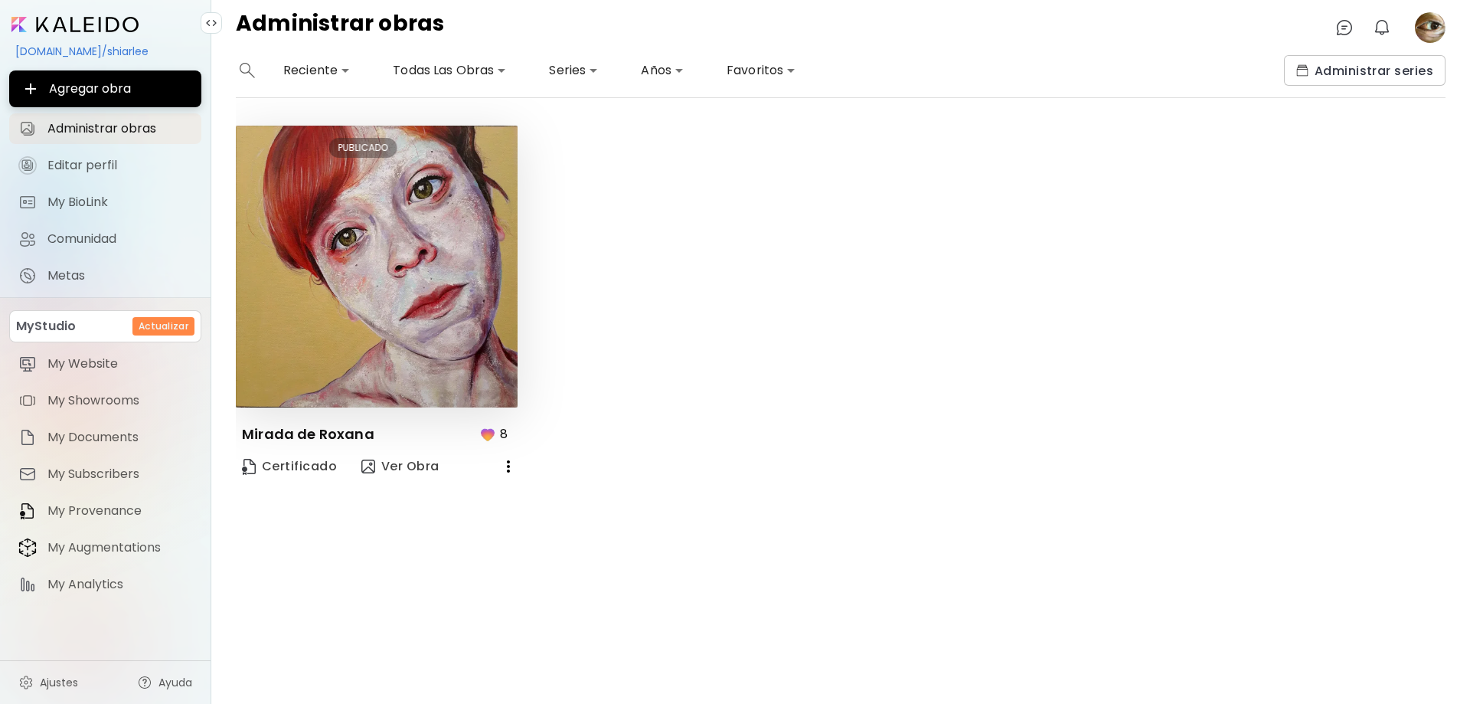
click at [509, 466] on icon "button" at bounding box center [508, 466] width 3 height 12
click at [400, 535] on li "Eliminar" at bounding box center [393, 525] width 258 height 28
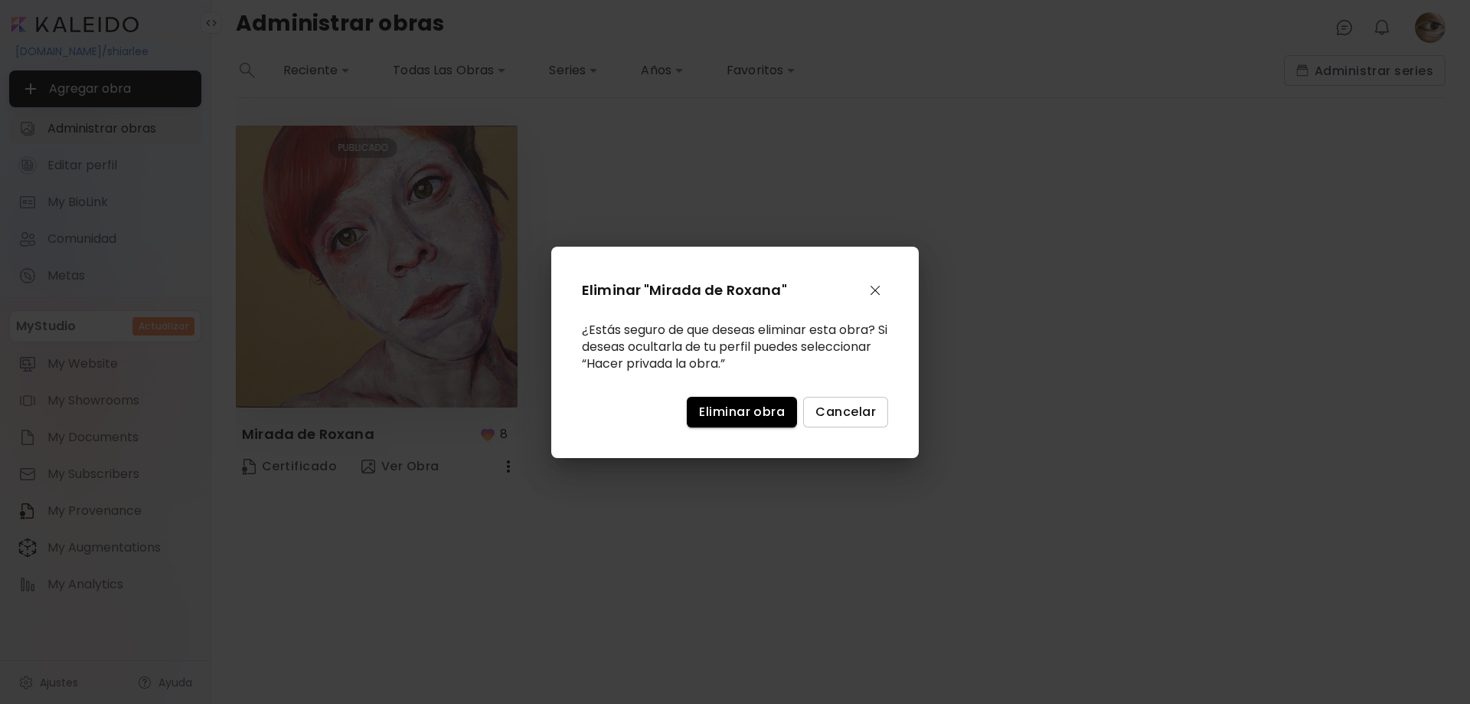
click at [725, 417] on span "Eliminar obra" at bounding box center [742, 411] width 86 height 16
